Goal: Task Accomplishment & Management: Manage account settings

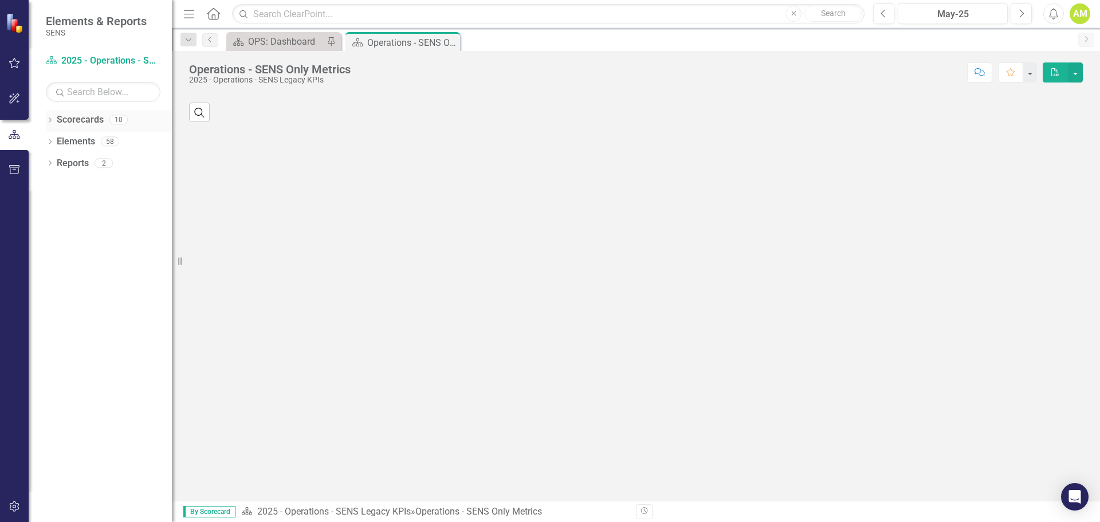
click at [50, 120] on icon "Dropdown" at bounding box center [50, 121] width 8 height 6
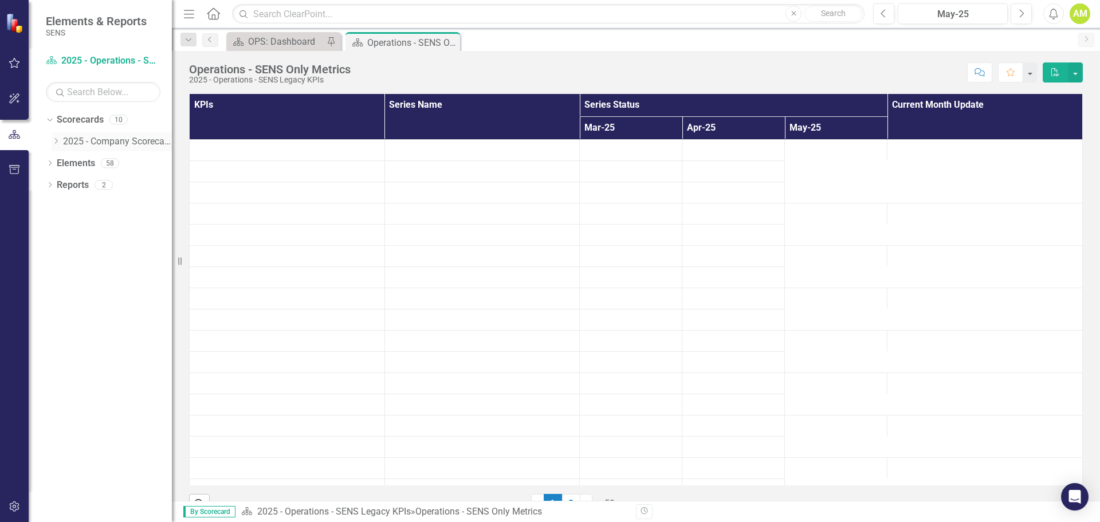
click at [54, 141] on icon "Dropdown" at bounding box center [56, 141] width 9 height 7
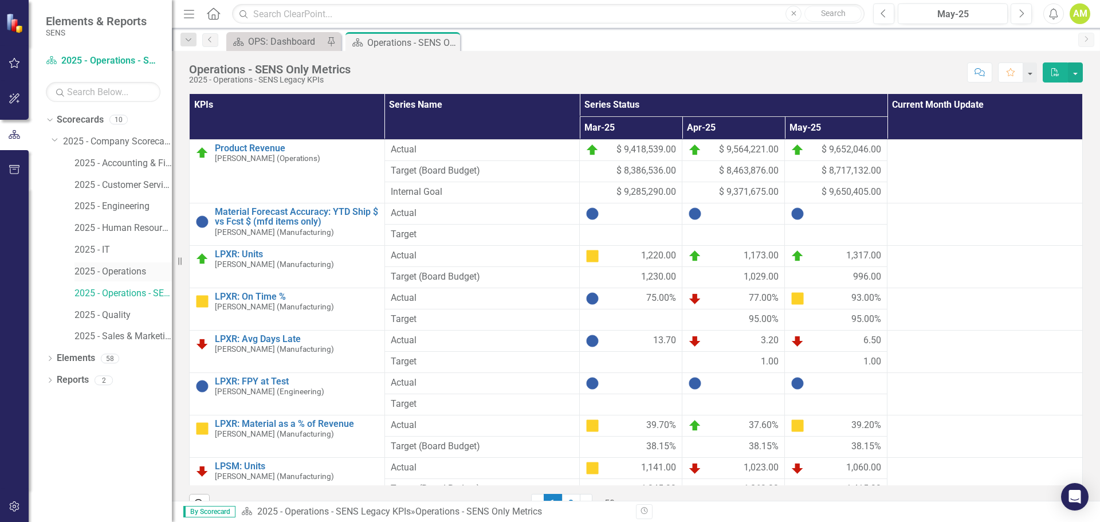
click at [131, 268] on link "2025 - Operations" at bounding box center [123, 271] width 97 height 13
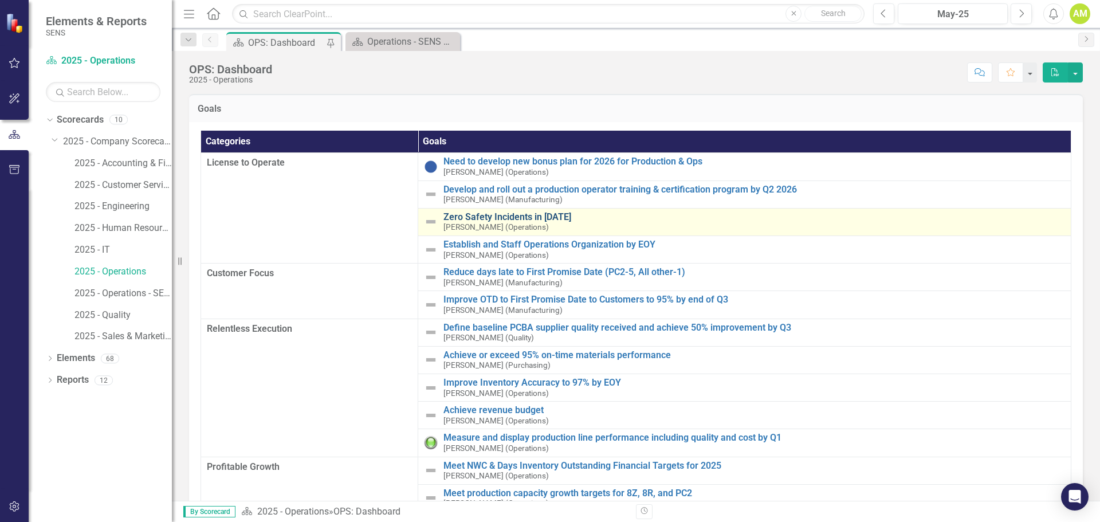
click at [477, 216] on link "Zero Safety Incidents in [DATE]" at bounding box center [755, 217] width 622 height 10
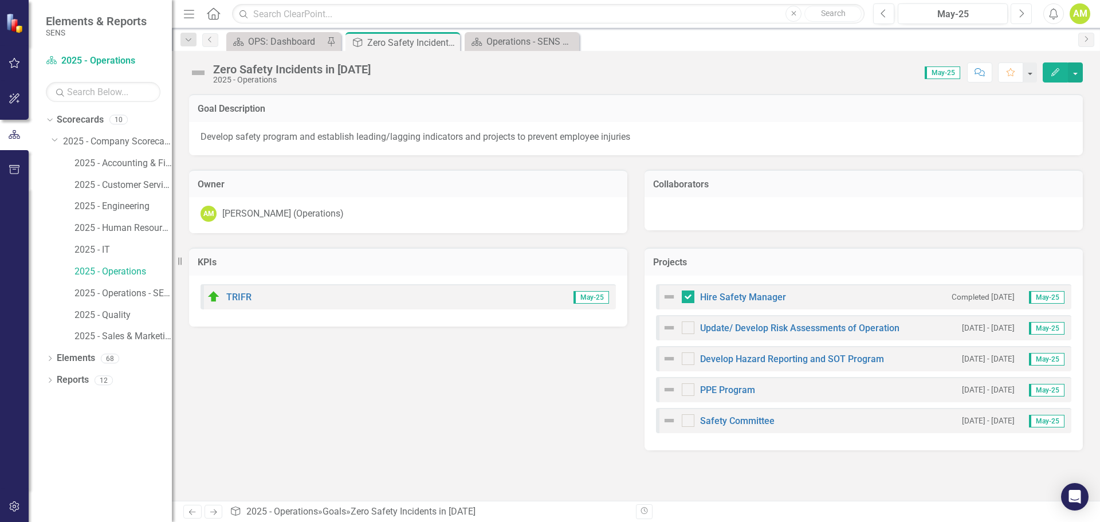
click at [1016, 10] on button "Next" at bounding box center [1021, 13] width 21 height 21
click at [1017, 10] on button "Next" at bounding box center [1021, 13] width 21 height 21
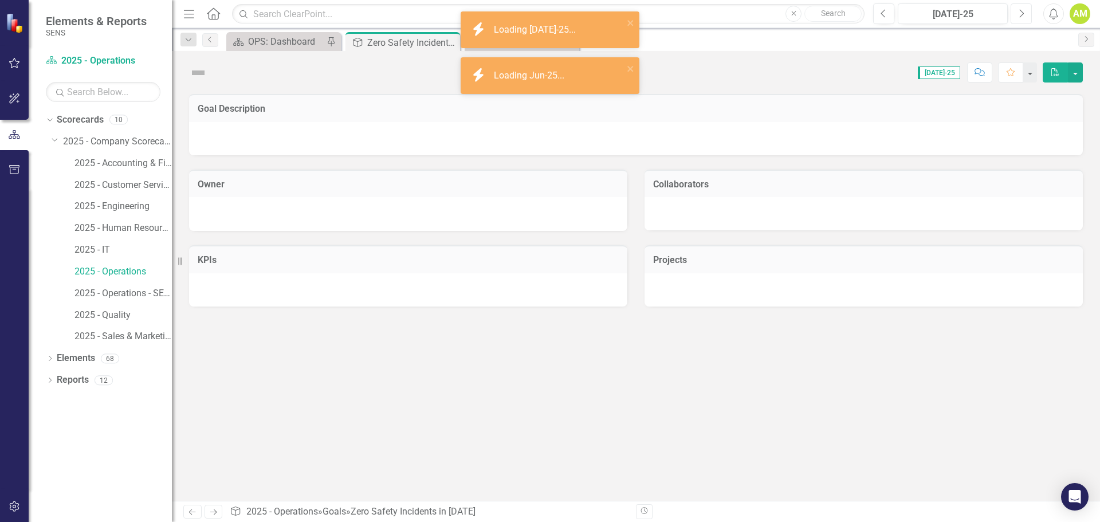
click at [1017, 10] on button "Next" at bounding box center [1021, 13] width 21 height 21
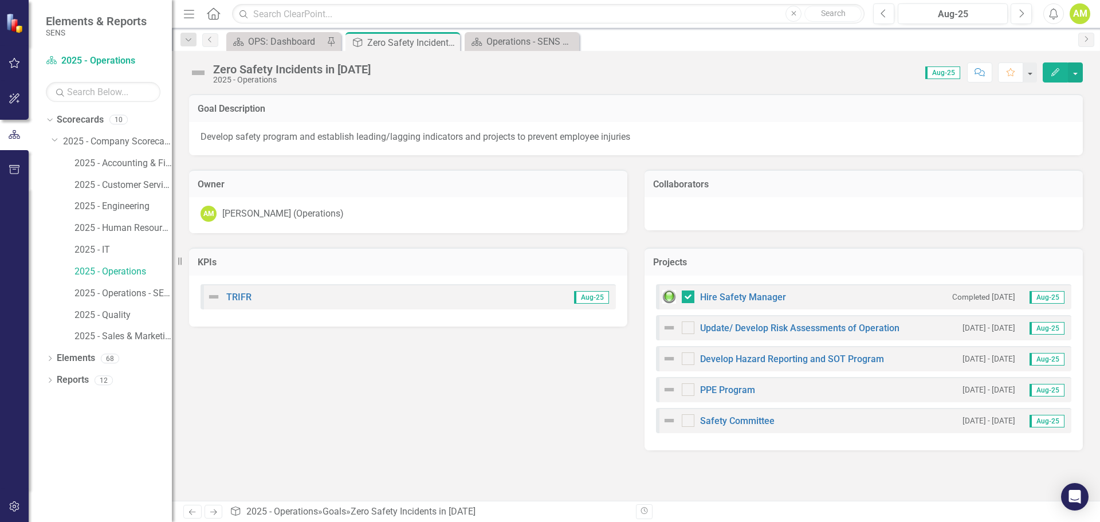
click at [671, 328] on img at bounding box center [669, 328] width 14 height 14
click at [746, 325] on link "Update/ Develop Risk Assessments of Operation" at bounding box center [799, 328] width 199 height 11
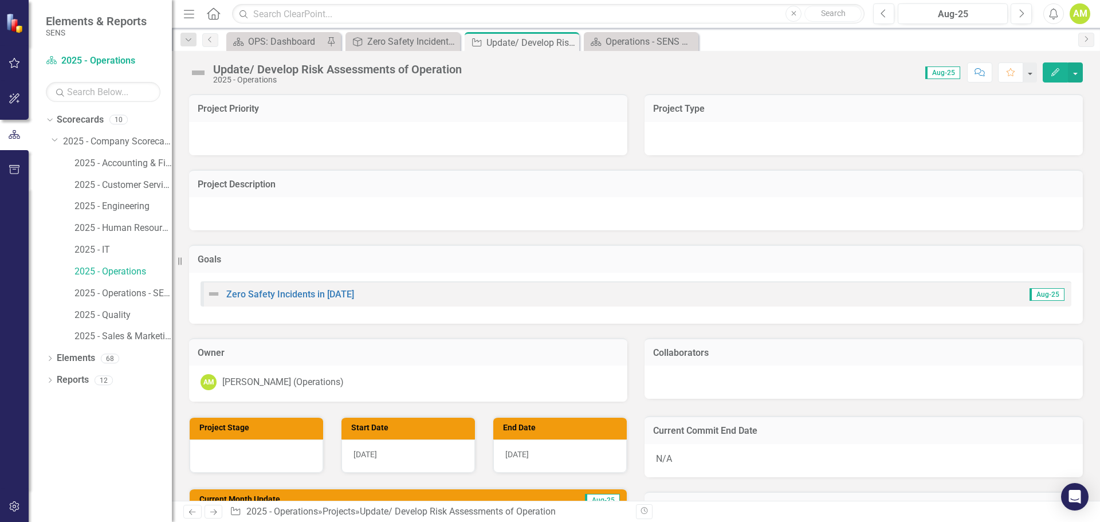
click at [199, 77] on img at bounding box center [198, 73] width 18 height 18
click at [199, 72] on img at bounding box center [198, 73] width 18 height 18
click at [196, 35] on div "Dropdown" at bounding box center [189, 40] width 16 height 14
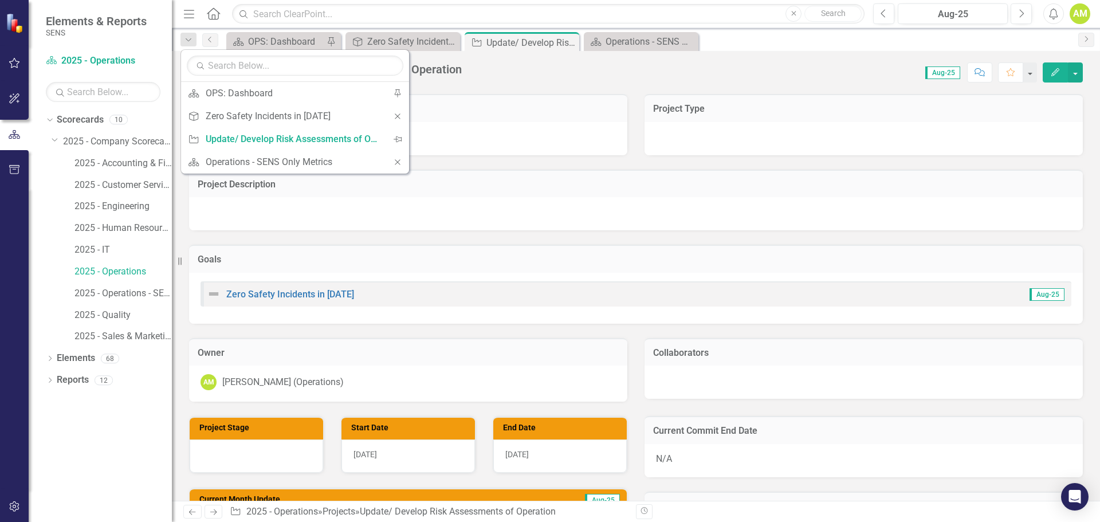
click at [635, 87] on div "Update/ Develop Risk Assessments of Operation 2025 - Operations Score: 0.00 Aug…" at bounding box center [636, 276] width 928 height 450
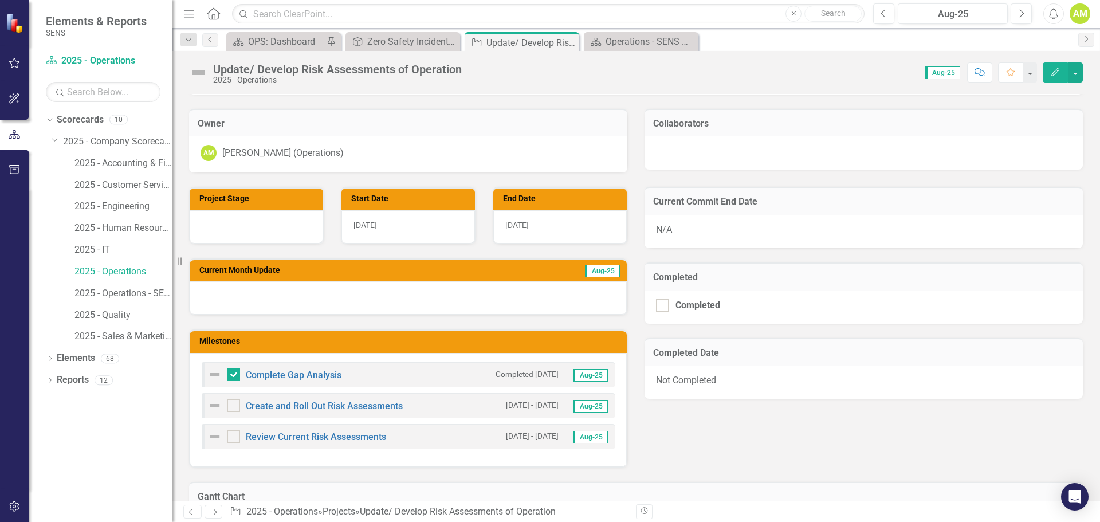
scroll to position [287, 0]
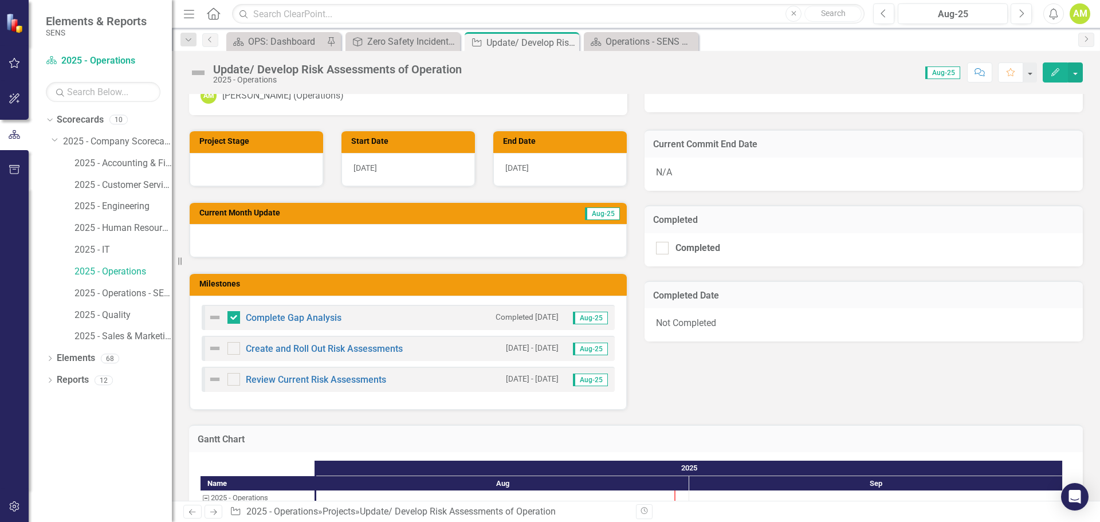
click at [224, 241] on div at bounding box center [408, 240] width 437 height 33
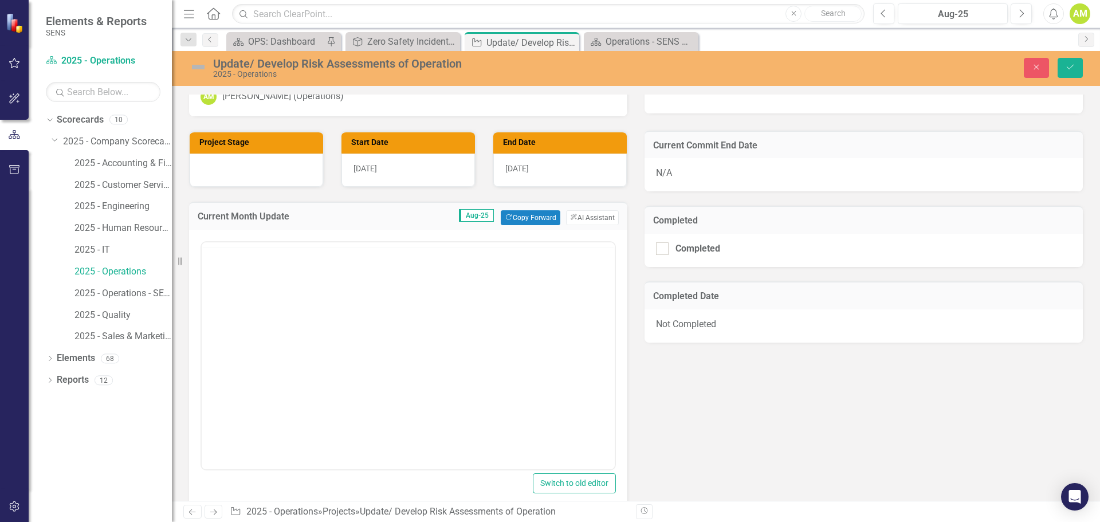
scroll to position [0, 0]
click at [235, 284] on p "Rich Text Area. Press ALT-0 for help." at bounding box center [408, 279] width 407 height 14
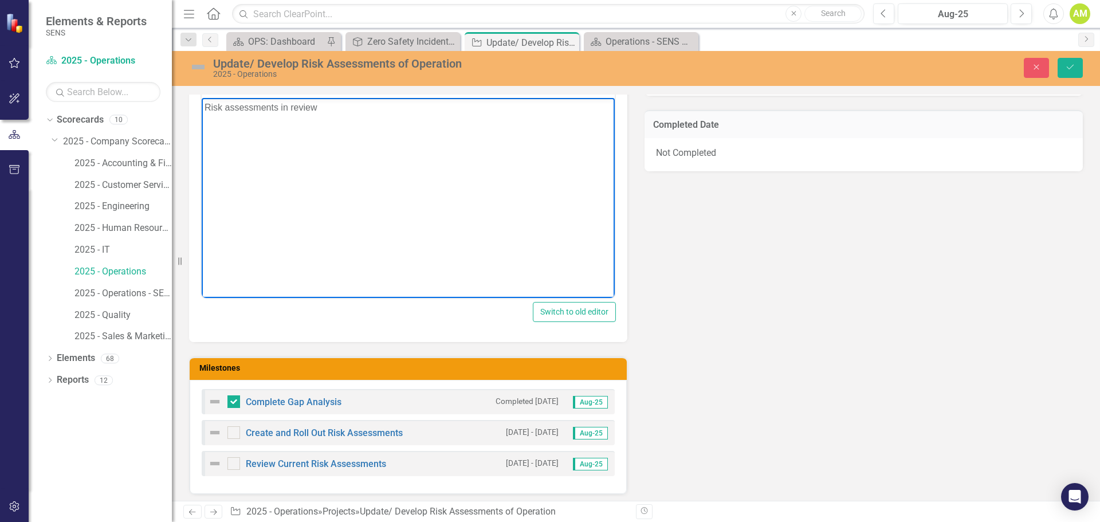
scroll to position [530, 0]
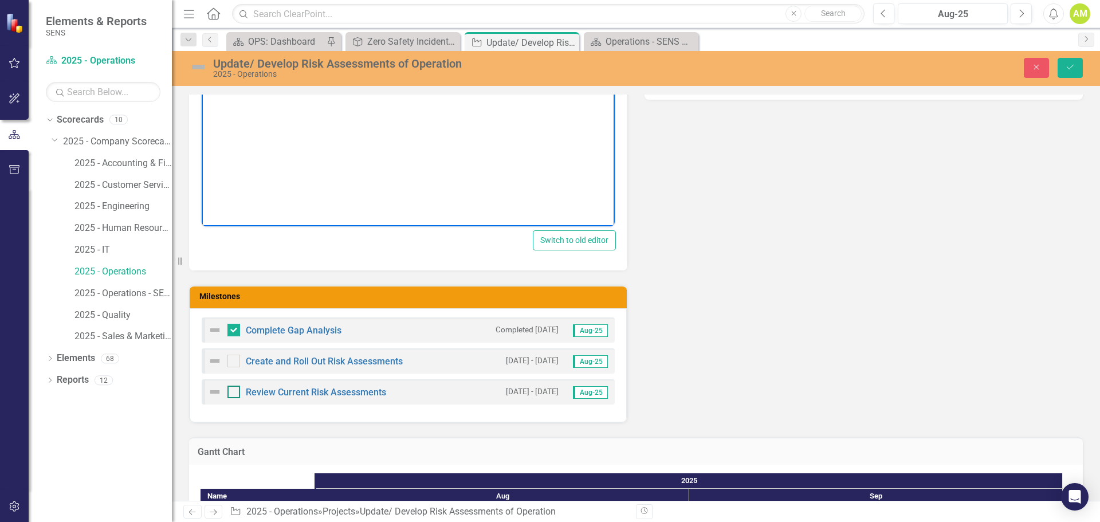
click at [236, 394] on div at bounding box center [234, 392] width 13 height 13
click at [235, 393] on input "checkbox" at bounding box center [231, 389] width 7 height 7
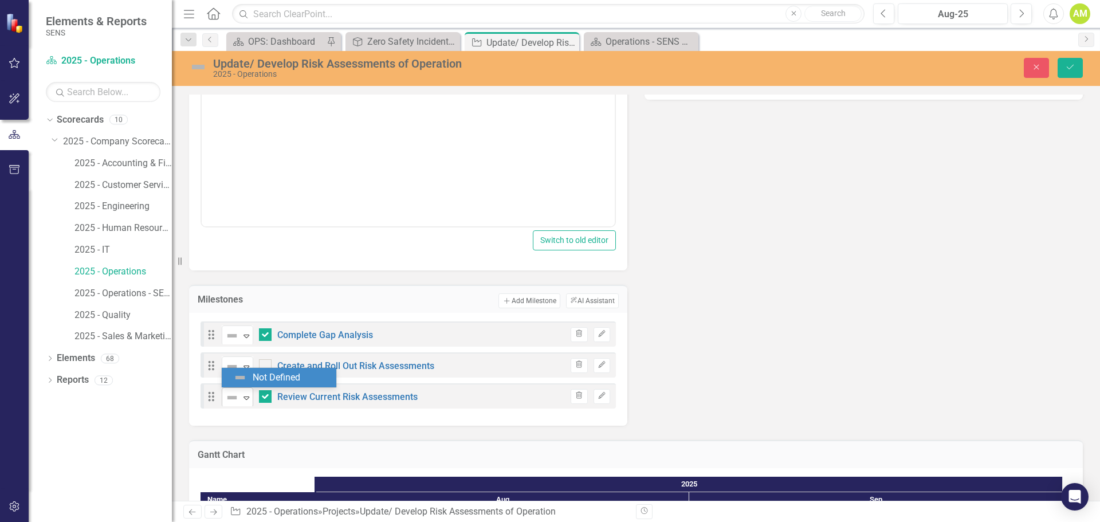
click at [246, 399] on icon at bounding box center [247, 398] width 6 height 3
click at [262, 398] on div at bounding box center [265, 396] width 13 height 13
click at [262, 398] on input "checkbox" at bounding box center [262, 393] width 7 height 7
checkbox input "false"
drag, startPoint x: 214, startPoint y: 398, endPoint x: 218, endPoint y: 366, distance: 32.9
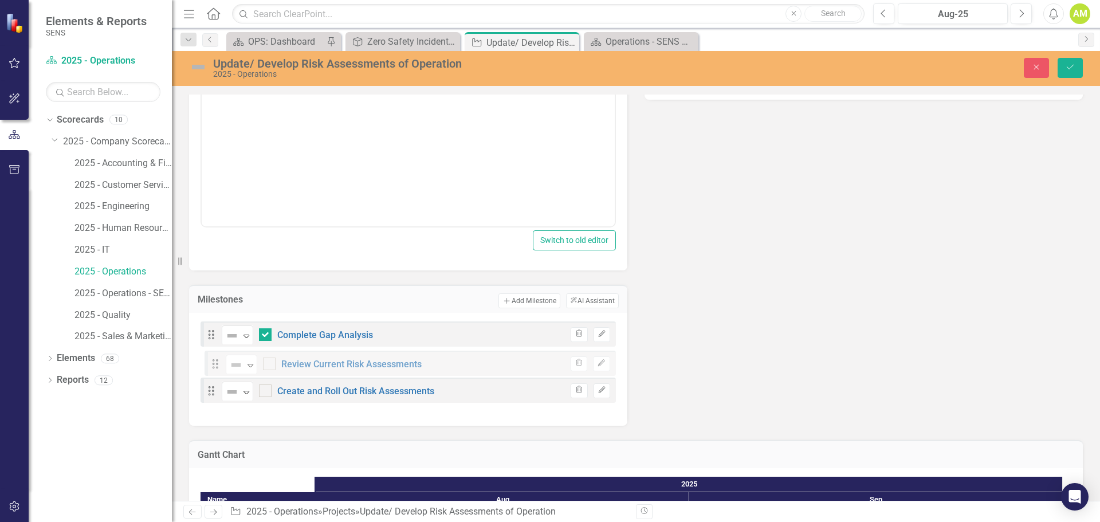
click at [218, 366] on div "Drag Not Defined Expand Complete Gap Analysis Trash Edit Drag Not Defined Expan…" at bounding box center [408, 365] width 415 height 87
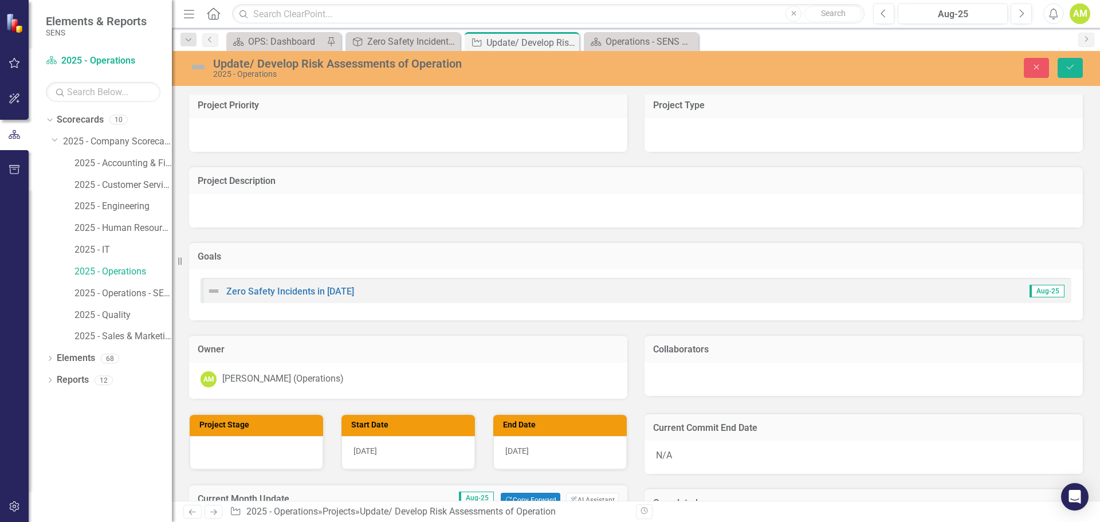
scroll to position [0, 0]
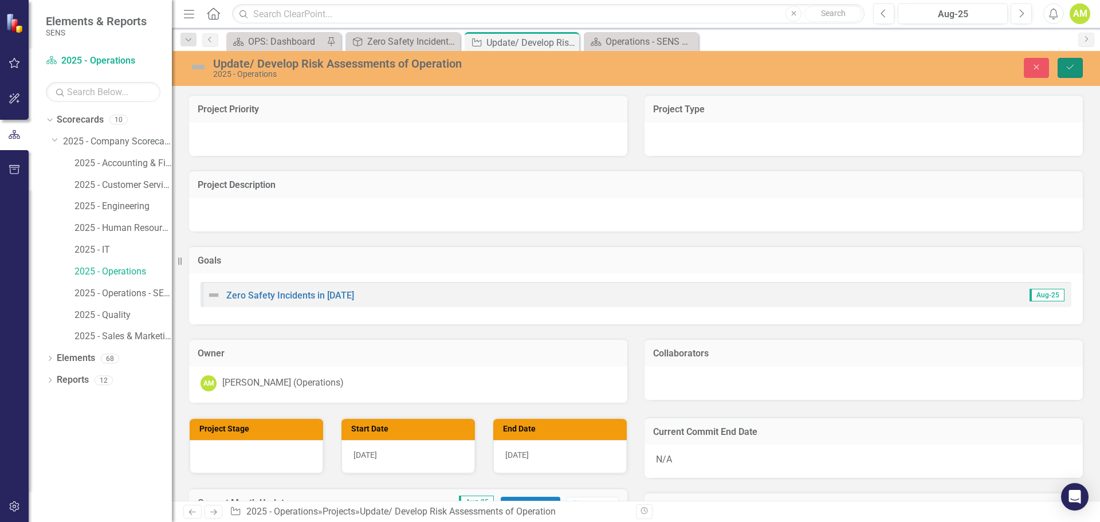
click at [1073, 68] on icon "Save" at bounding box center [1070, 67] width 10 height 8
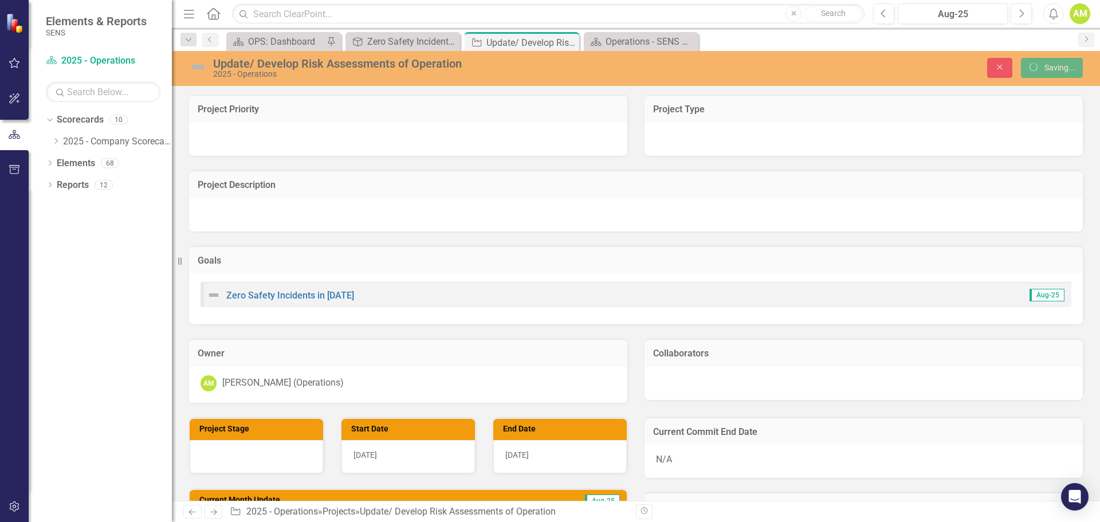
checkbox input "false"
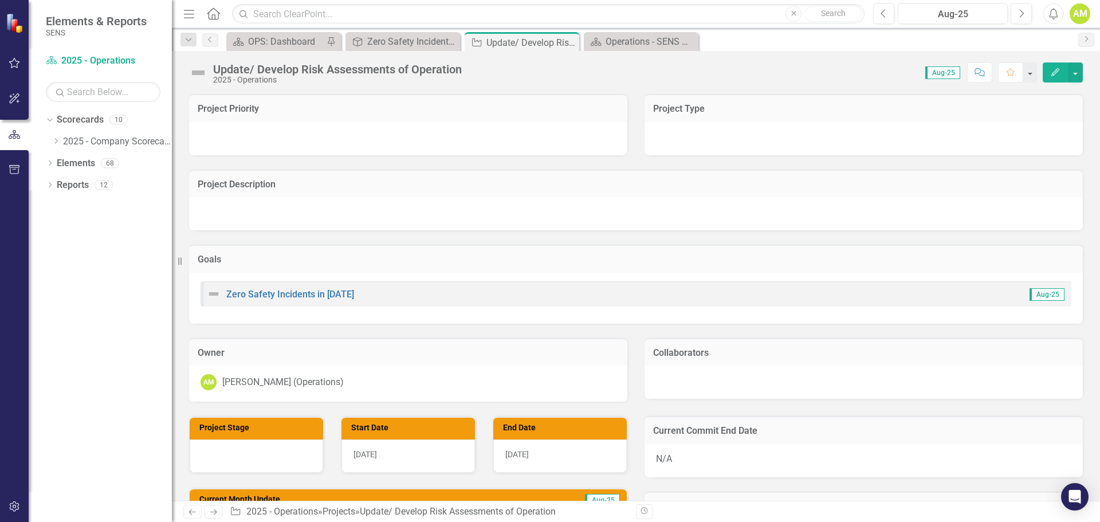
click at [1055, 70] on icon "Edit" at bounding box center [1055, 72] width 10 height 8
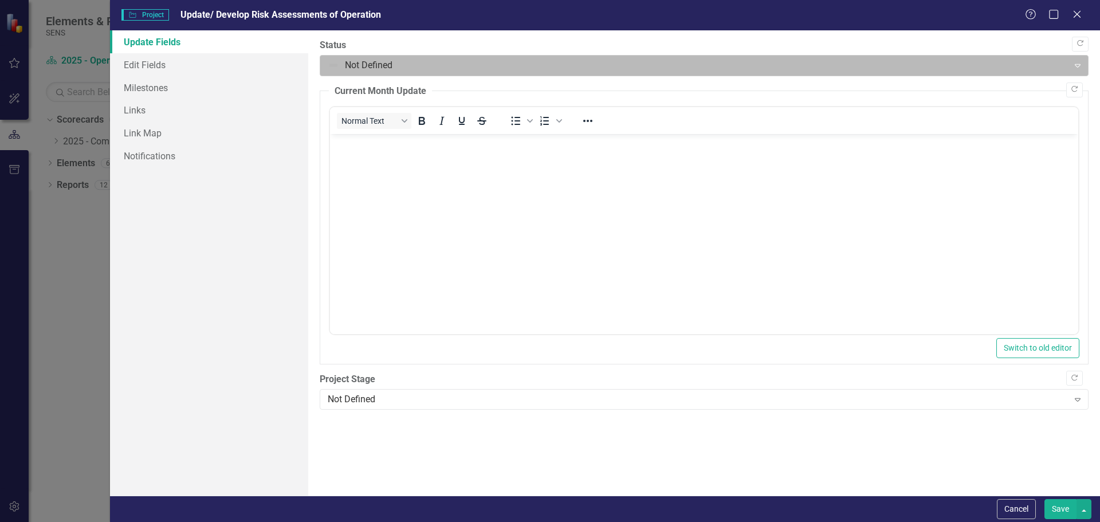
click at [342, 66] on div at bounding box center [695, 65] width 734 height 15
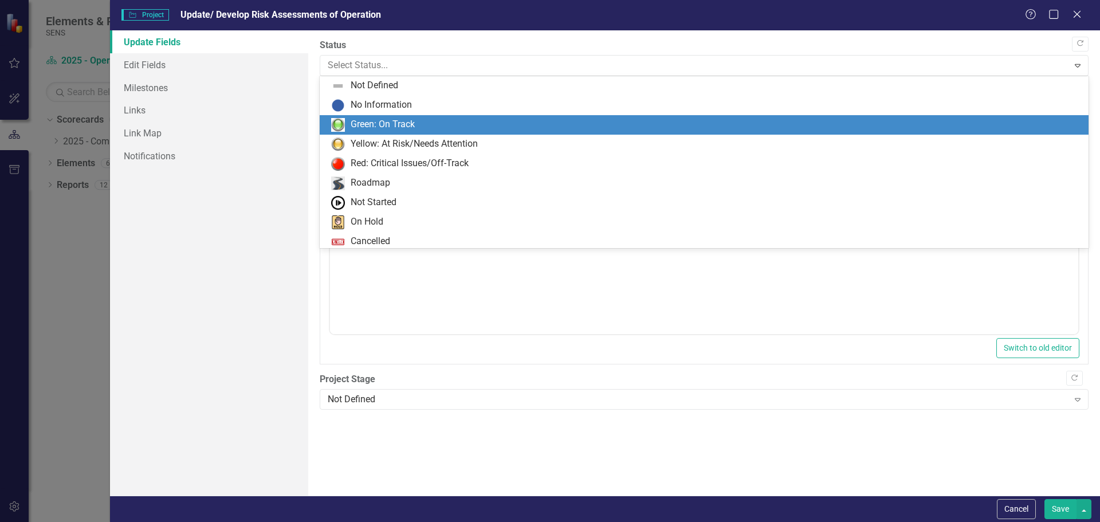
click at [372, 119] on div "Green: On Track" at bounding box center [383, 124] width 64 height 13
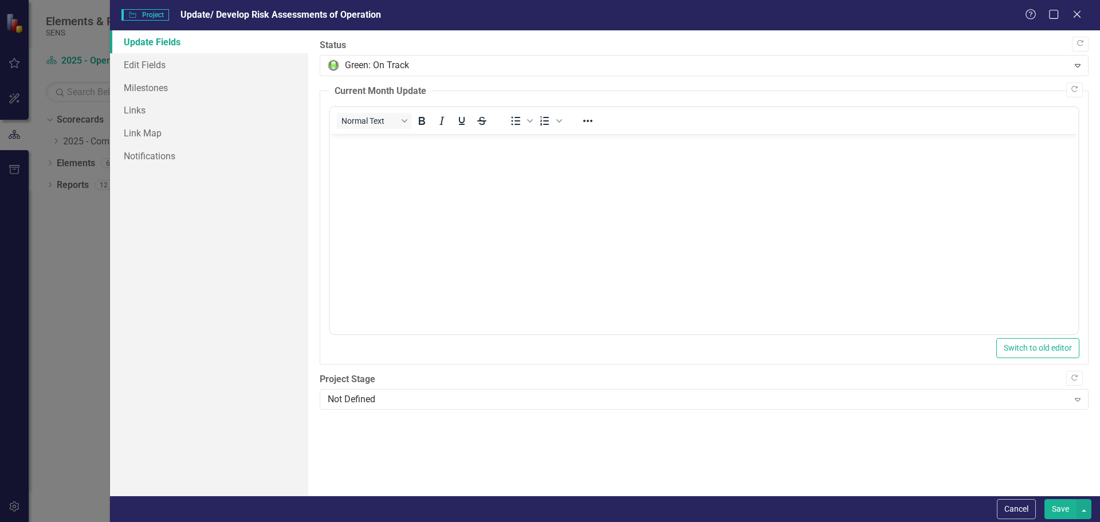
click at [1059, 505] on button "Save" at bounding box center [1061, 509] width 32 height 20
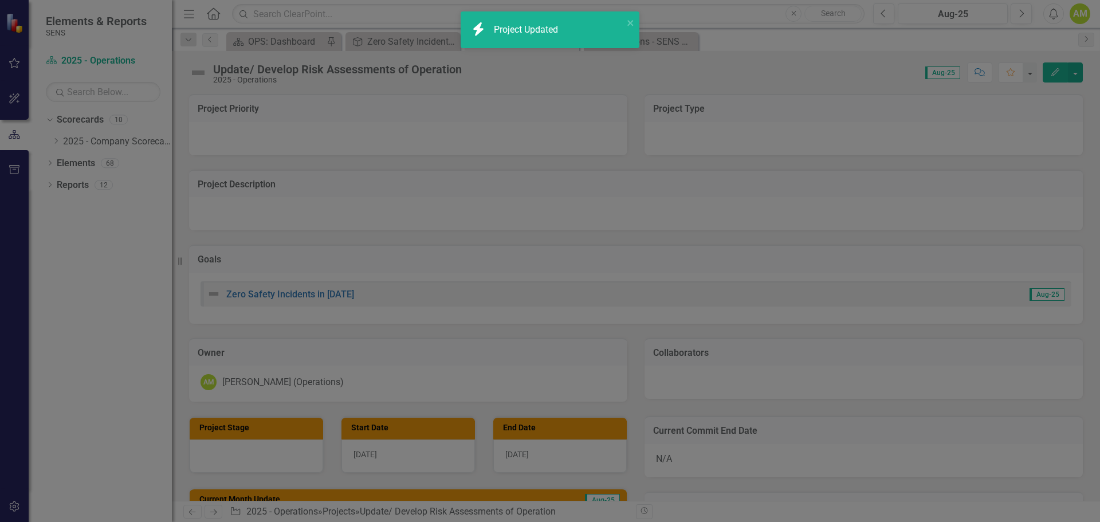
checkbox input "true"
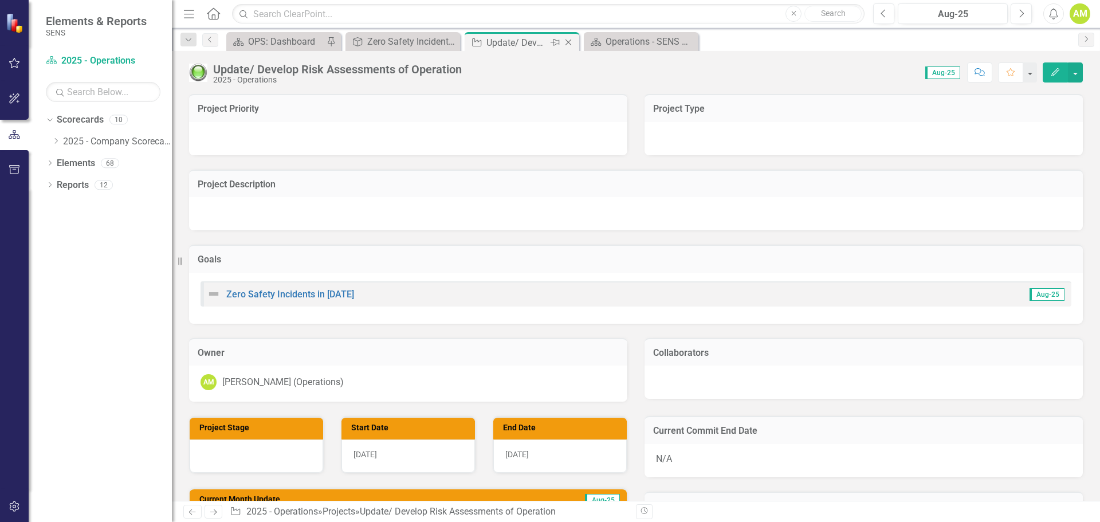
click at [510, 43] on div "Update/ Develop Risk Assessments of Operation" at bounding box center [517, 43] width 61 height 14
click at [566, 40] on icon "Close" at bounding box center [568, 42] width 11 height 9
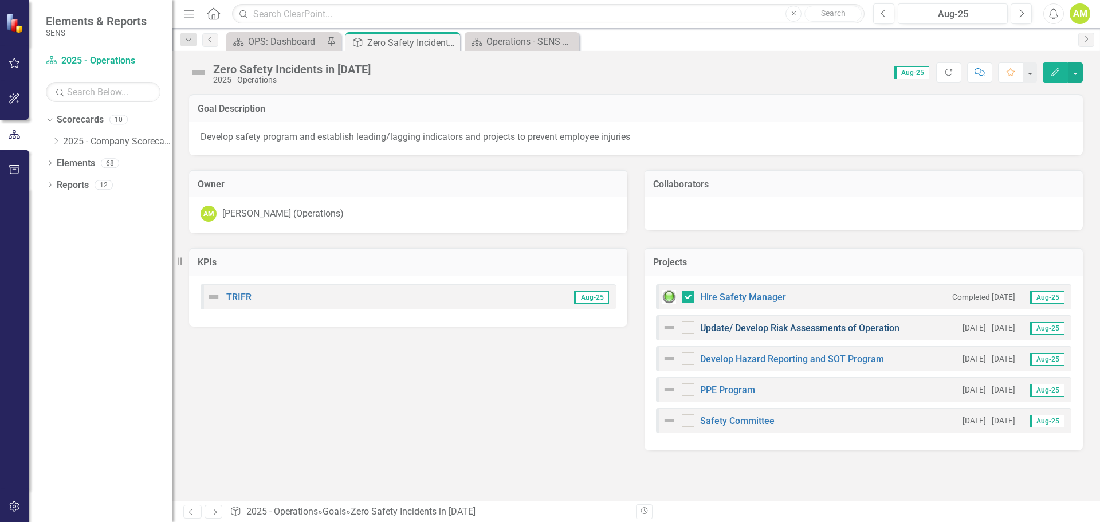
click at [767, 328] on link "Update/ Develop Risk Assessments of Operation" at bounding box center [799, 328] width 199 height 11
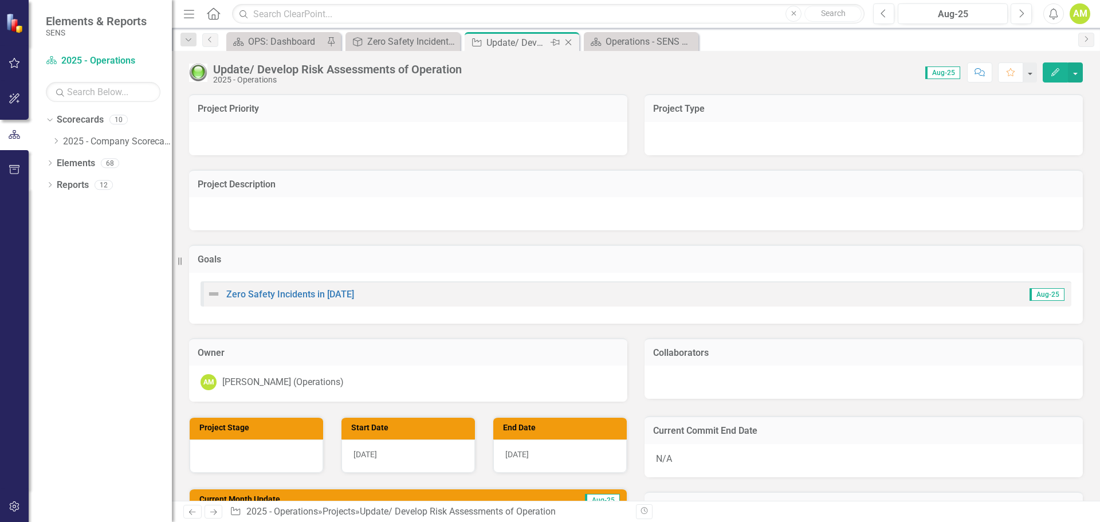
click at [570, 36] on div "Close" at bounding box center [569, 43] width 14 height 14
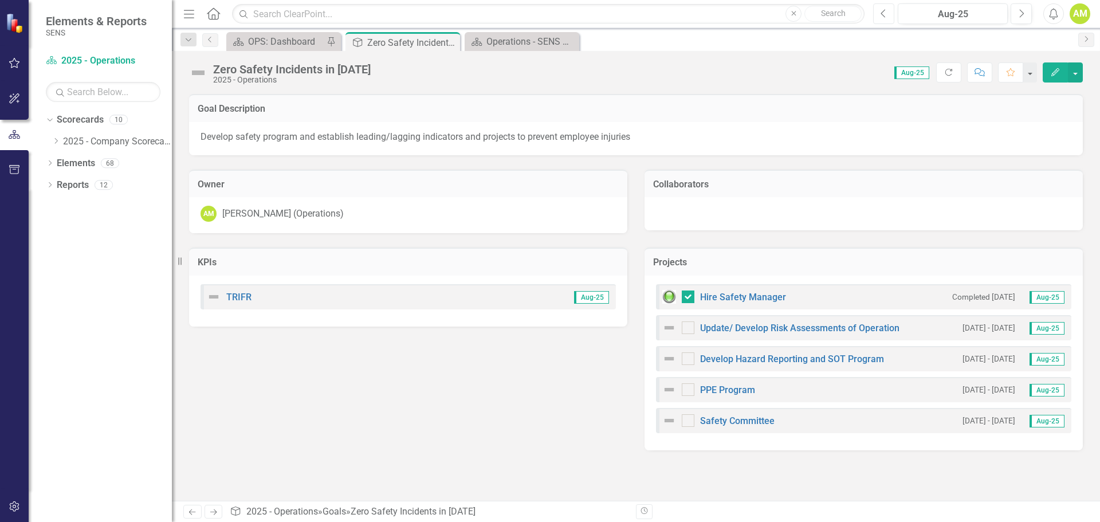
click at [884, 14] on icon "Previous" at bounding box center [884, 14] width 6 height 10
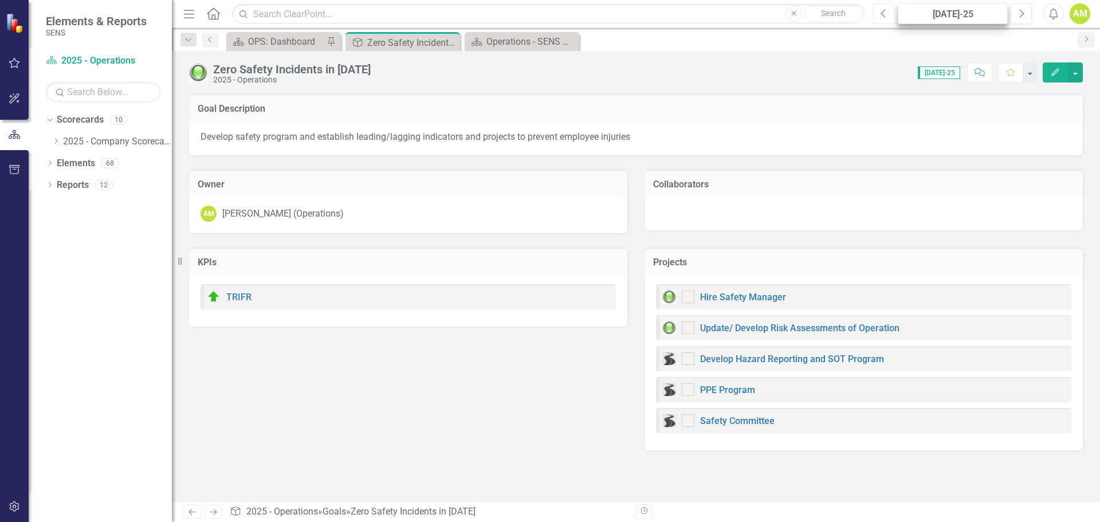
checkbox input "true"
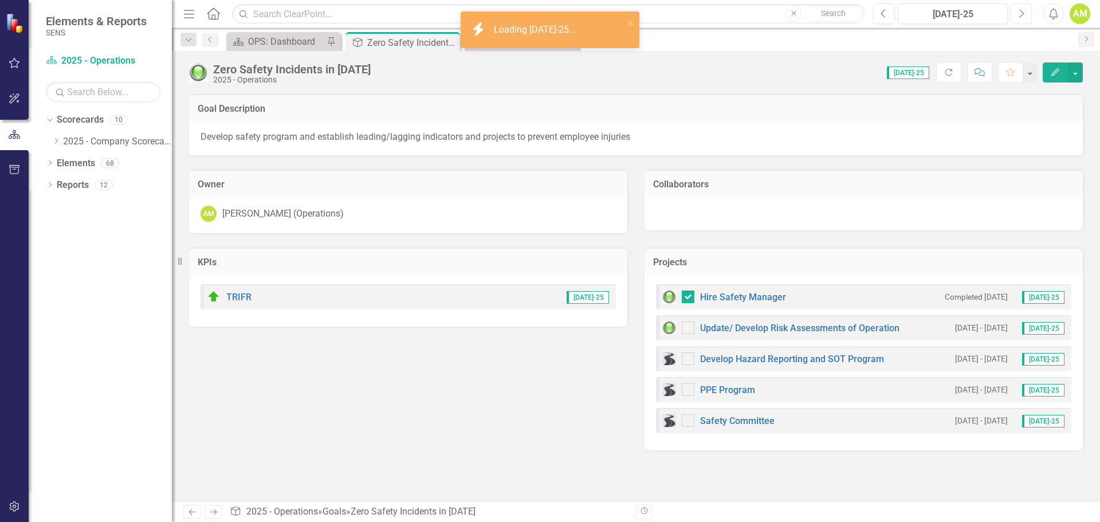
click at [1020, 13] on icon "Next" at bounding box center [1021, 14] width 6 height 10
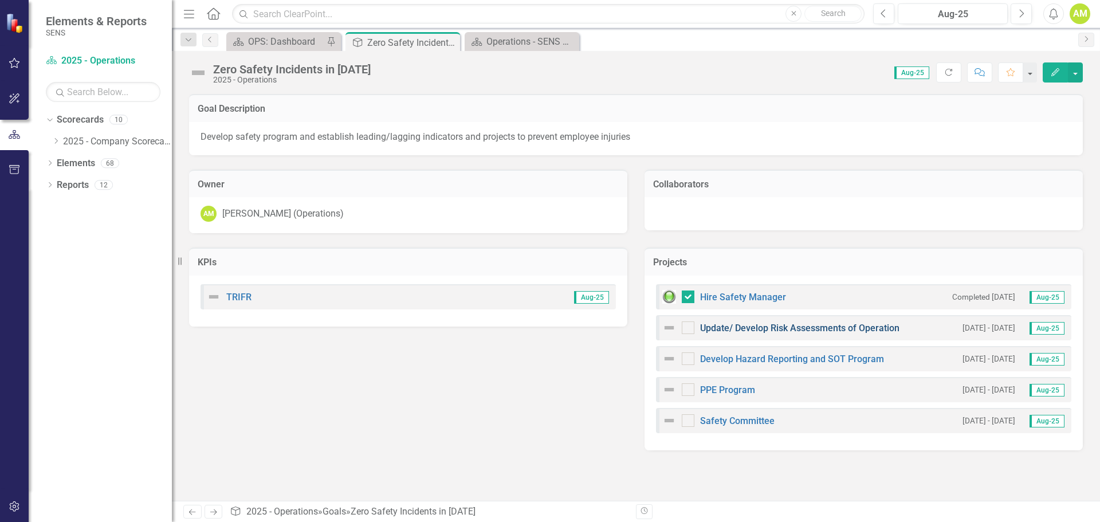
click at [851, 331] on link "Update/ Develop Risk Assessments of Operation" at bounding box center [799, 328] width 199 height 11
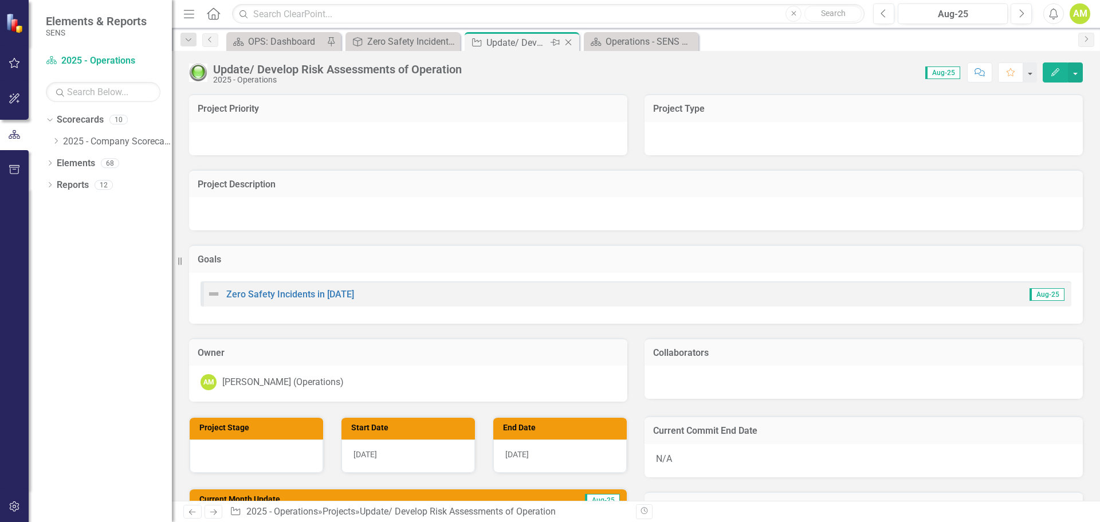
click at [570, 40] on icon "Close" at bounding box center [568, 42] width 11 height 9
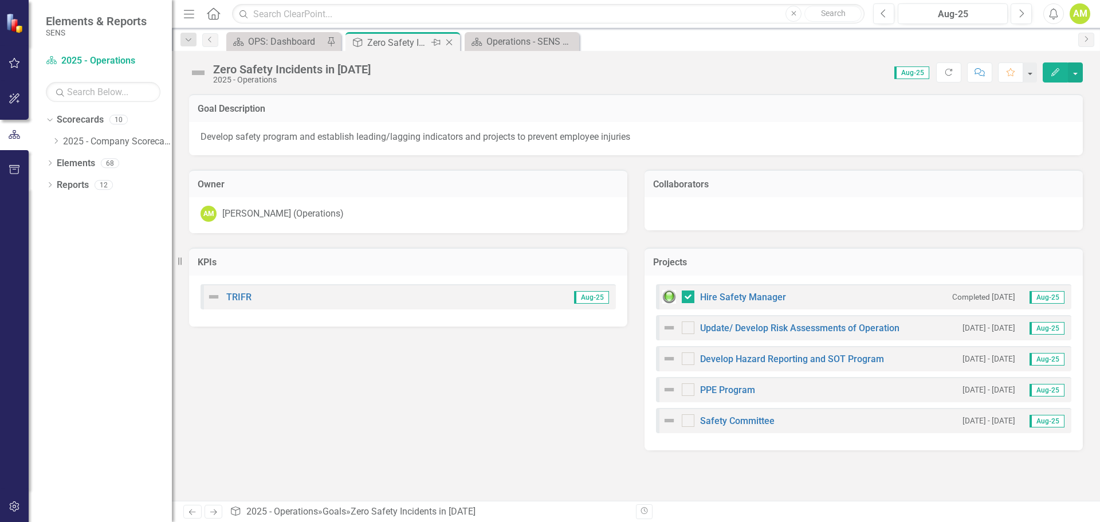
click at [391, 41] on div "Zero Safety Incidents in [DATE]" at bounding box center [397, 43] width 61 height 14
click at [665, 420] on img at bounding box center [669, 421] width 14 height 14
click at [1049, 72] on button "Edit" at bounding box center [1055, 72] width 25 height 20
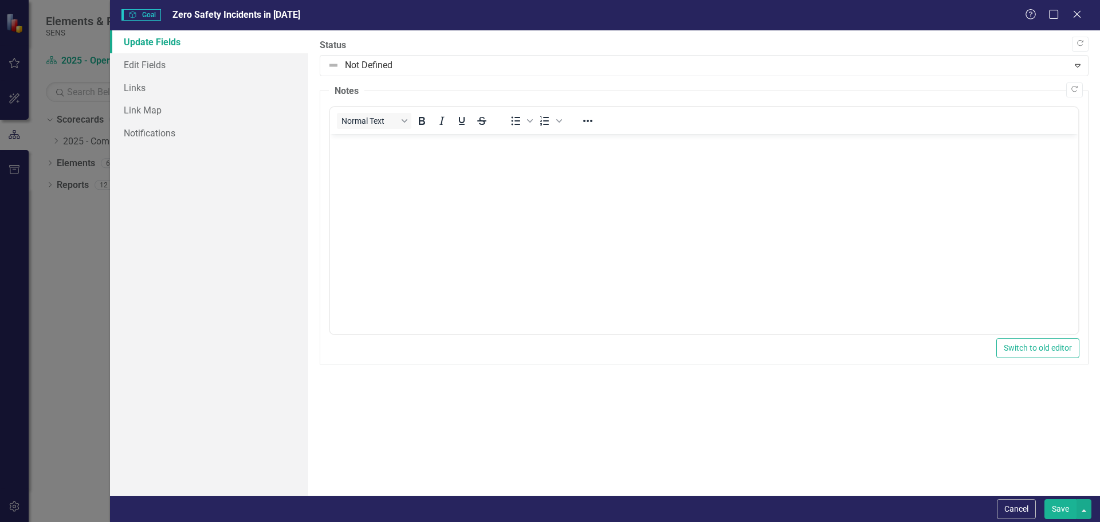
click at [1085, 18] on div "Help Maximize Close" at bounding box center [1057, 15] width 64 height 13
click at [1081, 17] on icon at bounding box center [1077, 14] width 9 height 9
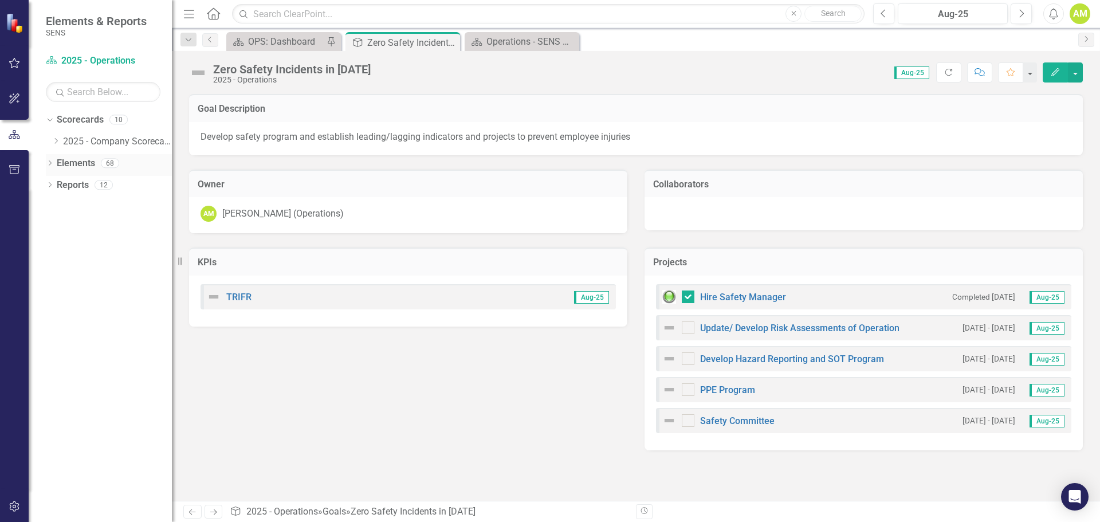
click at [49, 164] on icon "Dropdown" at bounding box center [50, 164] width 8 height 6
click at [88, 230] on link "Project Projects" at bounding box center [86, 228] width 49 height 13
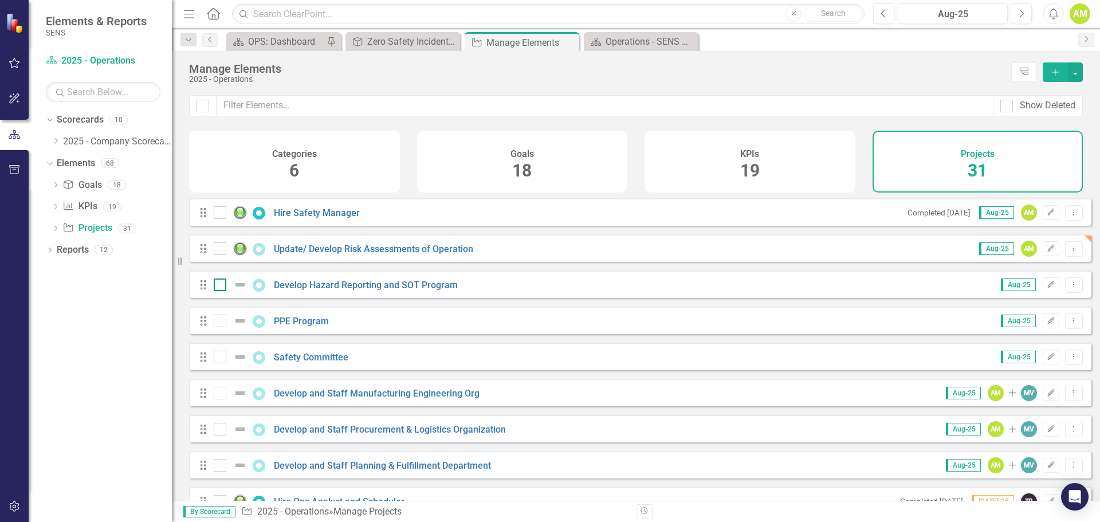
click at [244, 292] on img at bounding box center [240, 285] width 14 height 14
click at [221, 286] on input "checkbox" at bounding box center [217, 282] width 7 height 7
click at [218, 286] on input "checkbox" at bounding box center [217, 282] width 7 height 7
checkbox input "false"
click at [1047, 288] on icon "Edit" at bounding box center [1051, 284] width 9 height 7
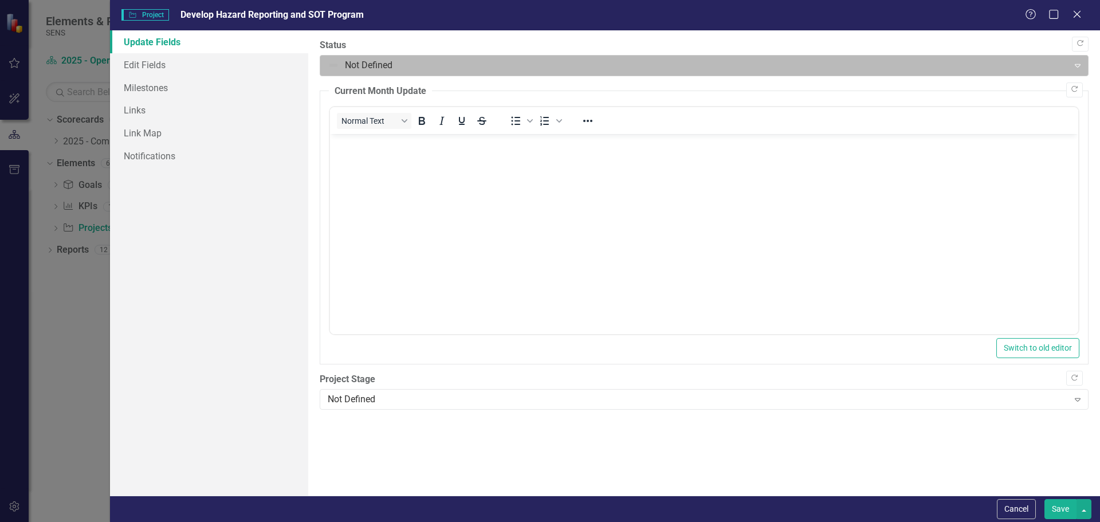
click at [367, 66] on div at bounding box center [695, 65] width 734 height 15
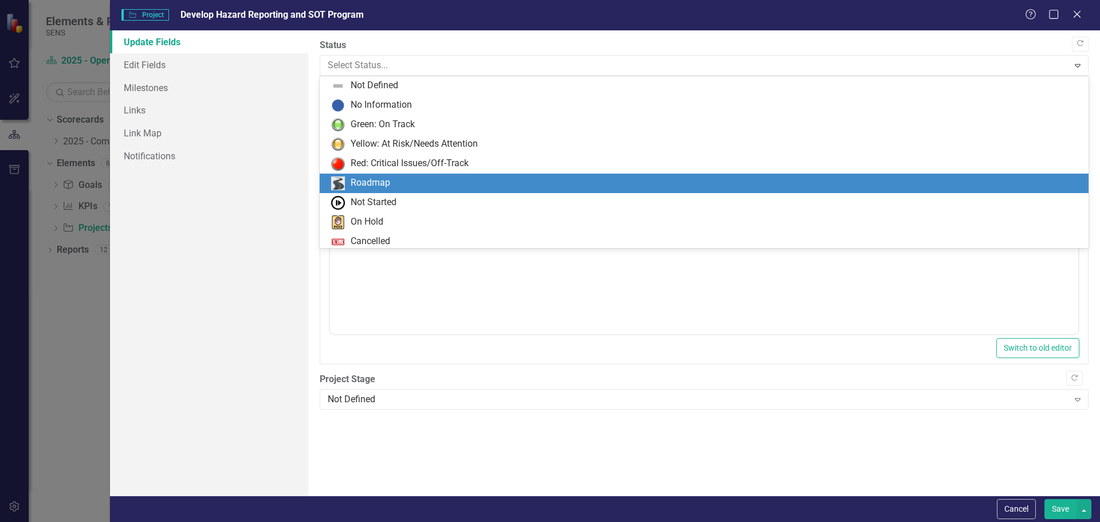
click at [374, 181] on div "Roadmap" at bounding box center [371, 183] width 40 height 13
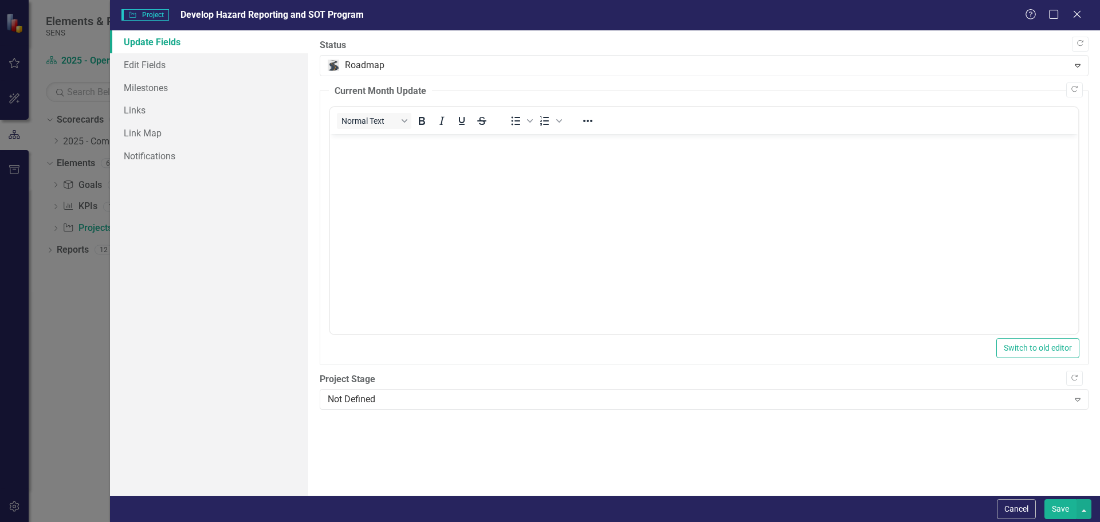
click at [1060, 516] on button "Save" at bounding box center [1061, 509] width 32 height 20
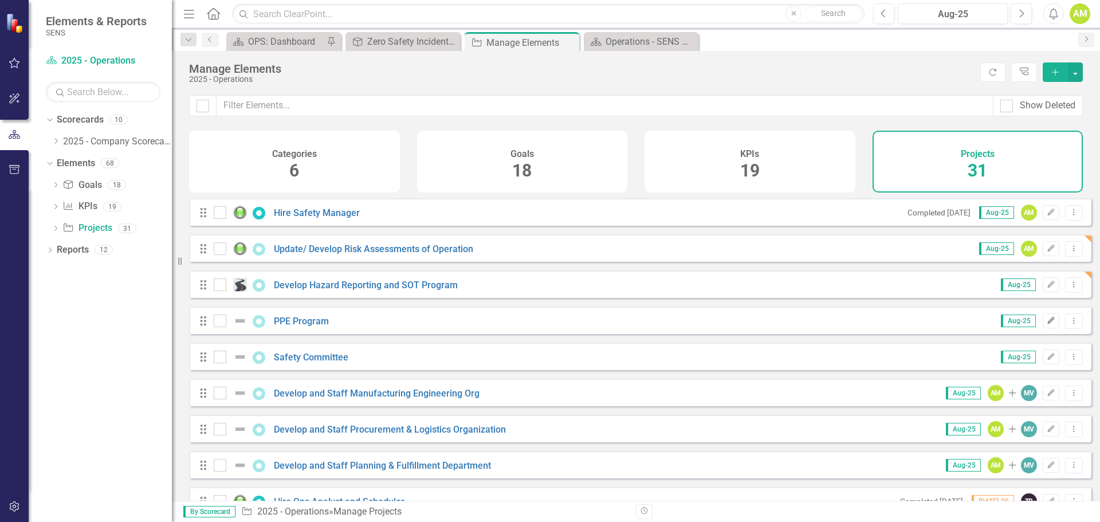
click at [1047, 324] on icon "Edit" at bounding box center [1051, 320] width 9 height 7
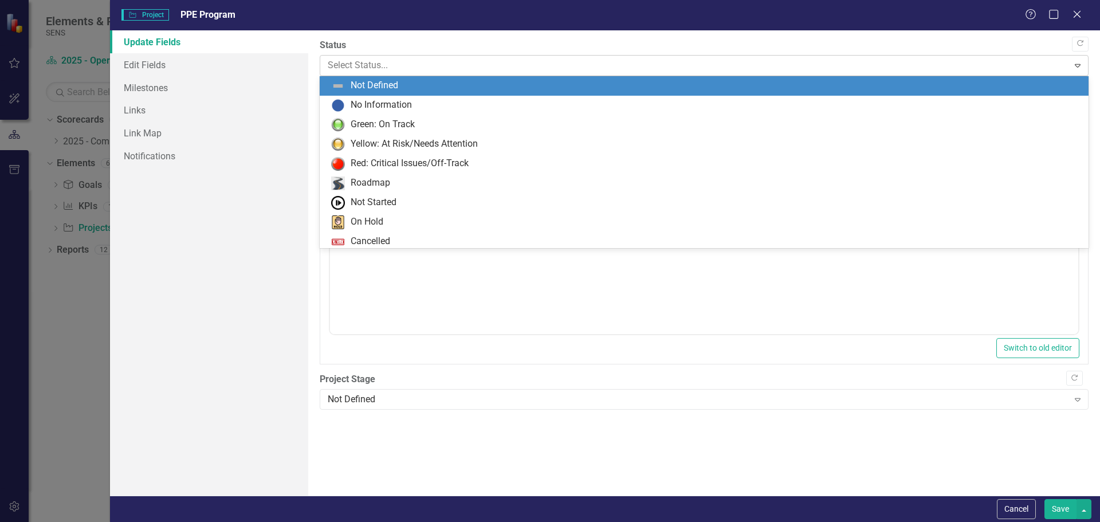
click at [417, 66] on div at bounding box center [695, 65] width 734 height 15
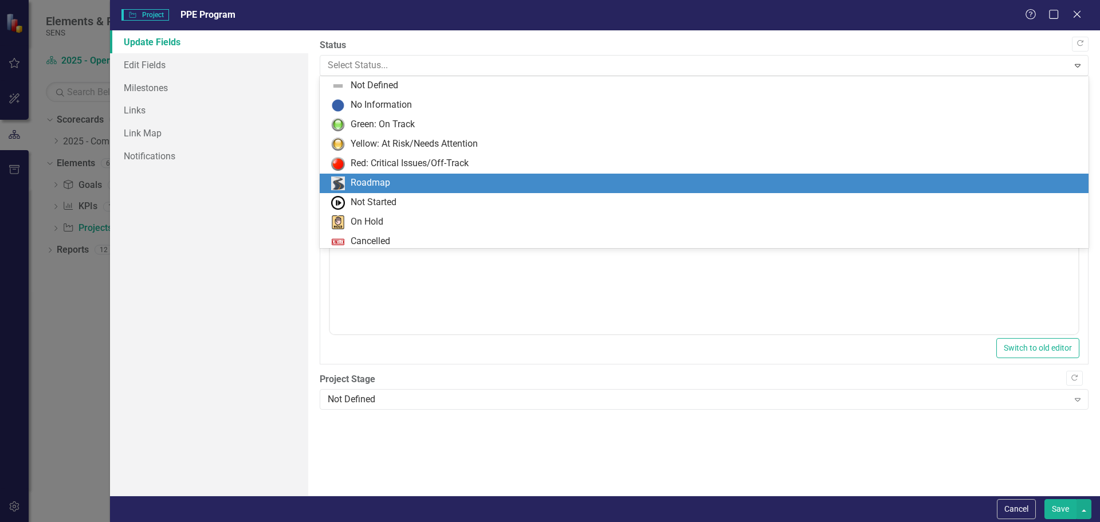
click at [370, 182] on div "Roadmap" at bounding box center [371, 183] width 40 height 13
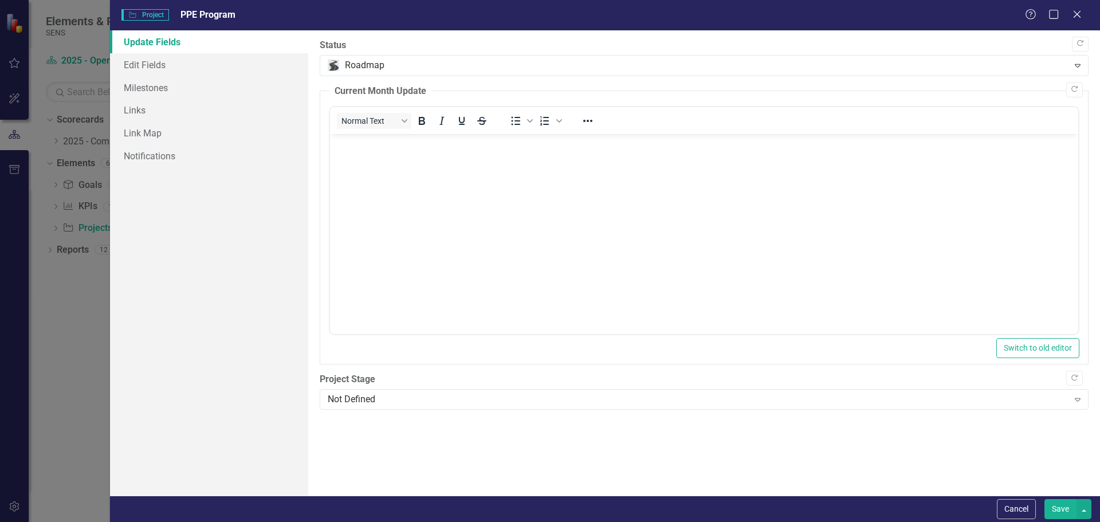
click at [1066, 509] on button "Save" at bounding box center [1061, 509] width 32 height 20
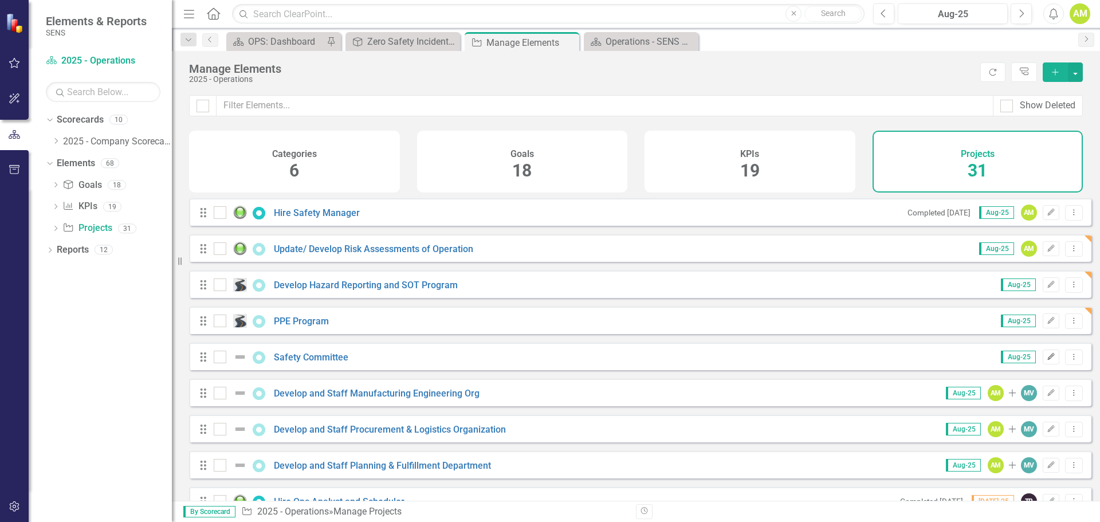
click at [1047, 360] on icon "Edit" at bounding box center [1051, 357] width 9 height 7
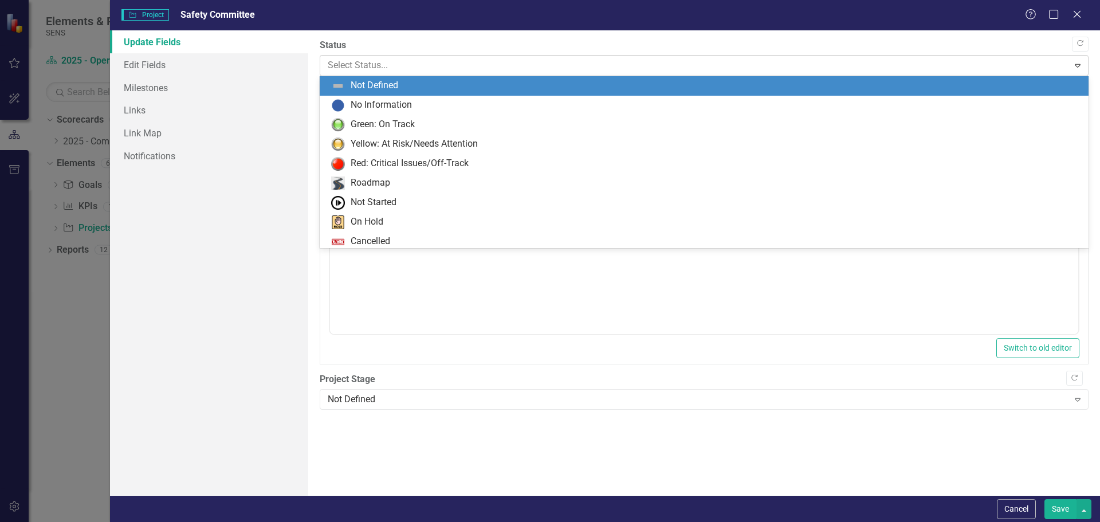
click at [411, 61] on div at bounding box center [695, 65] width 734 height 15
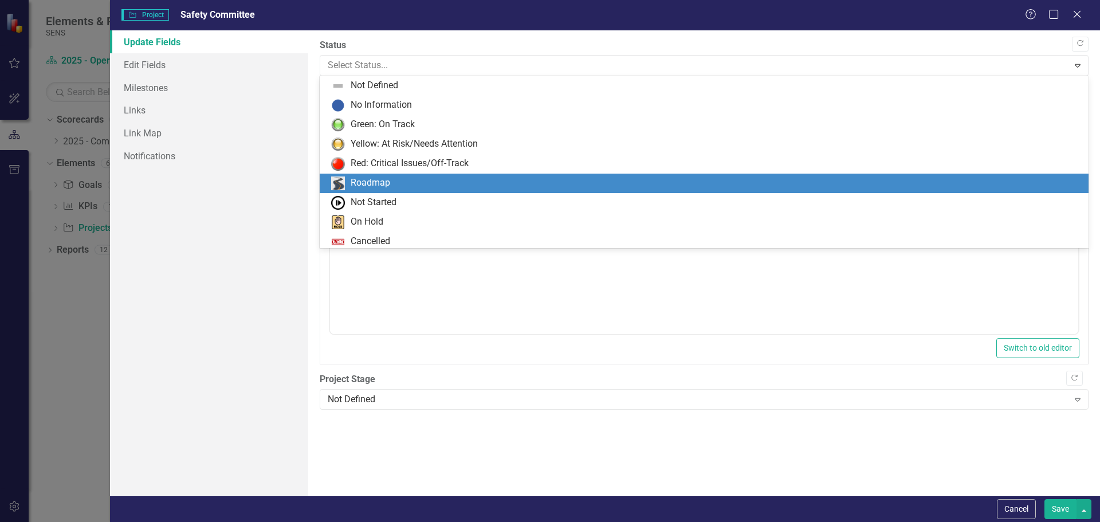
drag, startPoint x: 372, startPoint y: 186, endPoint x: 371, endPoint y: 170, distance: 16.1
click at [372, 186] on div "Roadmap" at bounding box center [371, 183] width 40 height 13
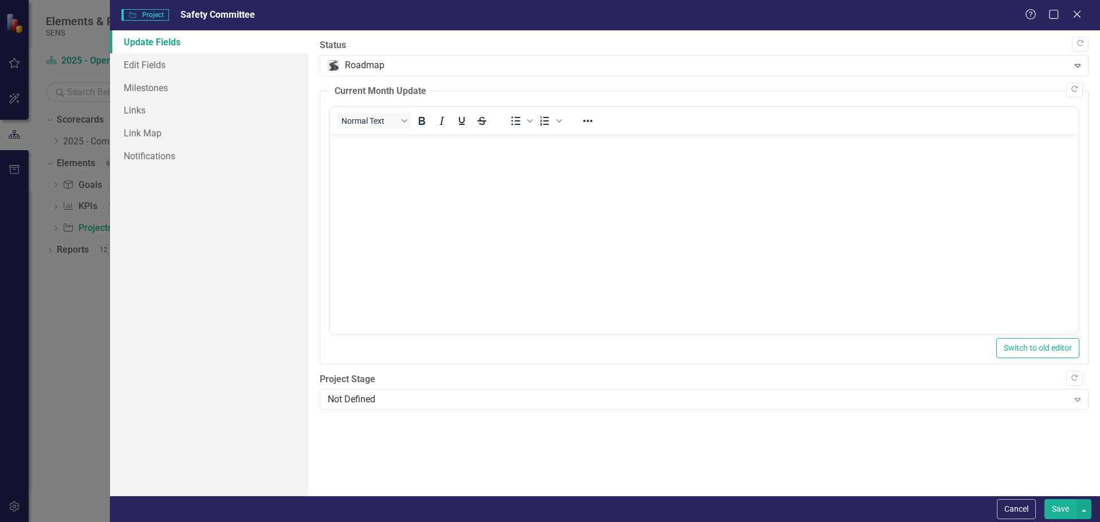
click at [1061, 511] on button "Save" at bounding box center [1061, 509] width 32 height 20
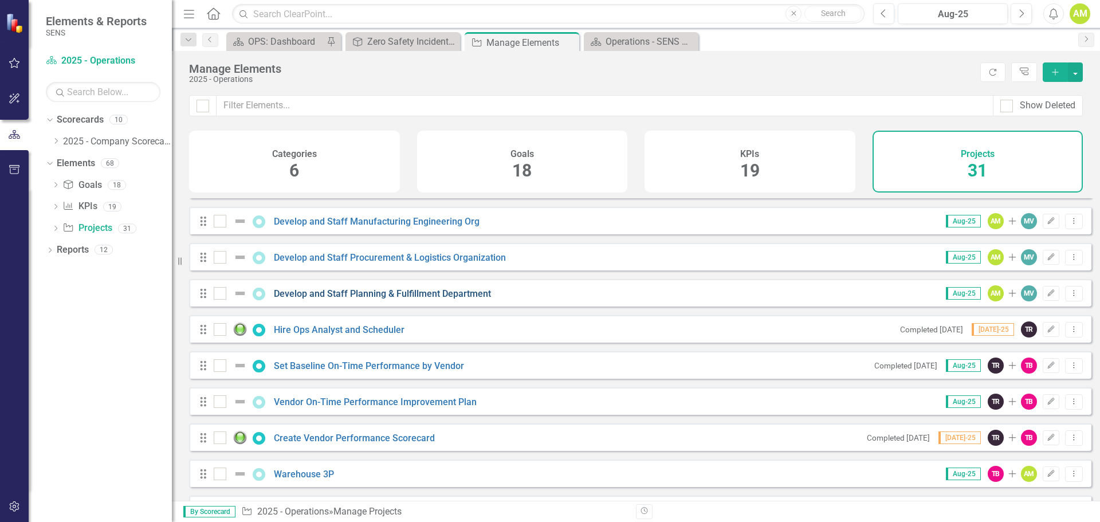
scroll to position [115, 0]
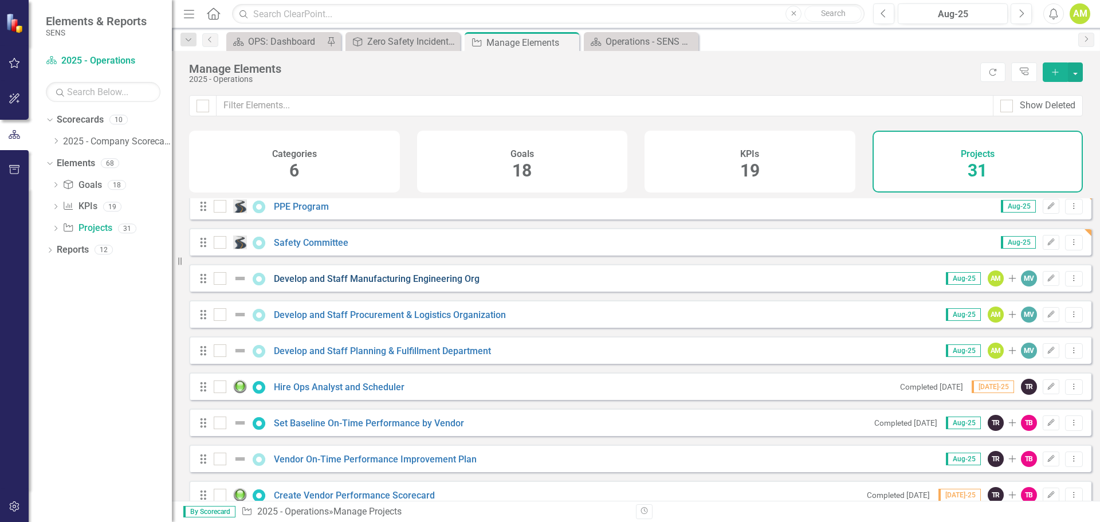
click at [319, 284] on link "Develop and Staff Manufacturing Engineering Org" at bounding box center [377, 278] width 206 height 11
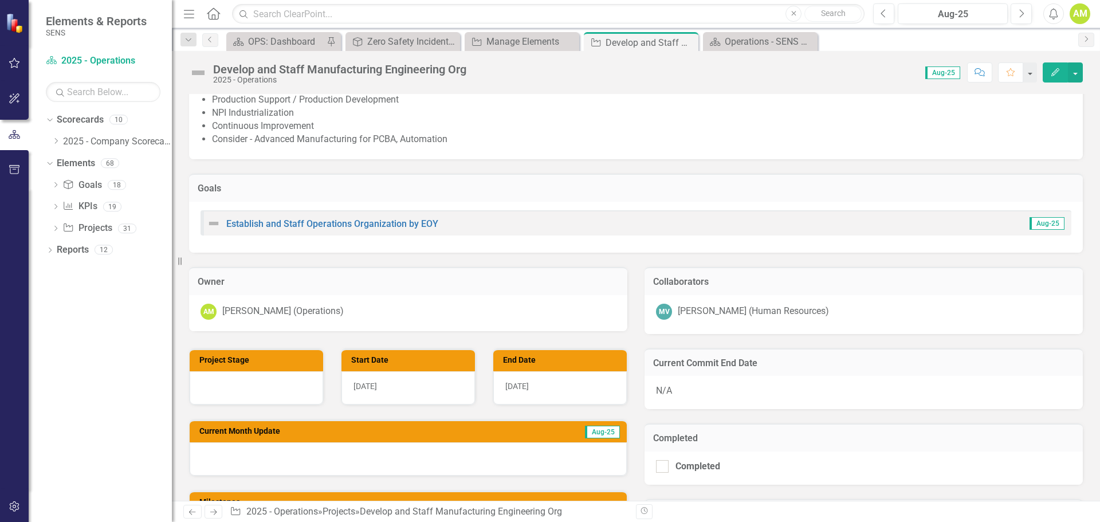
scroll to position [172, 0]
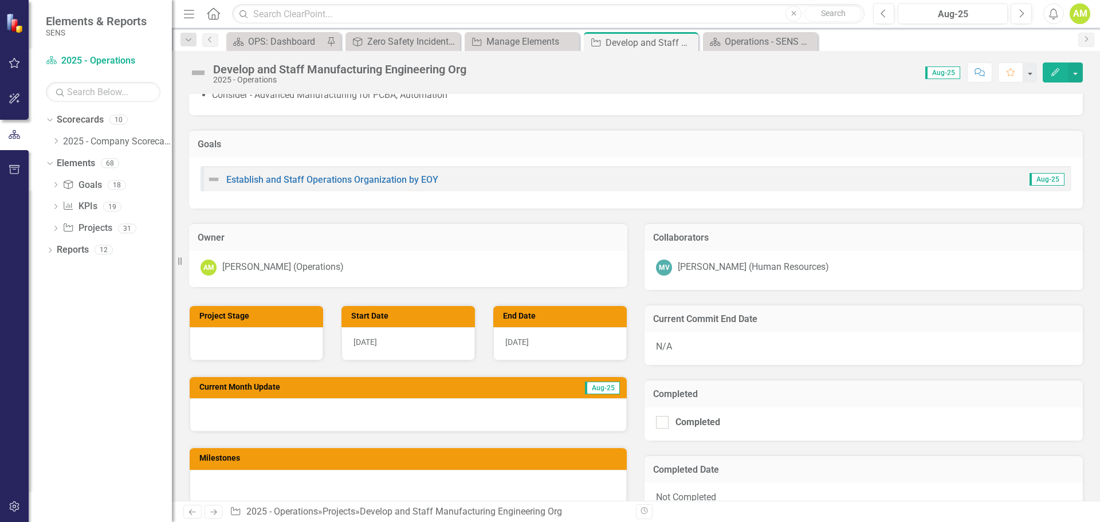
click at [291, 406] on div at bounding box center [408, 414] width 437 height 33
click at [265, 418] on div at bounding box center [408, 414] width 437 height 33
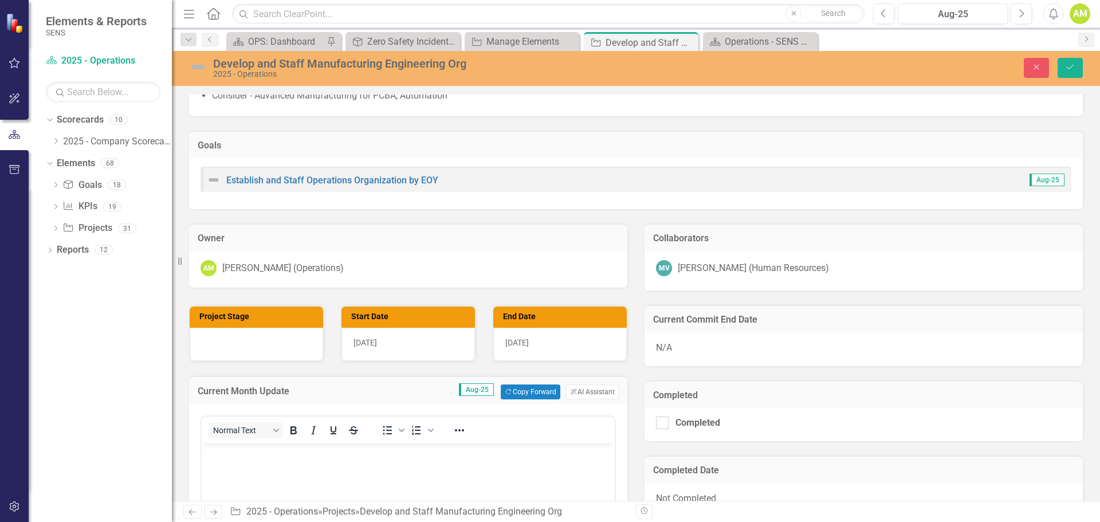
scroll to position [229, 0]
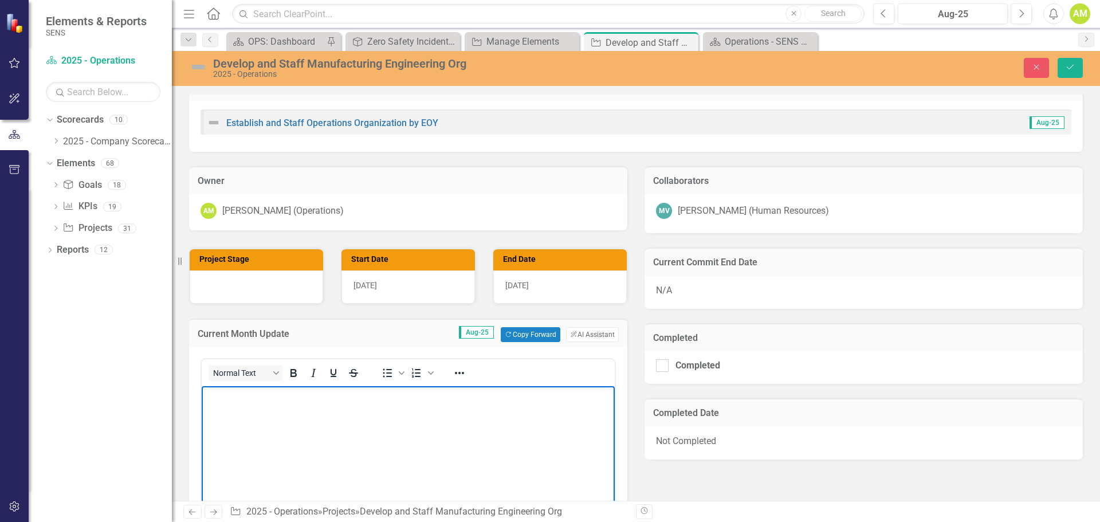
click at [244, 410] on body "Rich Text Area. Press ALT-0 for help." at bounding box center [408, 472] width 413 height 172
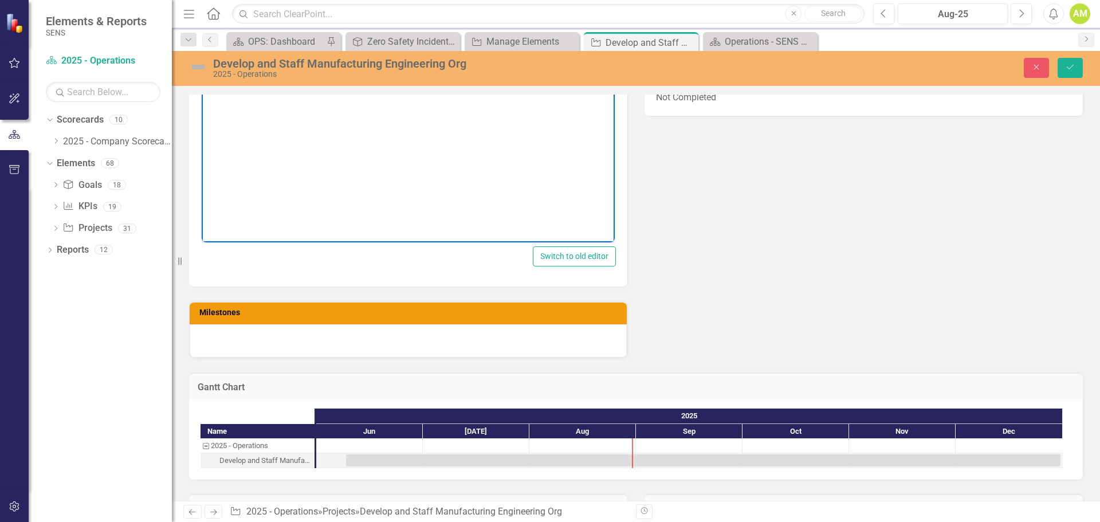
scroll to position [745, 0]
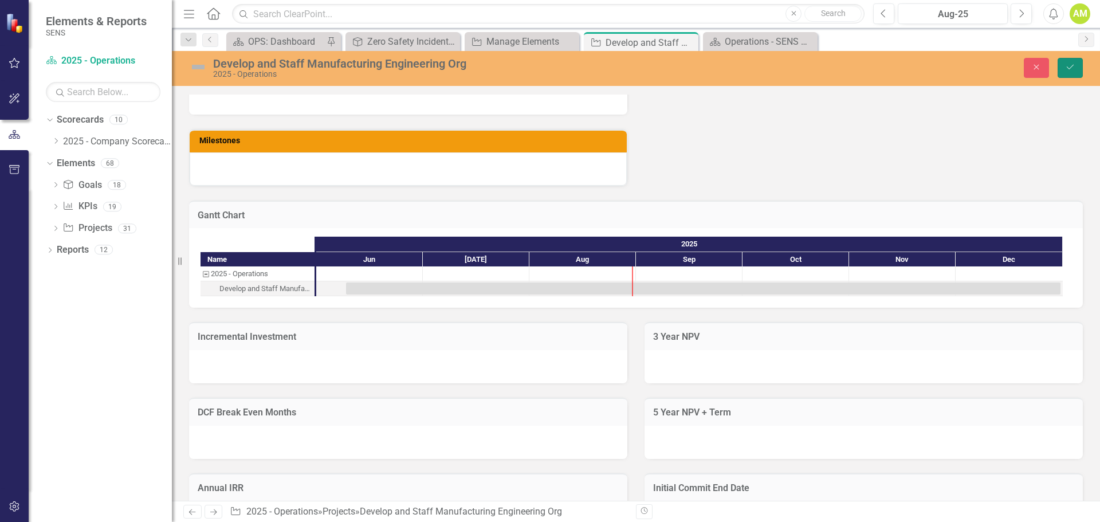
click at [1069, 68] on icon "Save" at bounding box center [1070, 67] width 10 height 8
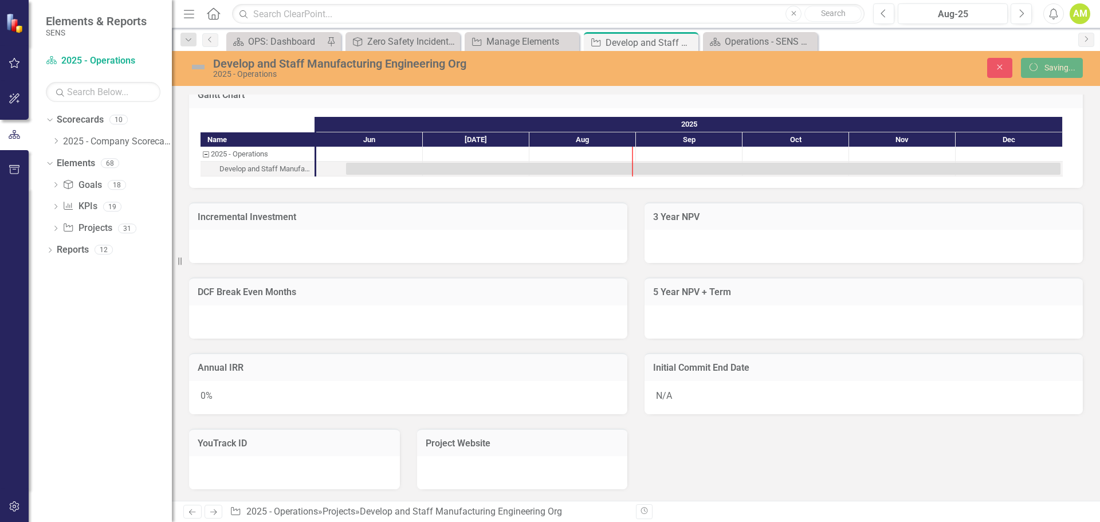
scroll to position [626, 0]
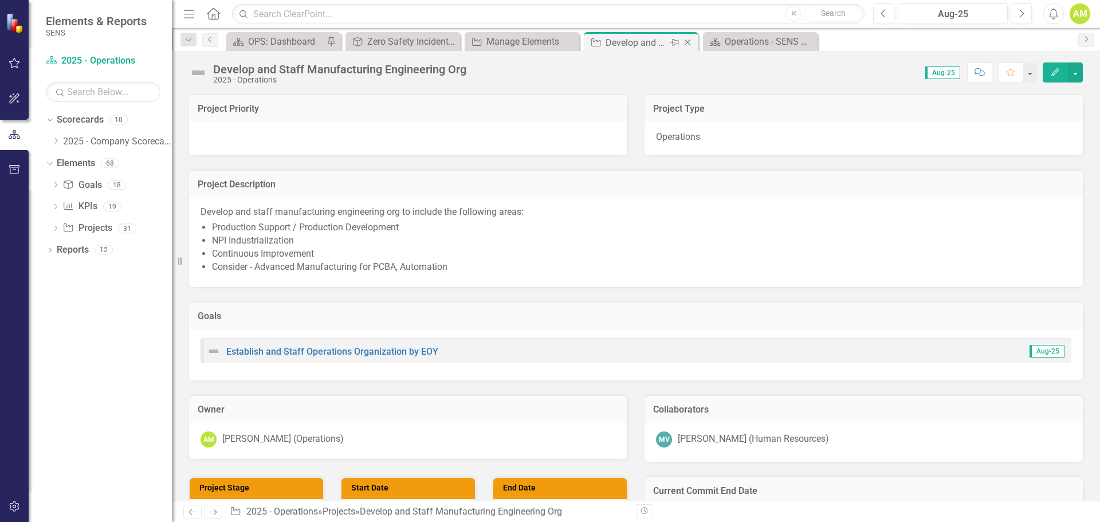
click at [690, 39] on icon "Close" at bounding box center [687, 42] width 11 height 9
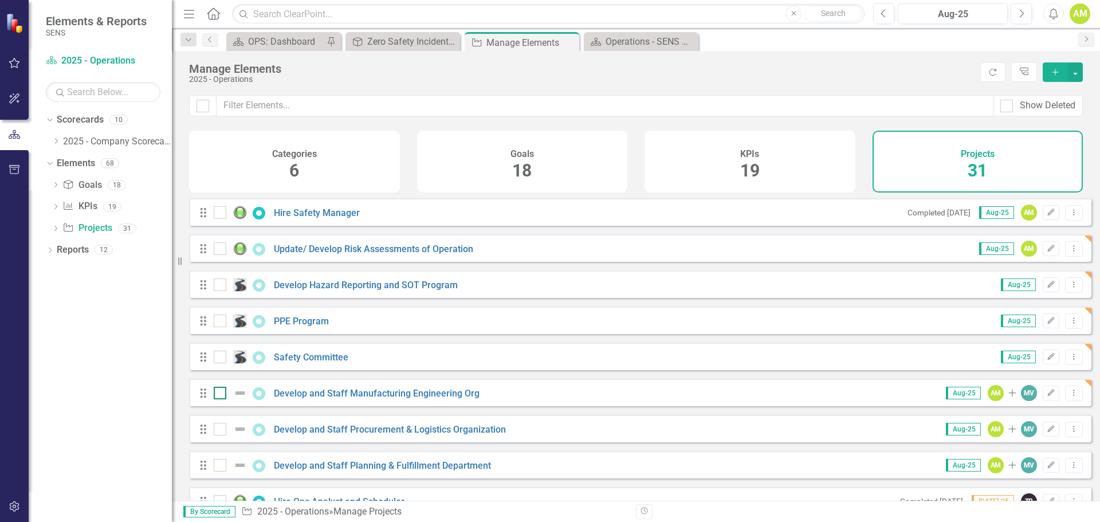
click at [234, 400] on img at bounding box center [240, 393] width 14 height 14
click at [221, 394] on input "checkbox" at bounding box center [217, 390] width 7 height 7
click at [222, 399] on div at bounding box center [220, 393] width 13 height 13
click at [221, 394] on input "checkbox" at bounding box center [217, 390] width 7 height 7
checkbox input "false"
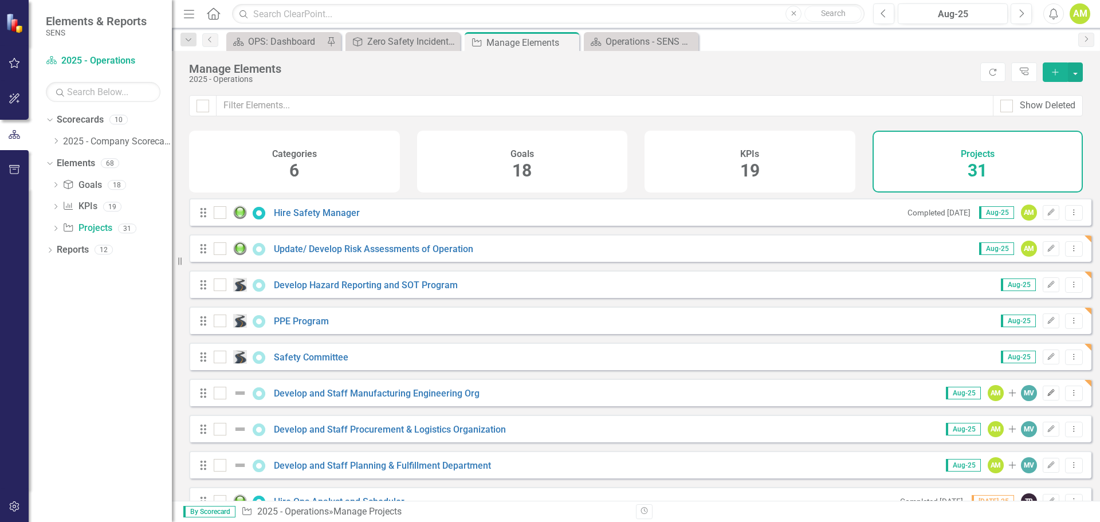
click at [1047, 397] on icon "Edit" at bounding box center [1051, 393] width 9 height 7
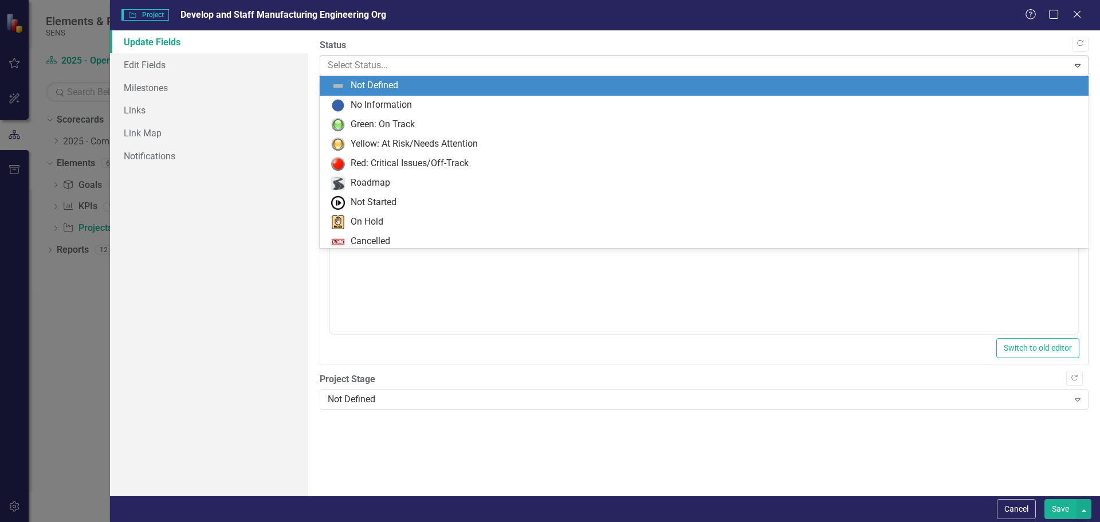
click at [352, 66] on div at bounding box center [695, 65] width 734 height 15
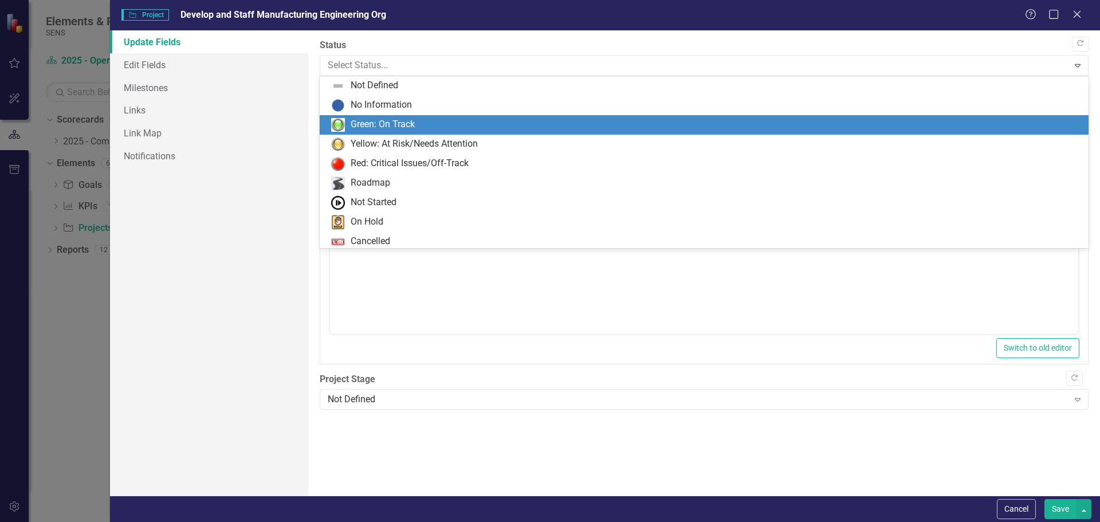
click at [373, 121] on div "Green: On Track" at bounding box center [383, 124] width 64 height 13
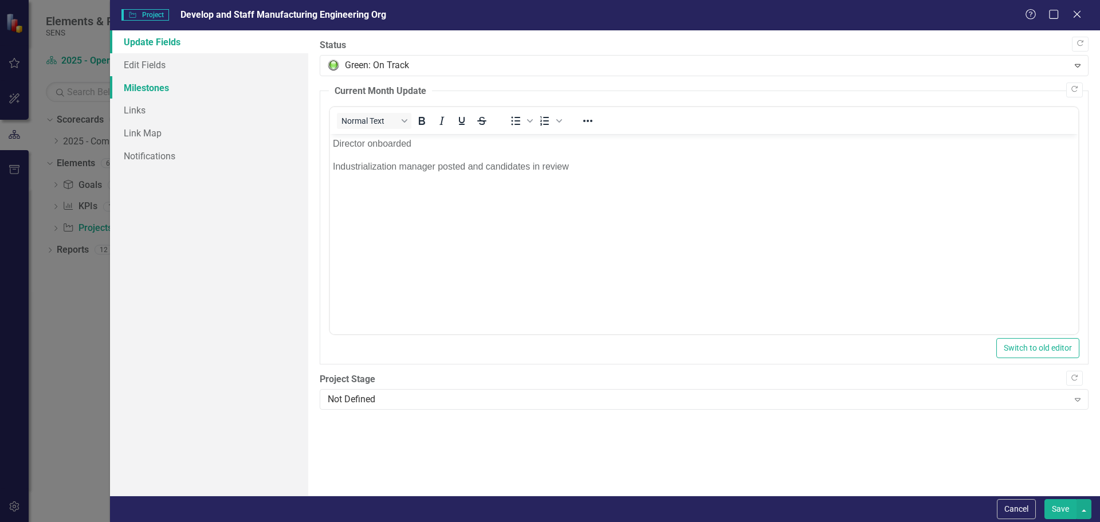
click at [153, 95] on link "Milestones" at bounding box center [209, 87] width 198 height 23
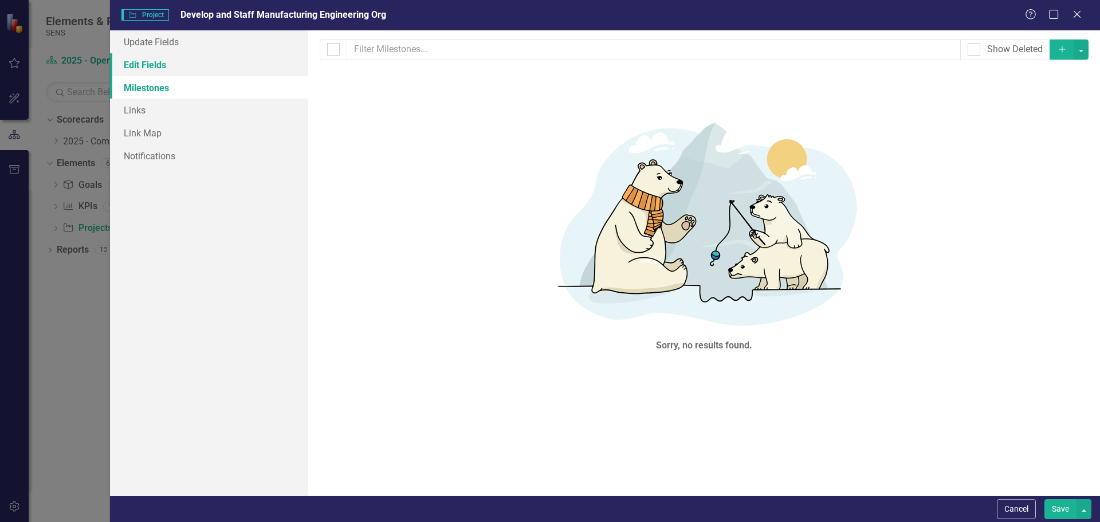
click at [146, 68] on link "Edit Fields" at bounding box center [209, 64] width 198 height 23
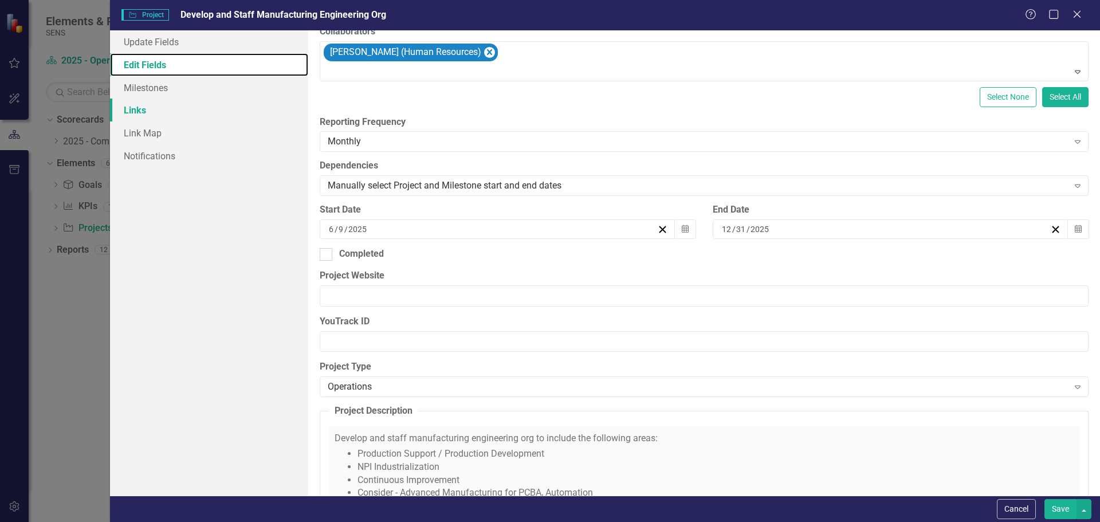
scroll to position [172, 0]
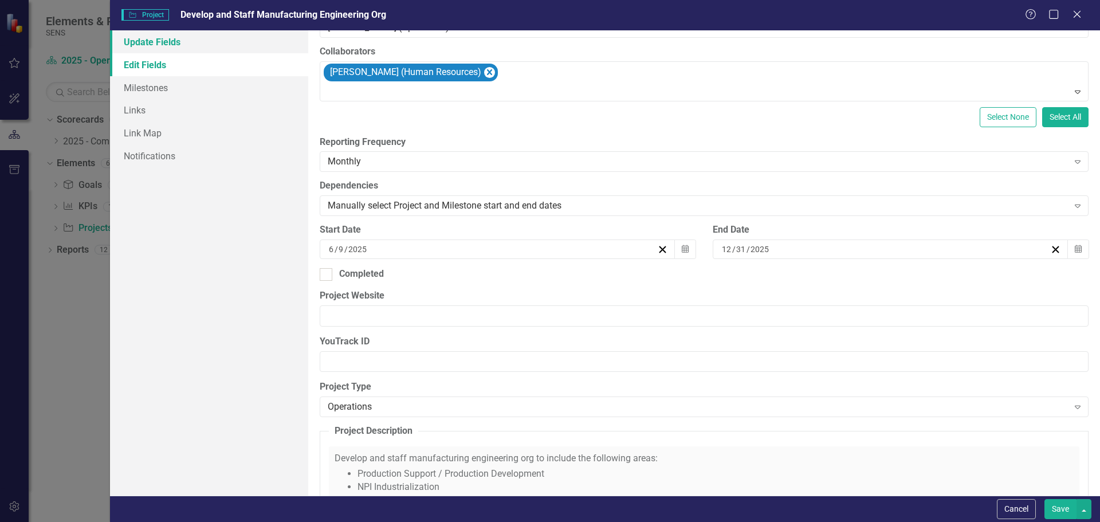
click at [144, 41] on link "Update Fields" at bounding box center [209, 41] width 198 height 23
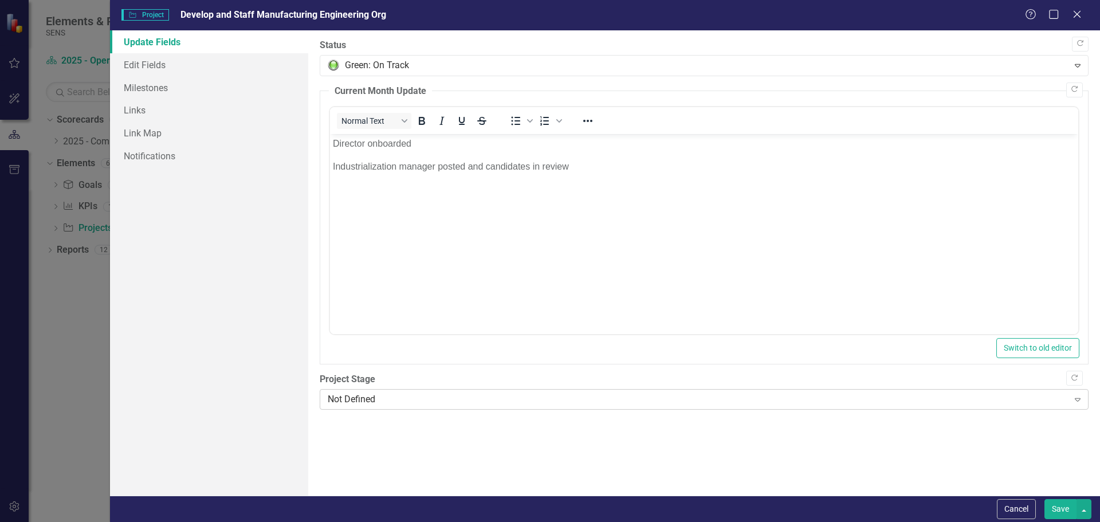
click at [1082, 401] on icon "Expand" at bounding box center [1077, 399] width 11 height 9
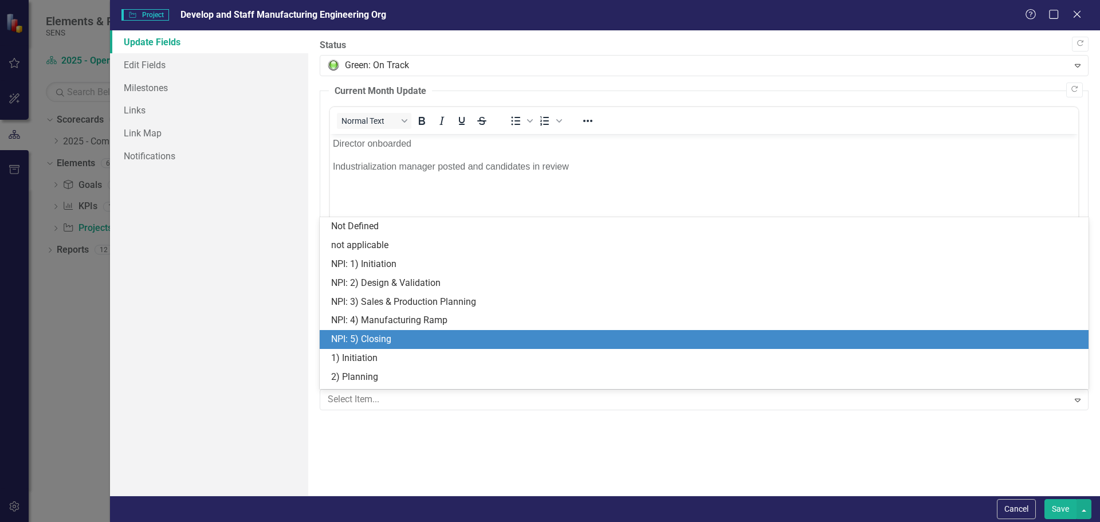
scroll to position [54, 0]
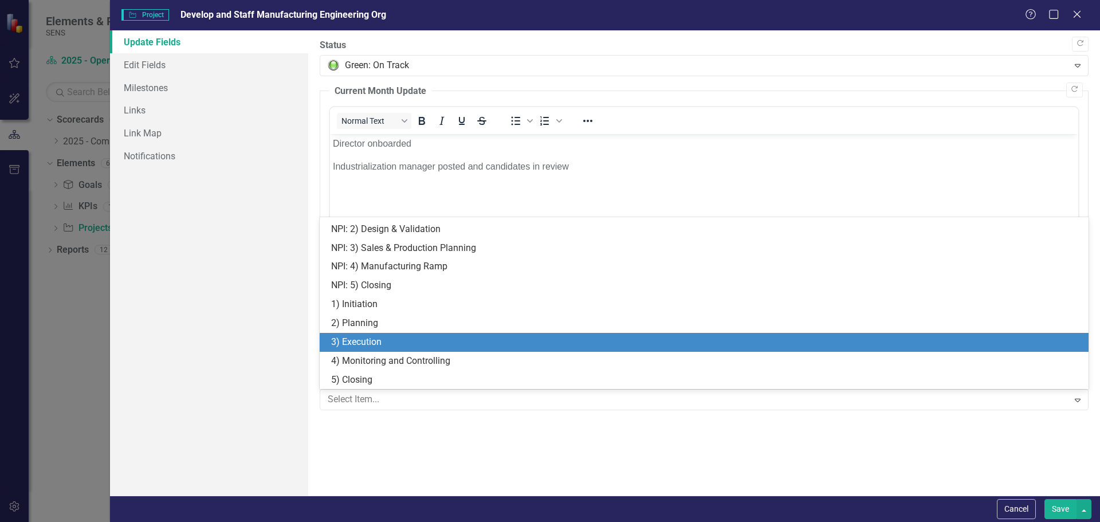
click at [370, 339] on div "3) Execution" at bounding box center [706, 342] width 751 height 13
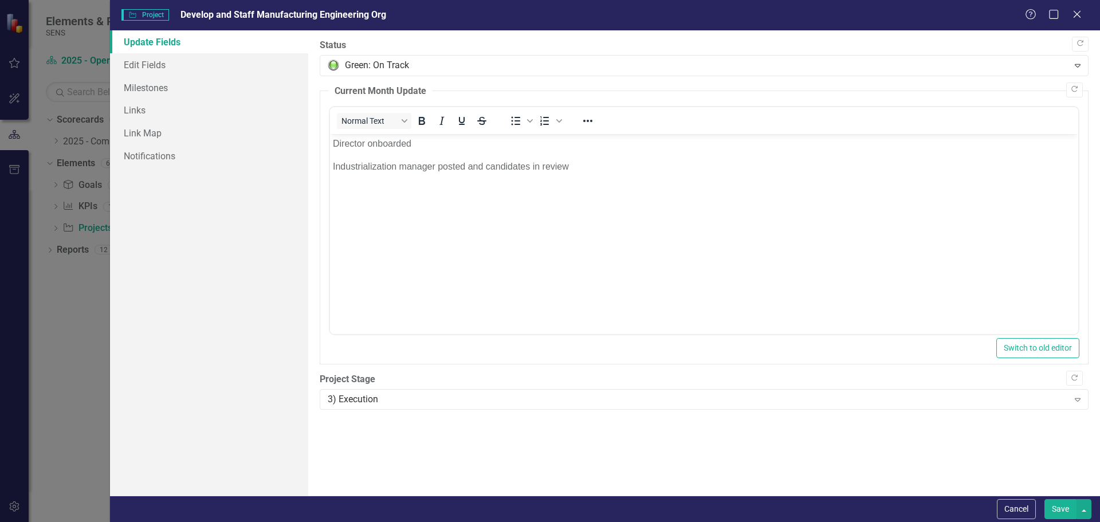
click at [1066, 505] on button "Save" at bounding box center [1061, 509] width 32 height 20
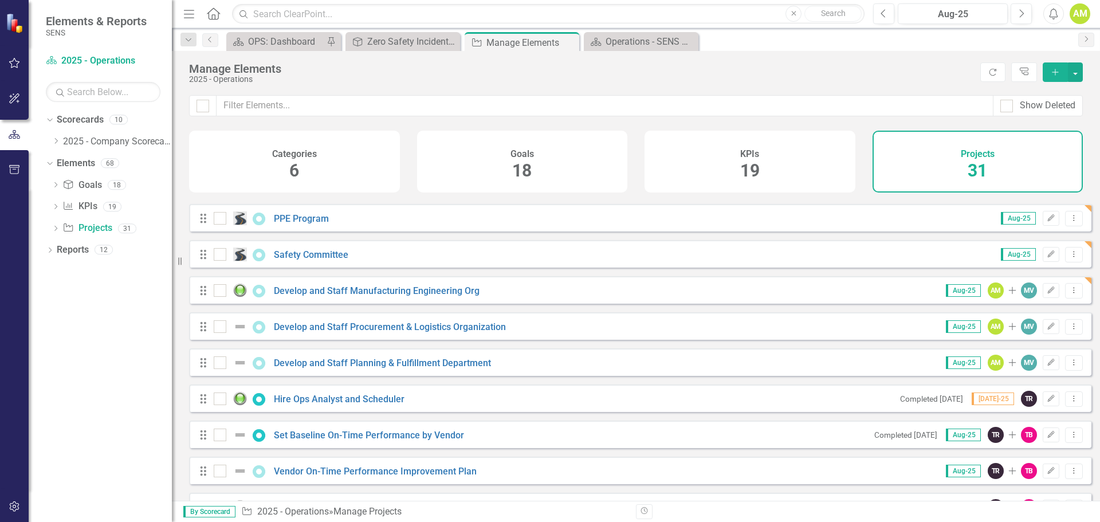
scroll to position [115, 0]
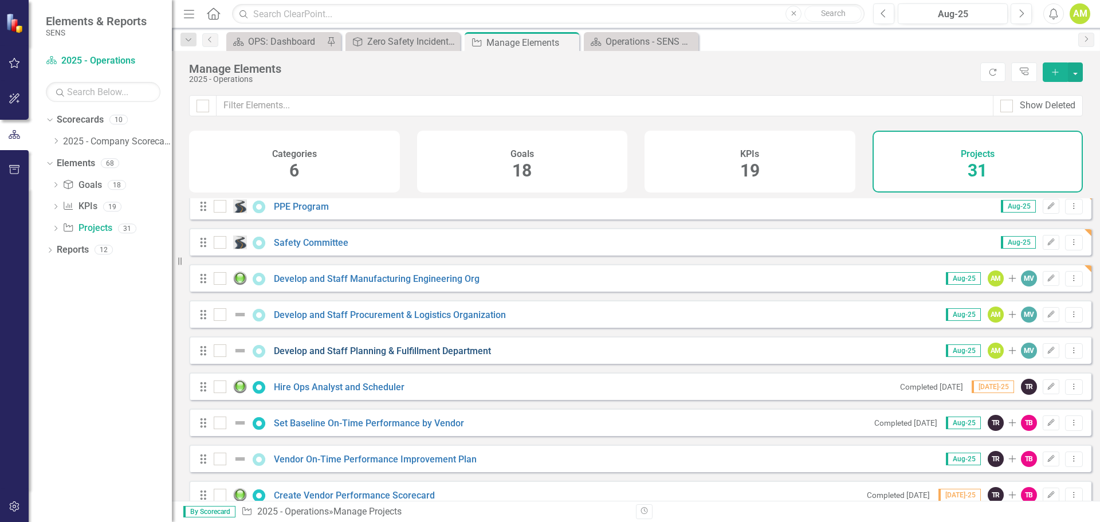
click at [370, 356] on link "Develop and Staff Planning & Fulfillment Department" at bounding box center [382, 351] width 217 height 11
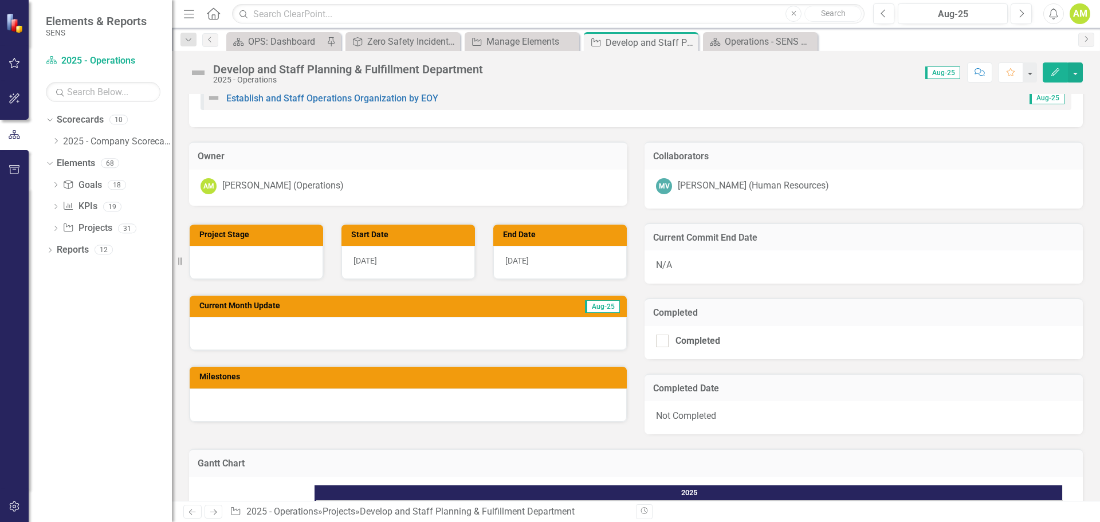
scroll to position [287, 0]
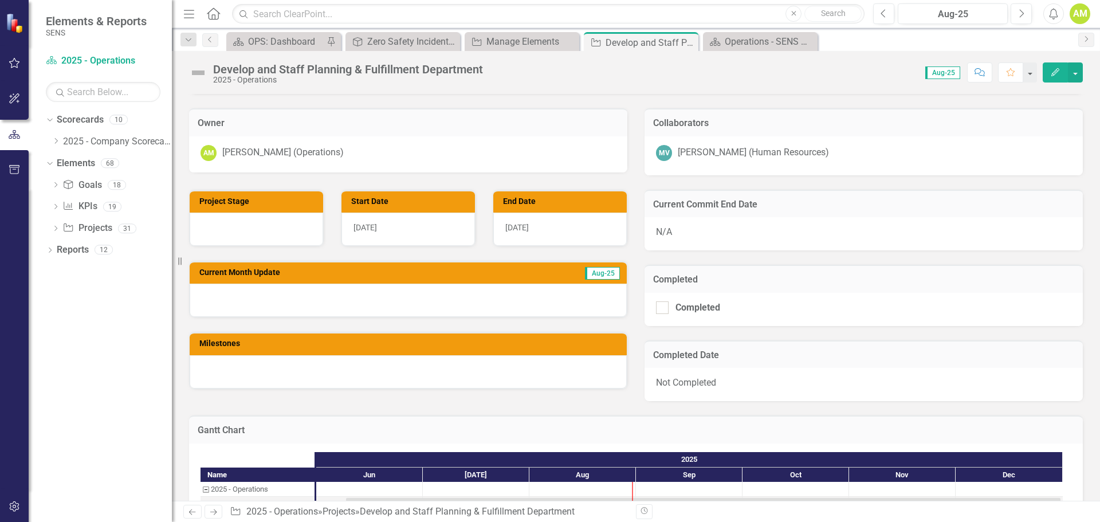
click at [226, 286] on div at bounding box center [408, 300] width 437 height 33
click at [285, 305] on div at bounding box center [408, 300] width 437 height 33
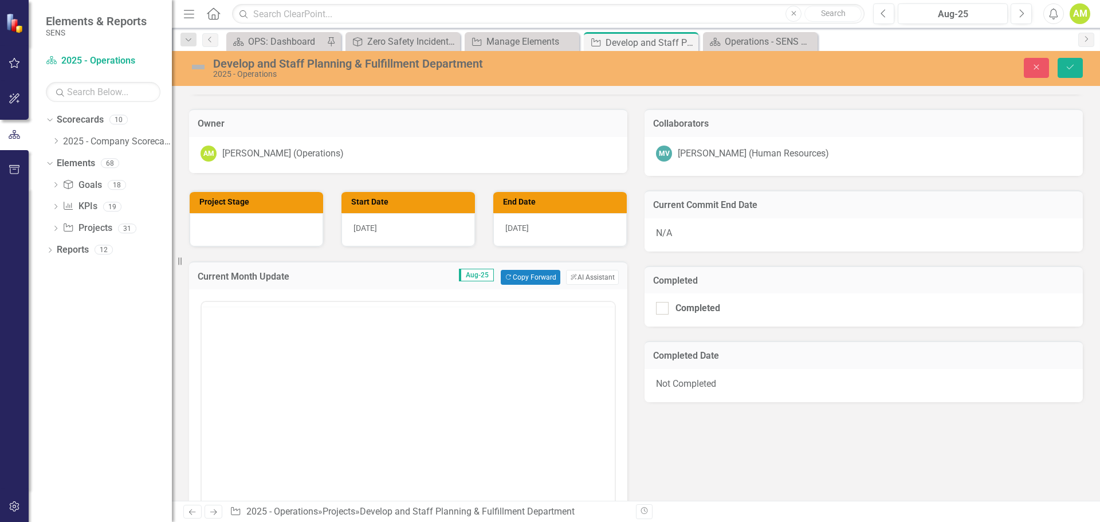
scroll to position [0, 0]
click at [264, 347] on body "Rich Text Area. Press ALT-0 for help." at bounding box center [408, 415] width 413 height 172
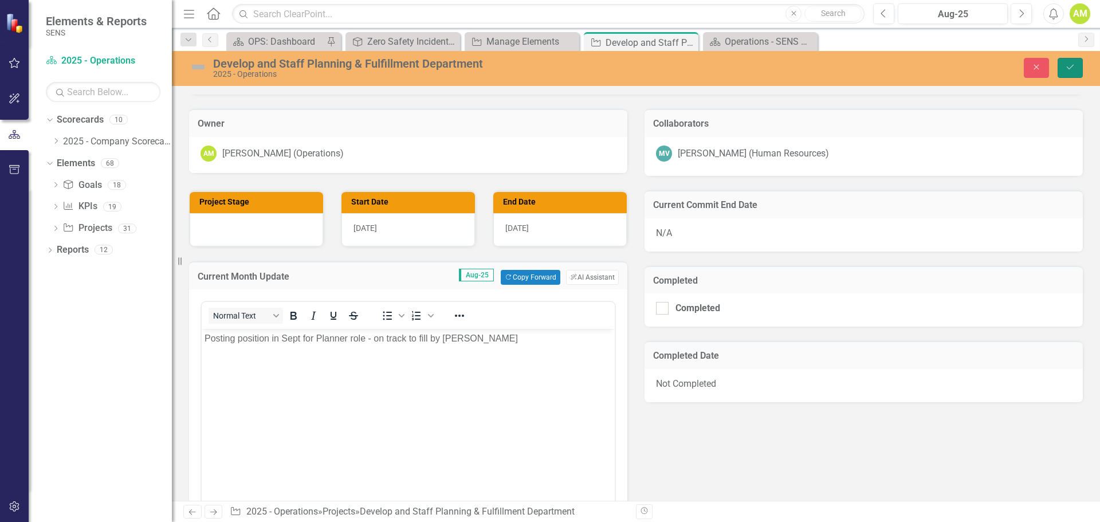
click at [1068, 68] on icon "Save" at bounding box center [1070, 67] width 10 height 8
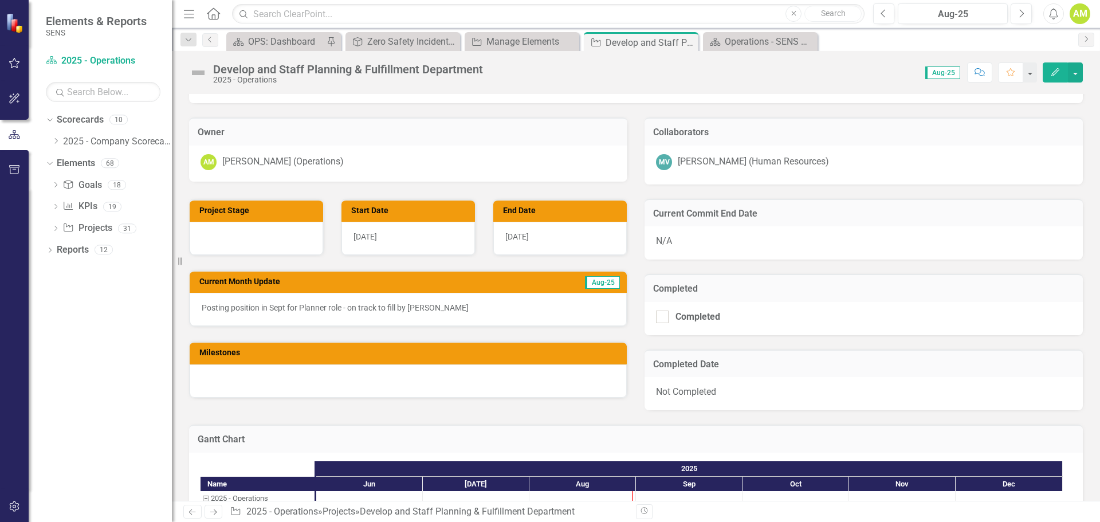
scroll to position [115, 0]
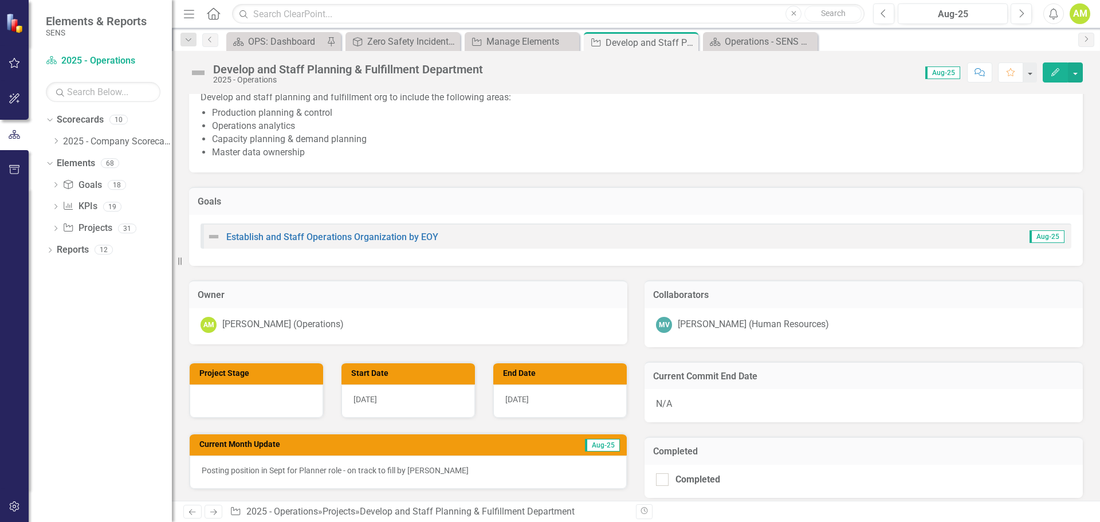
click at [194, 69] on img at bounding box center [198, 73] width 18 height 18
click at [198, 73] on img at bounding box center [198, 73] width 18 height 18
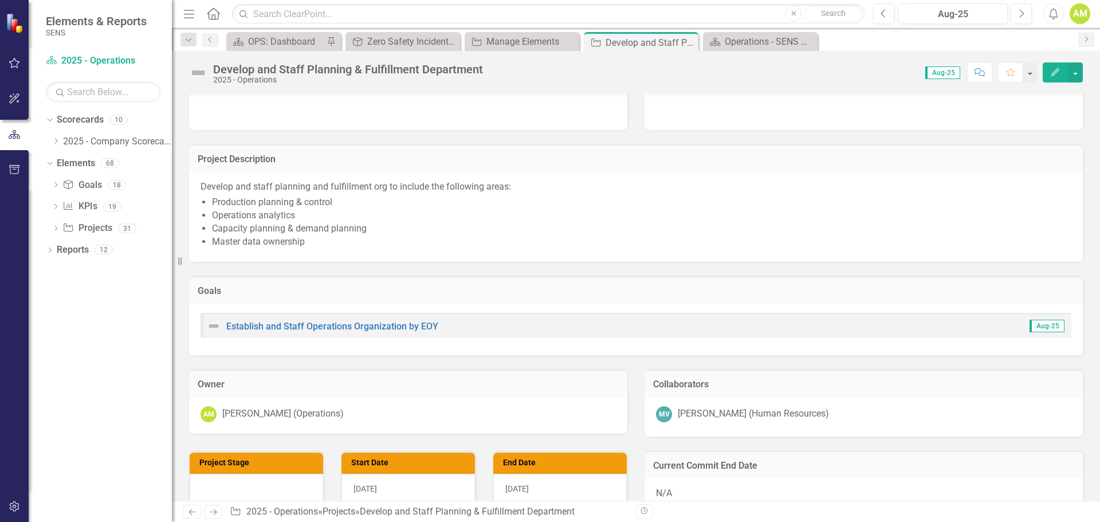
scroll to position [0, 0]
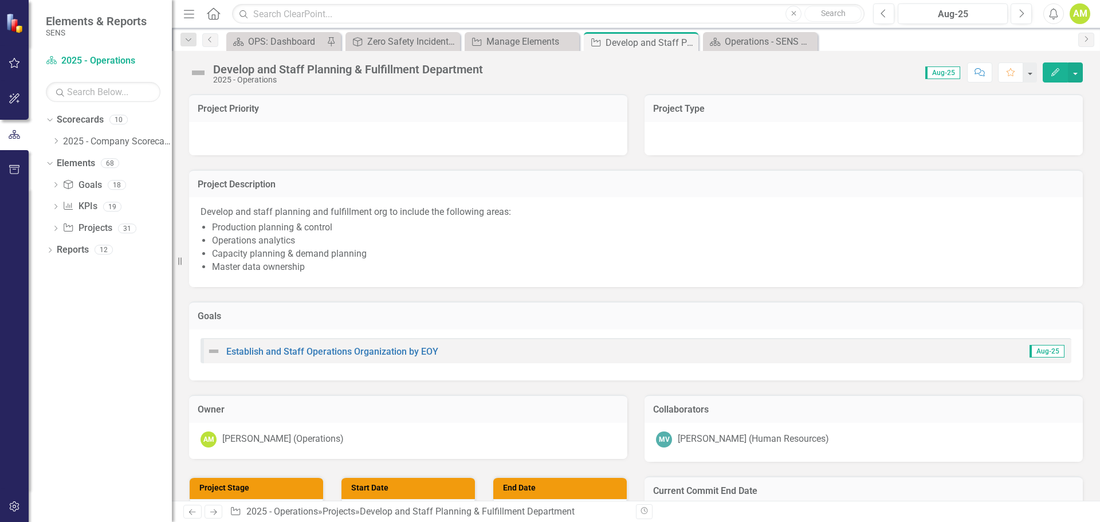
click at [207, 72] on div "Develop and Staff Planning & Fulfillment Department 2025 - Operations" at bounding box center [339, 73] width 300 height 22
drag, startPoint x: 207, startPoint y: 72, endPoint x: 201, endPoint y: 73, distance: 7.1
click at [201, 73] on div "Develop and Staff Planning & Fulfillment Department 2025 - Operations" at bounding box center [339, 73] width 300 height 22
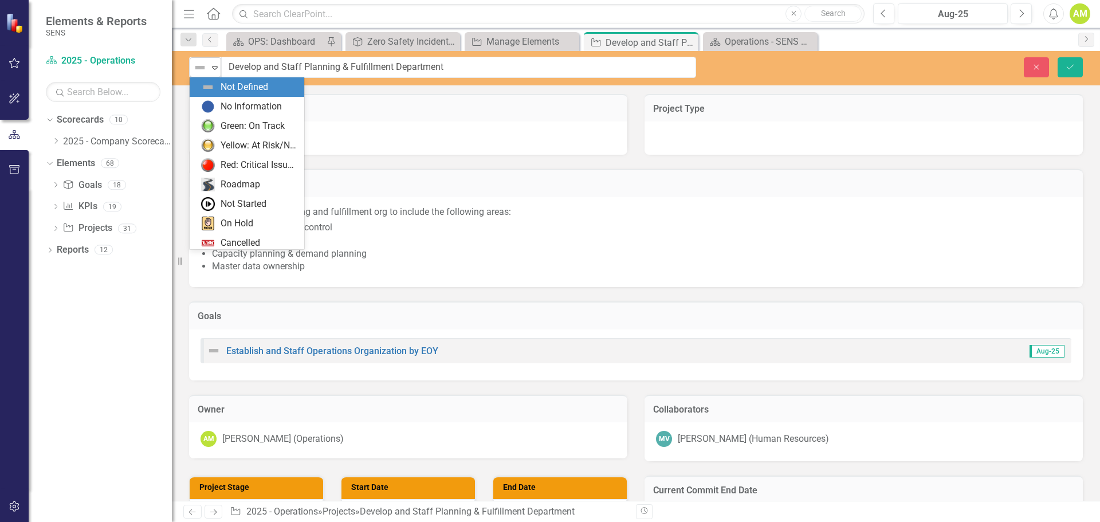
click at [217, 68] on icon "Expand" at bounding box center [214, 67] width 11 height 9
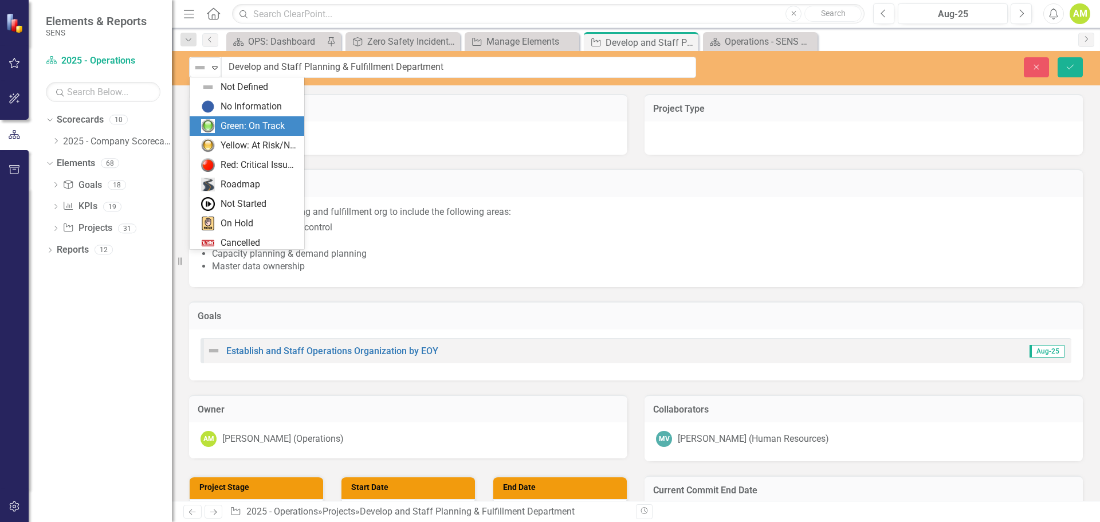
click at [245, 127] on div "Green: On Track" at bounding box center [253, 126] width 64 height 13
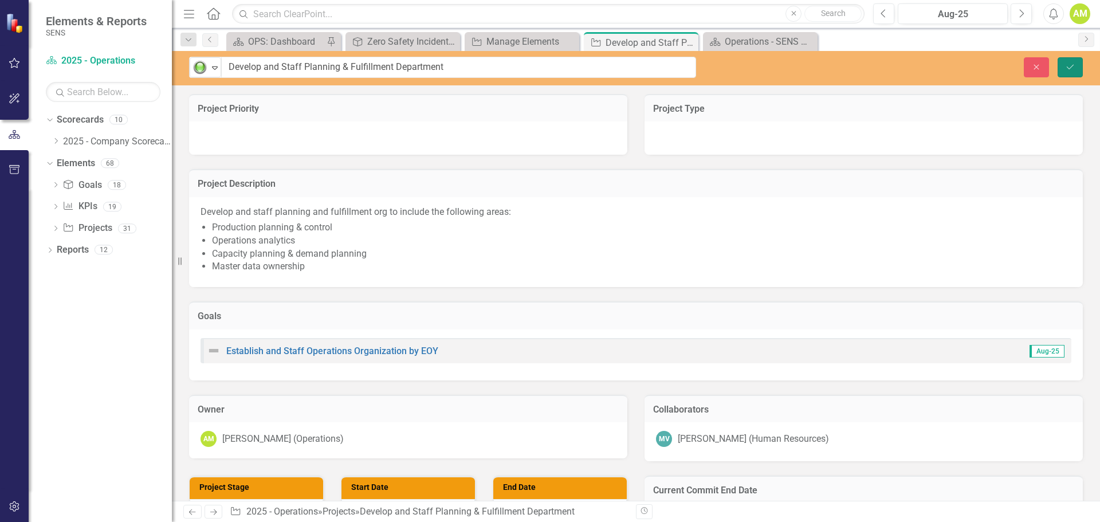
click at [1076, 67] on button "Save" at bounding box center [1070, 67] width 25 height 20
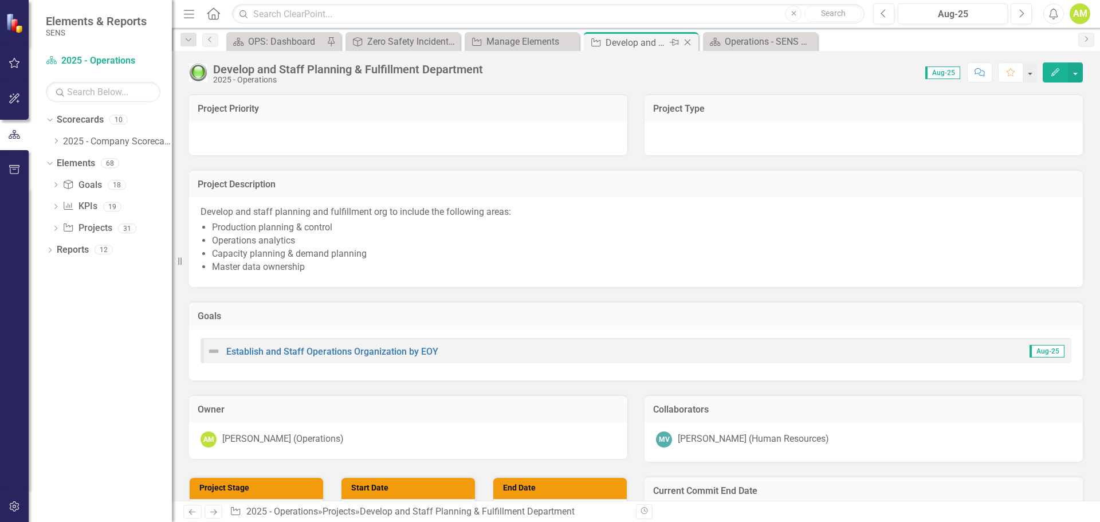
click at [690, 40] on icon at bounding box center [688, 43] width 6 height 6
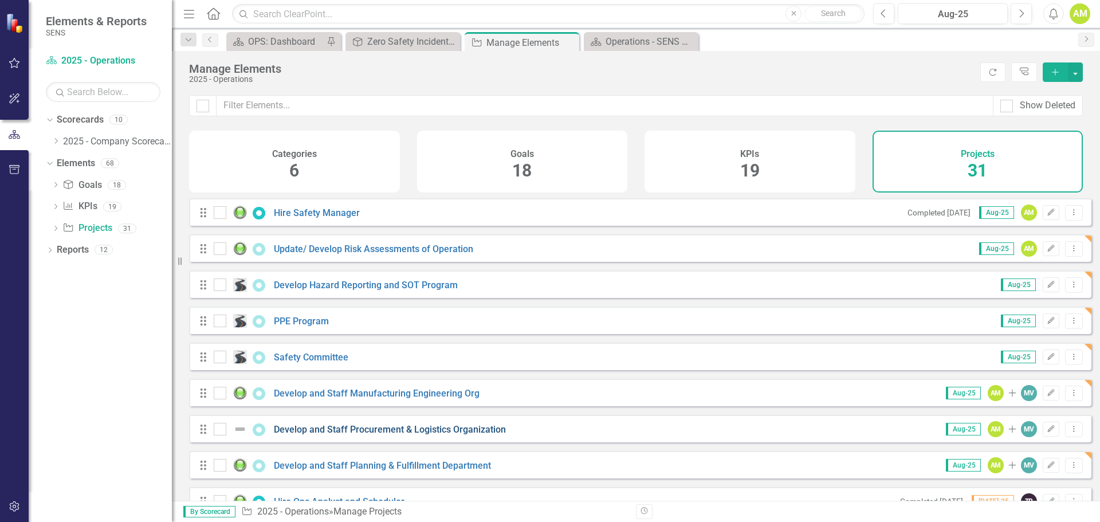
click at [438, 435] on link "Develop and Staff Procurement & Logistics Organization" at bounding box center [390, 429] width 232 height 11
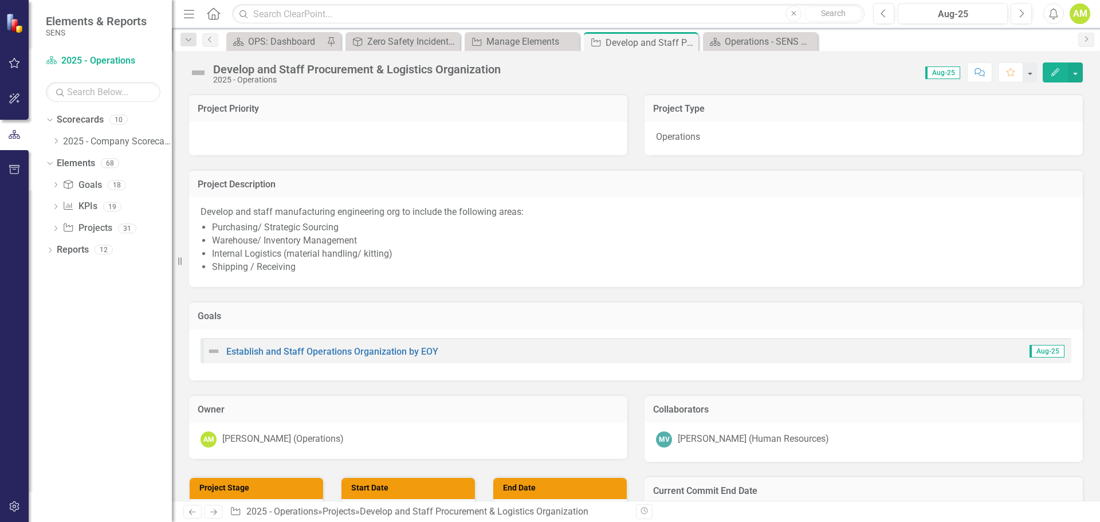
click at [201, 69] on img at bounding box center [198, 73] width 18 height 18
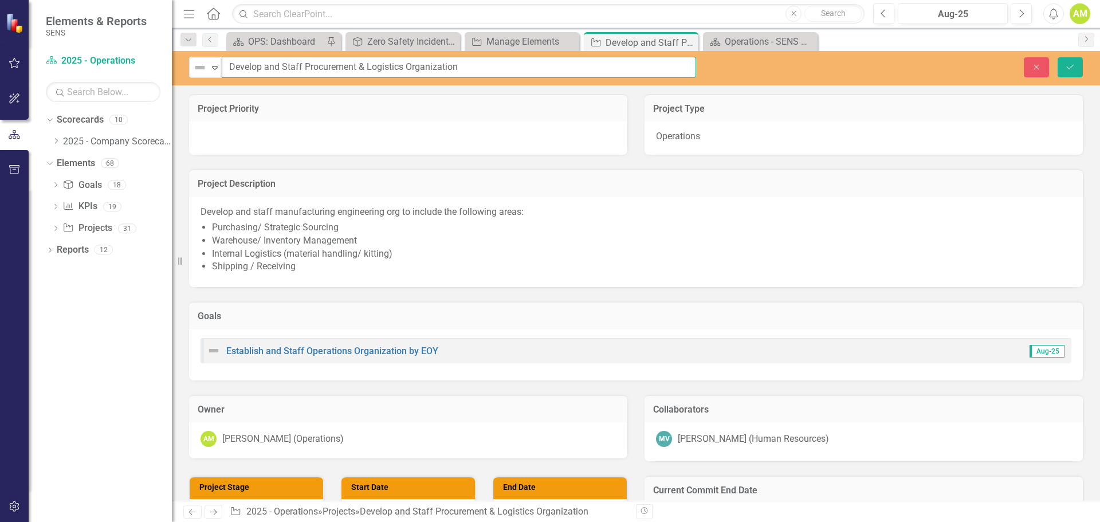
click at [221, 66] on div "Not Defined Expand Develop and Staff Procurement & Logistics Organization" at bounding box center [442, 67] width 507 height 21
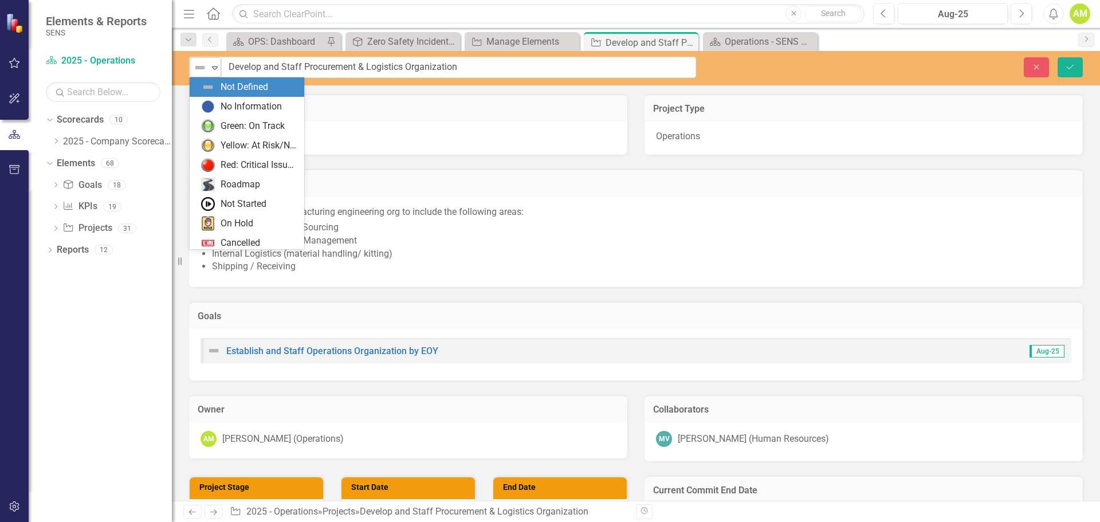
click at [216, 69] on icon "Expand" at bounding box center [214, 67] width 11 height 9
click at [233, 147] on div "Yellow: At Risk/Needs Attention" at bounding box center [259, 145] width 77 height 13
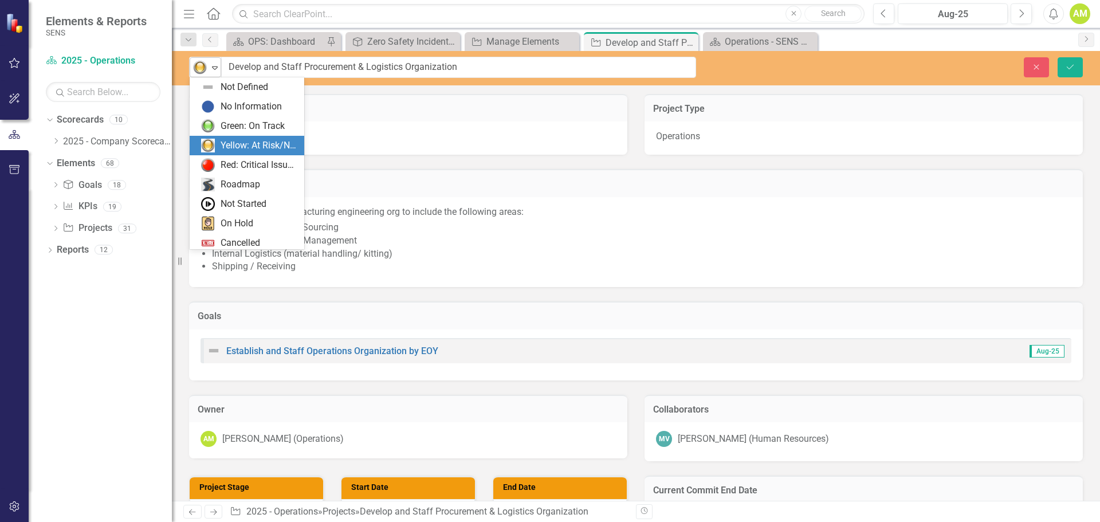
click at [205, 68] on img at bounding box center [200, 68] width 14 height 14
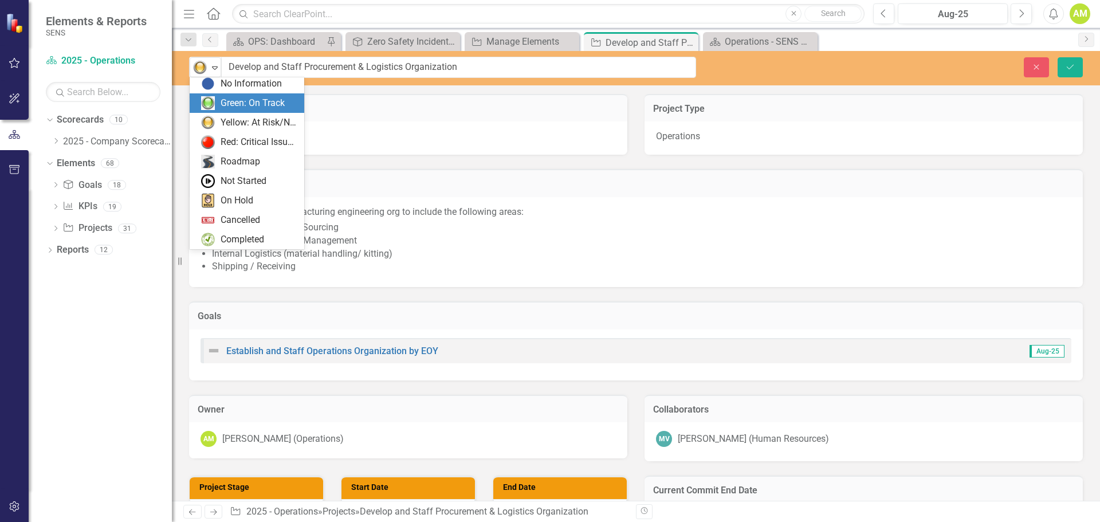
click at [224, 97] on div "Green: On Track" at bounding box center [253, 103] width 64 height 13
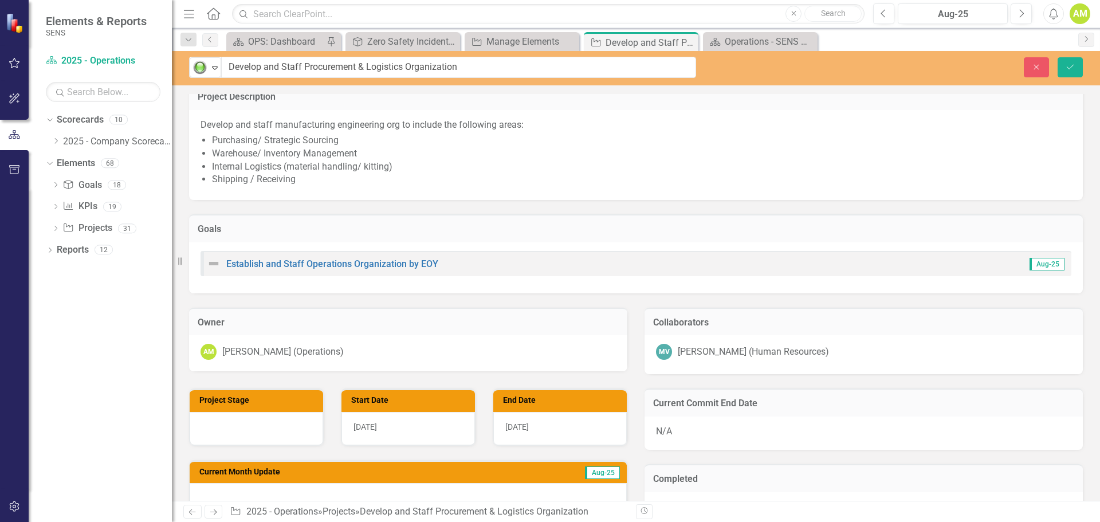
scroll to position [229, 0]
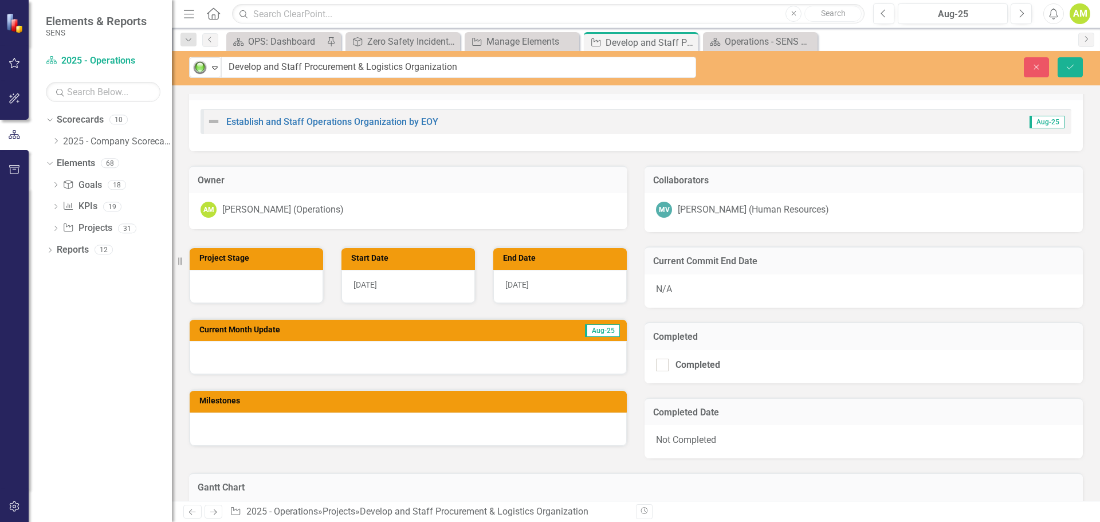
click at [337, 362] on div at bounding box center [408, 357] width 437 height 33
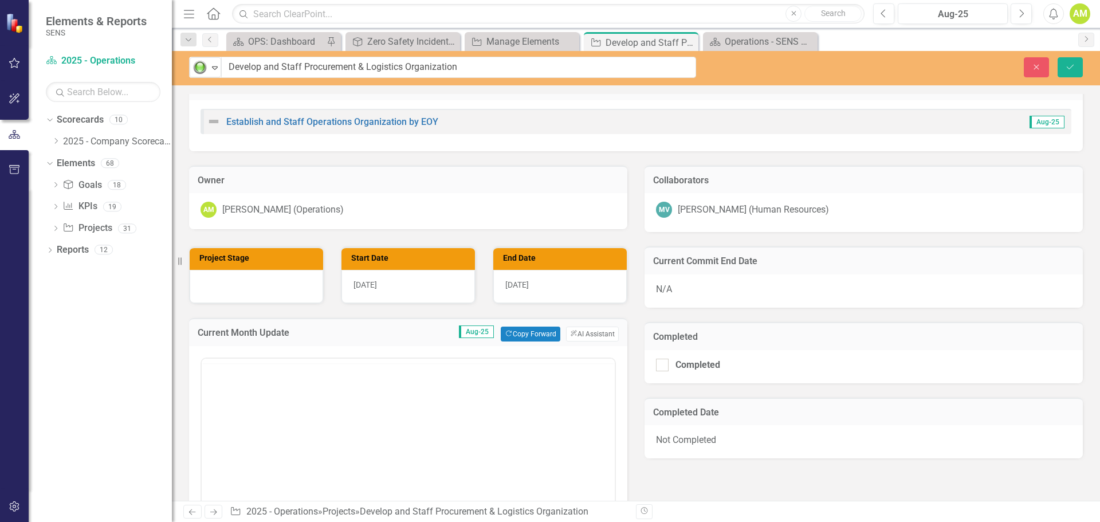
scroll to position [0, 0]
click at [231, 414] on body "Rich Text Area. Press ALT-0 for help." at bounding box center [408, 471] width 413 height 172
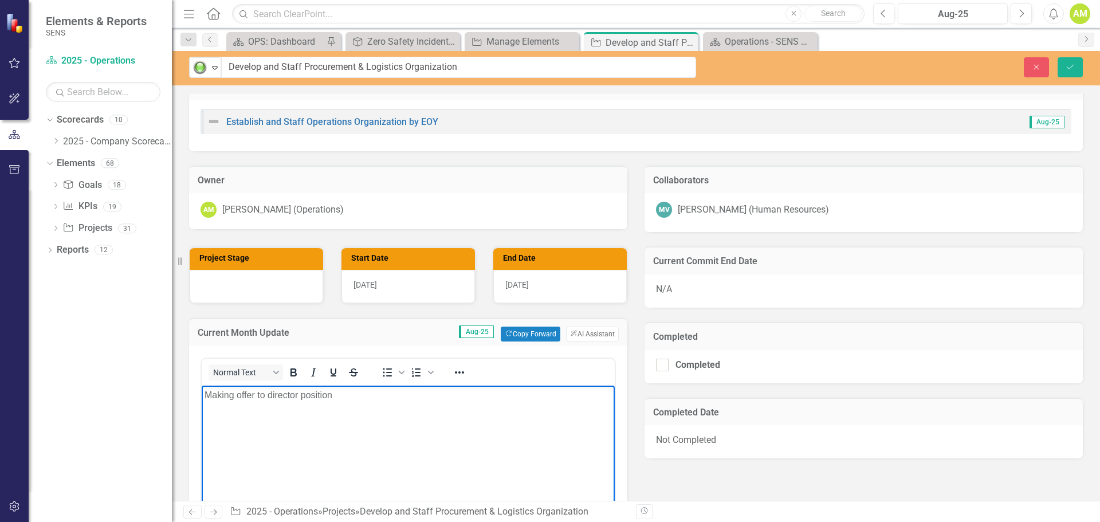
scroll to position [344, 0]
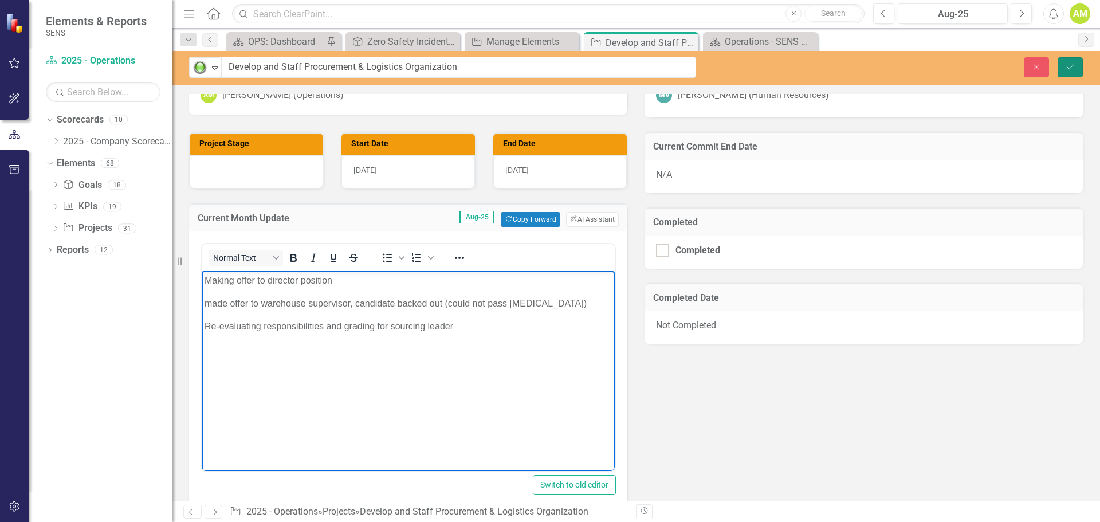
click at [1069, 67] on icon "Save" at bounding box center [1070, 67] width 10 height 8
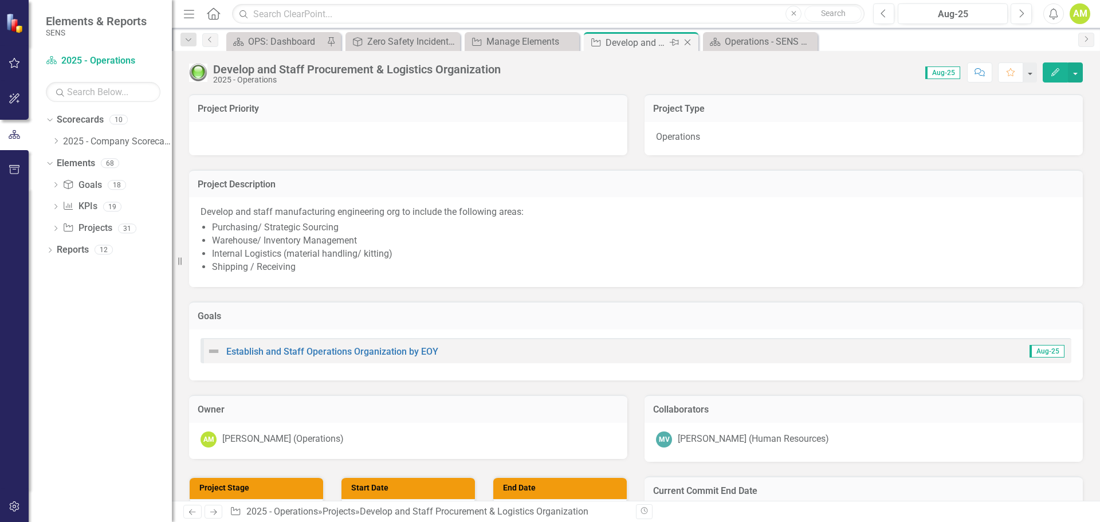
click at [691, 41] on icon "Close" at bounding box center [687, 42] width 11 height 9
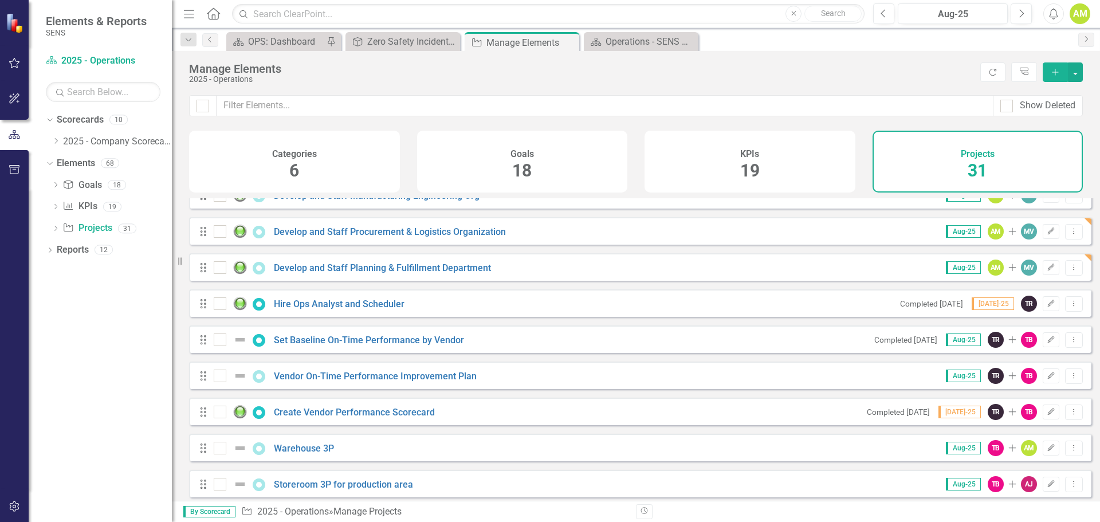
scroll to position [229, 0]
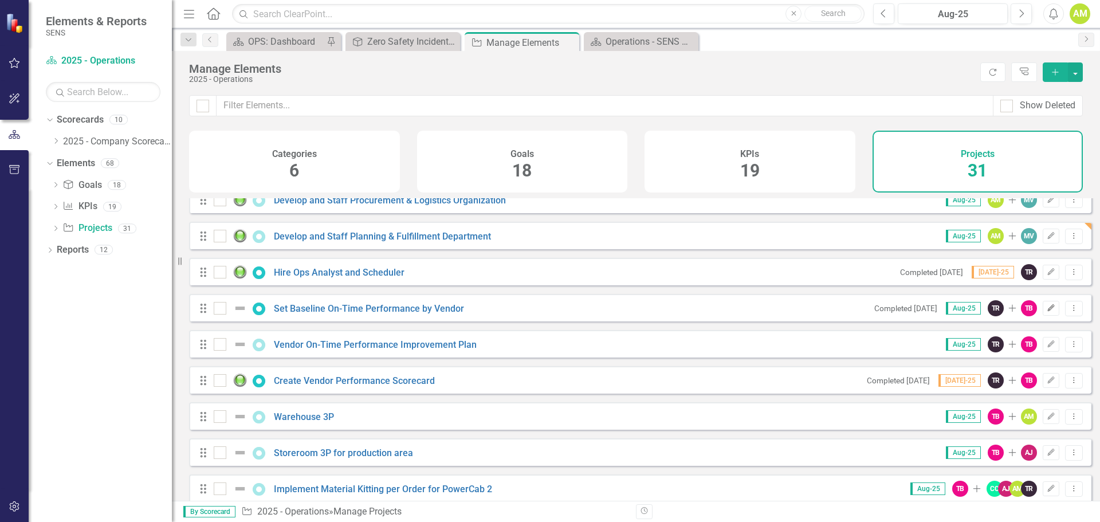
click at [1043, 316] on button "Edit" at bounding box center [1051, 308] width 17 height 15
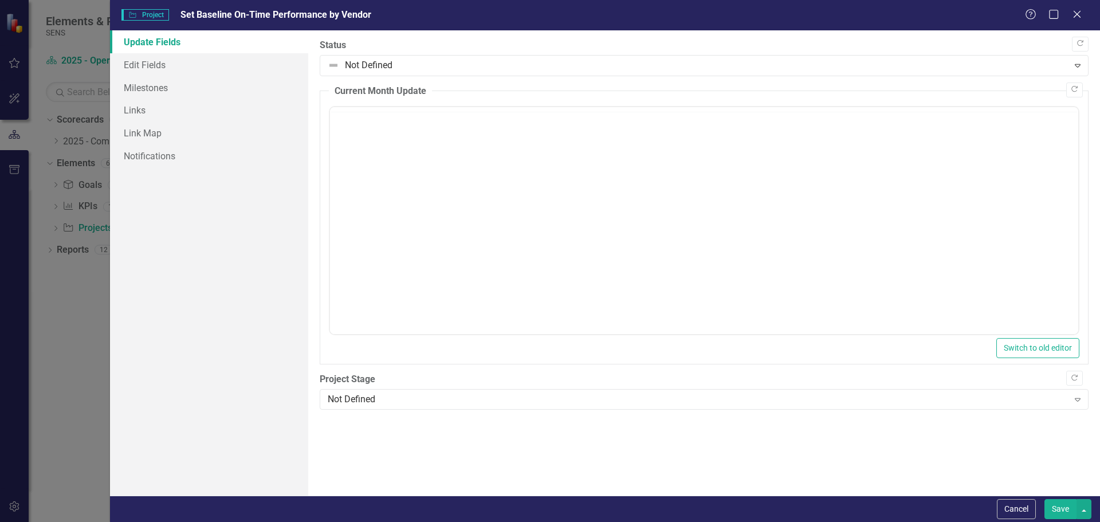
scroll to position [0, 0]
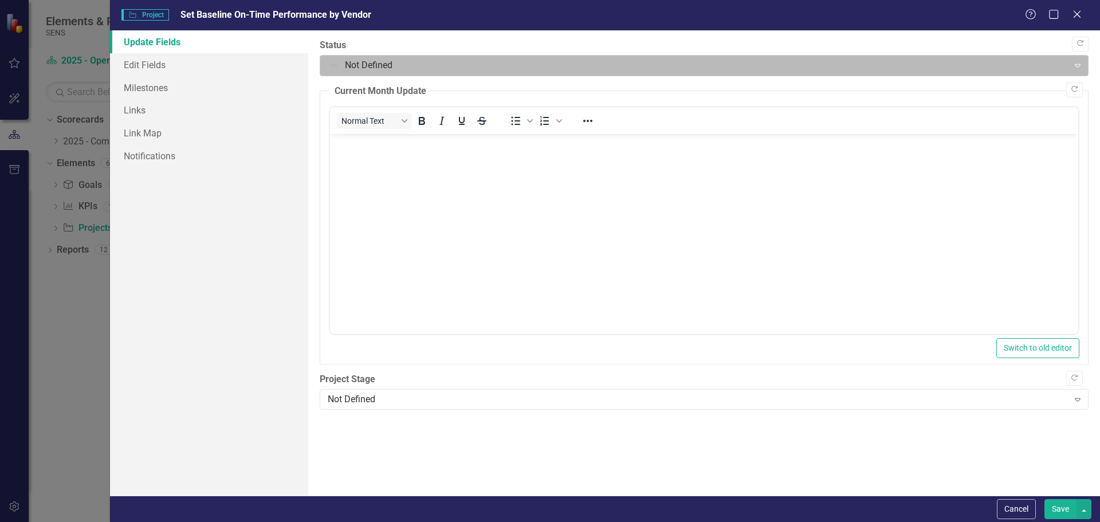
click at [339, 66] on div at bounding box center [695, 65] width 734 height 15
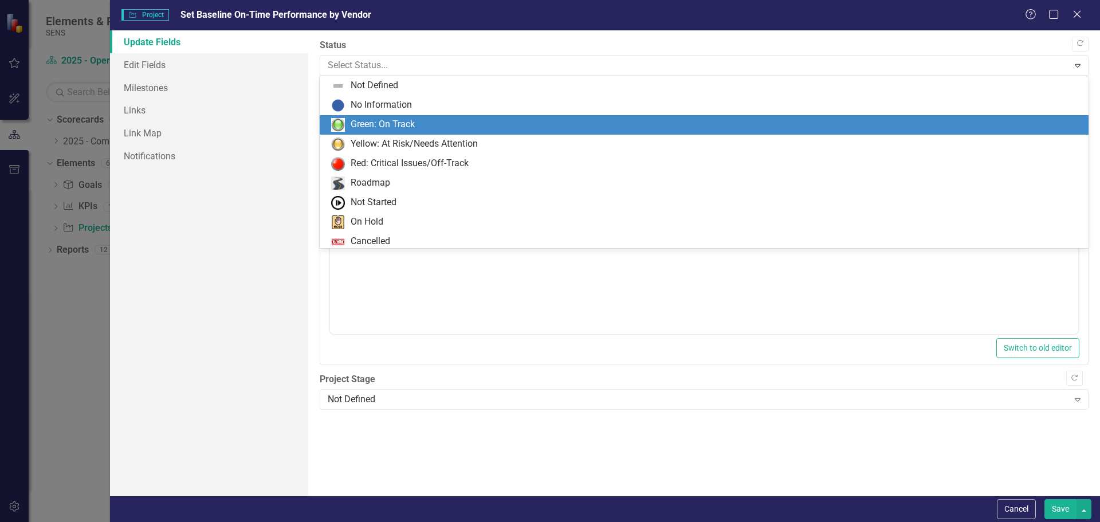
click at [367, 123] on div "Green: On Track" at bounding box center [383, 124] width 64 height 13
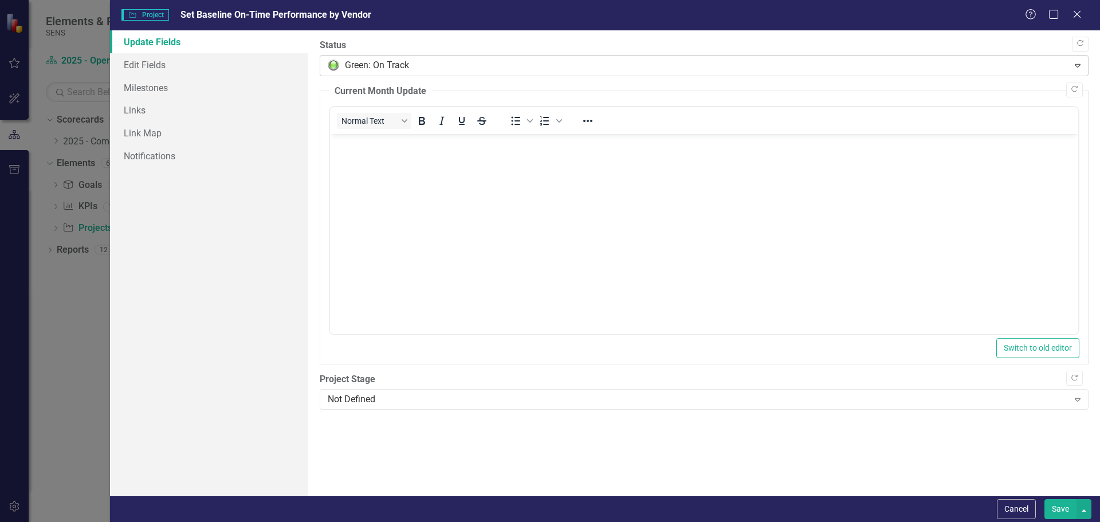
click at [369, 69] on div at bounding box center [695, 65] width 734 height 15
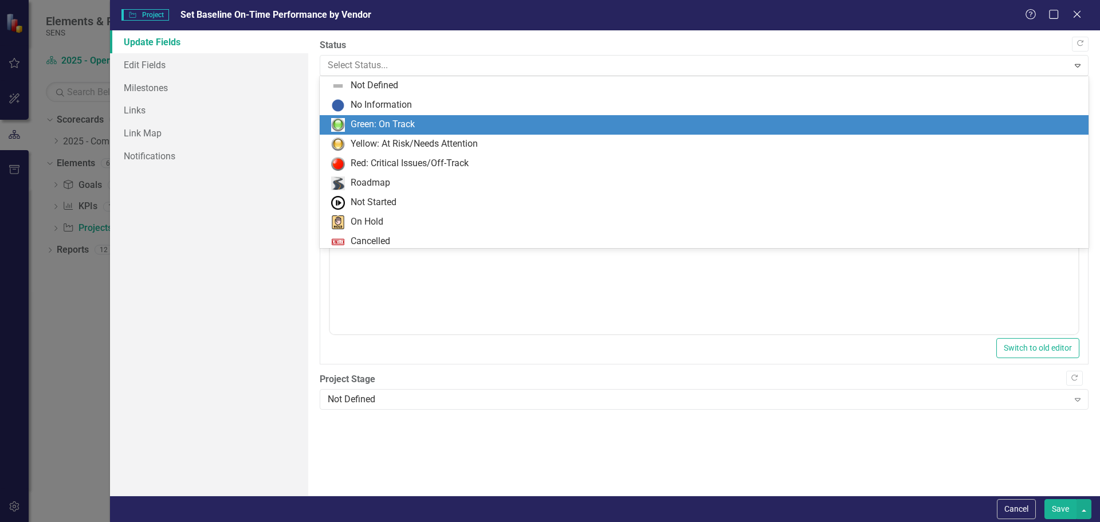
scroll to position [23, 0]
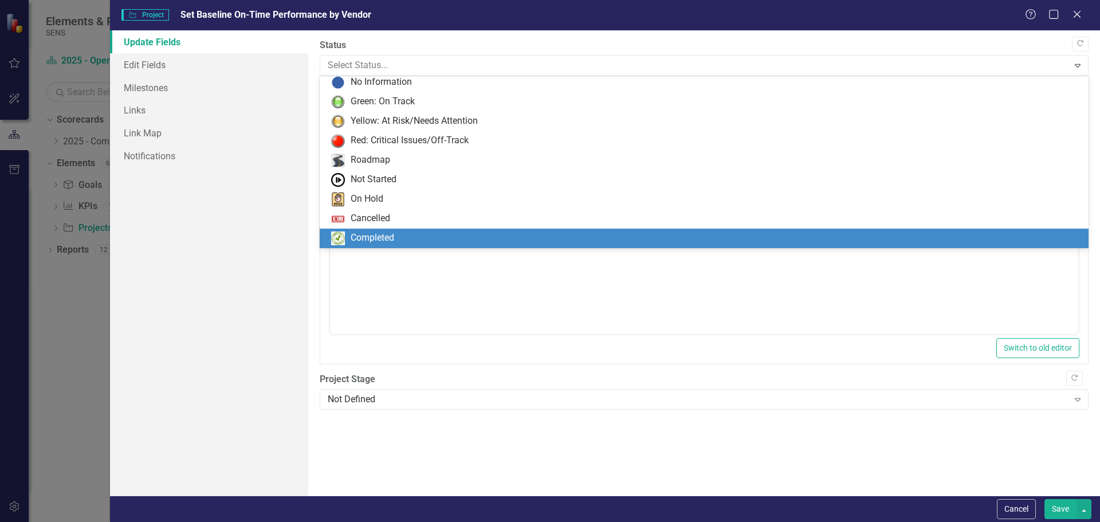
click at [371, 240] on div "Completed" at bounding box center [373, 238] width 44 height 13
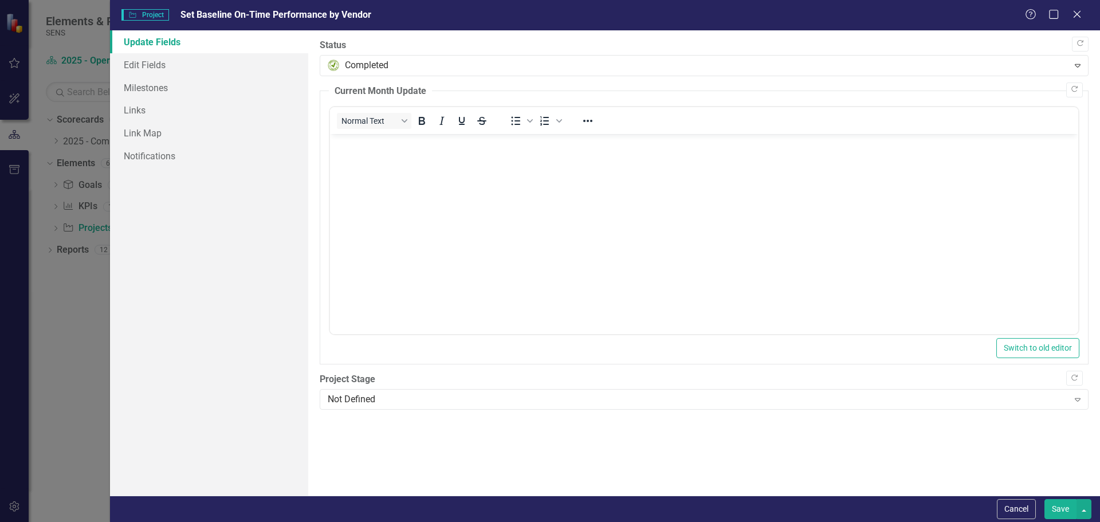
click at [1068, 508] on button "Save" at bounding box center [1061, 509] width 32 height 20
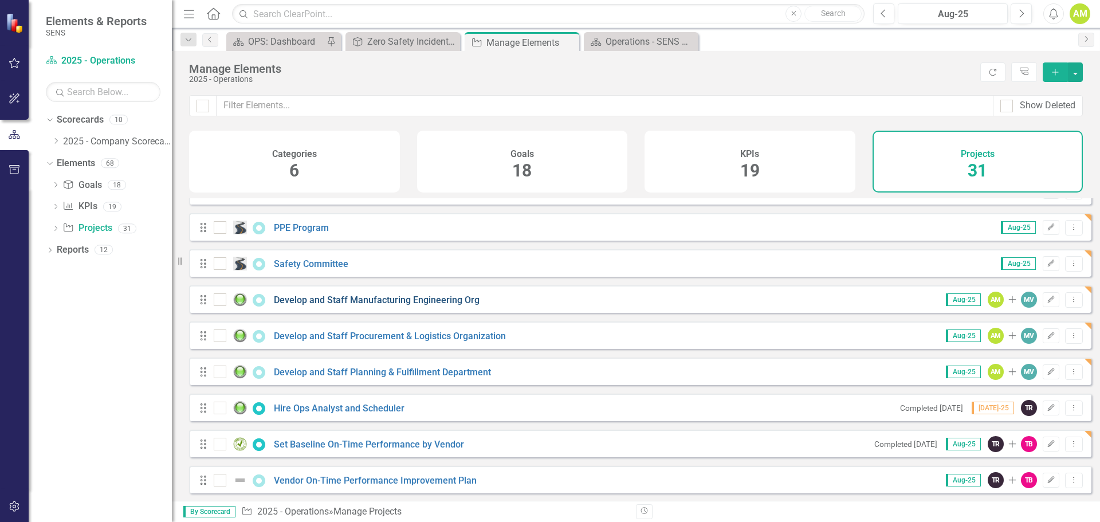
scroll to position [115, 0]
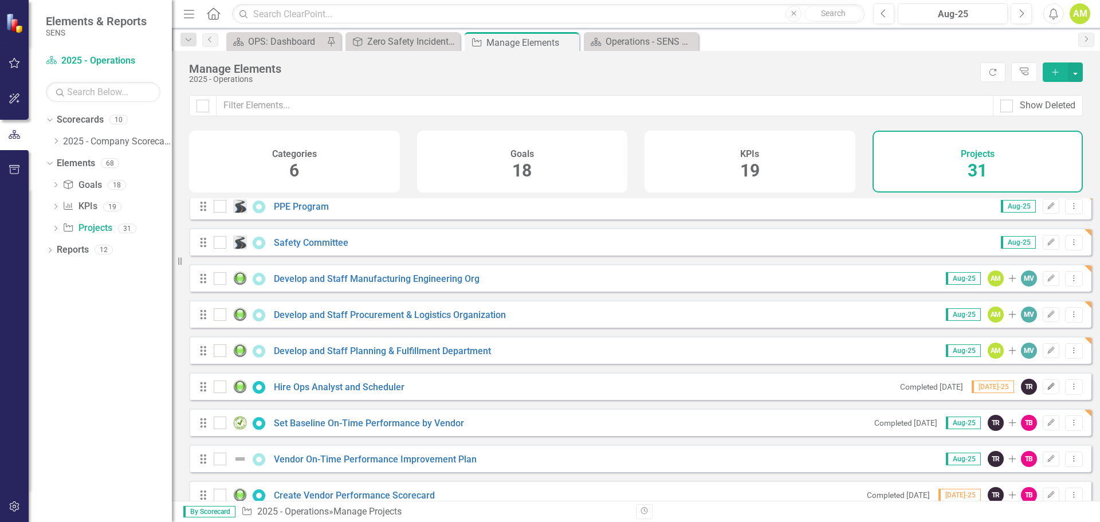
click at [1047, 390] on icon "Edit" at bounding box center [1051, 386] width 9 height 7
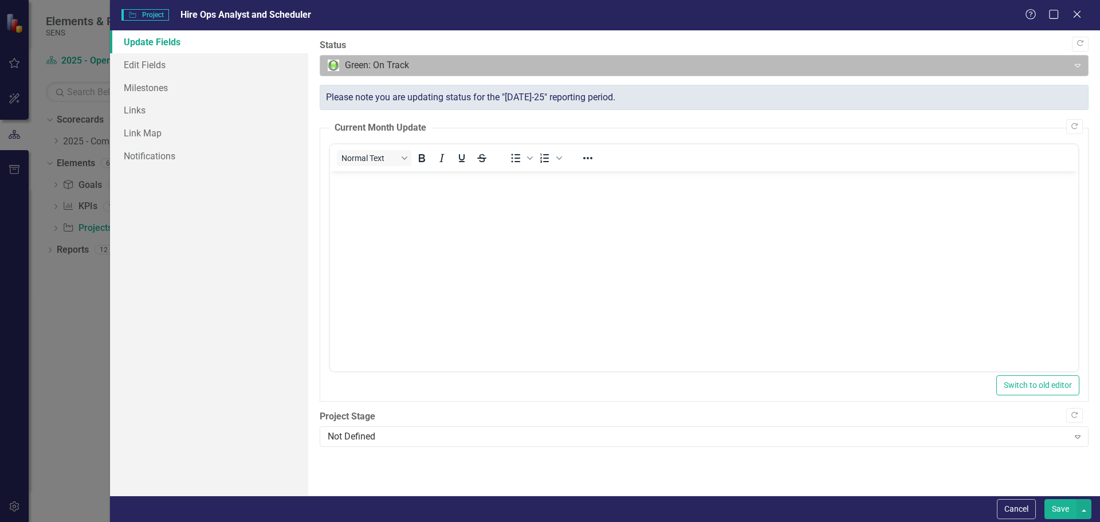
scroll to position [0, 0]
click at [384, 62] on div at bounding box center [695, 65] width 734 height 15
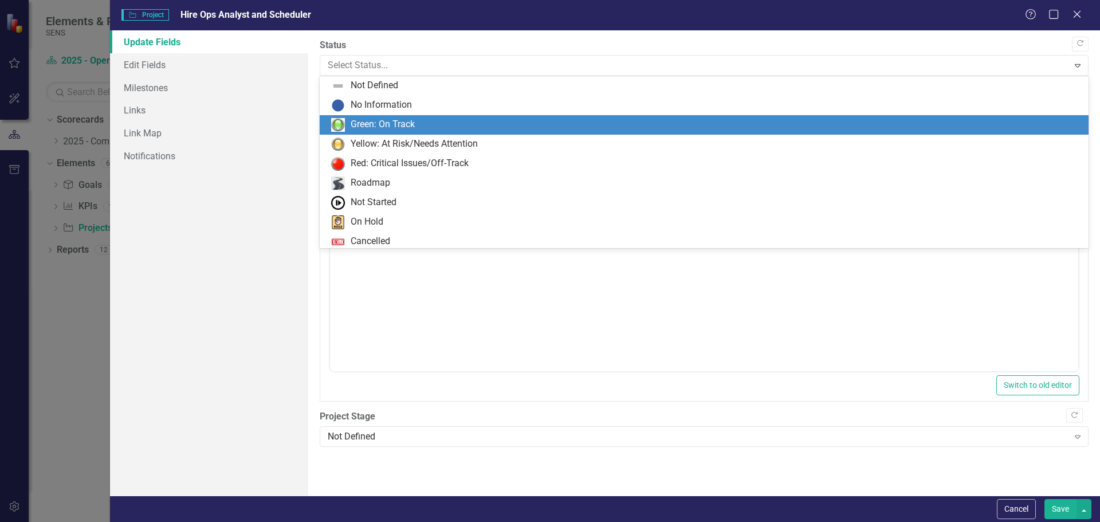
scroll to position [23, 0]
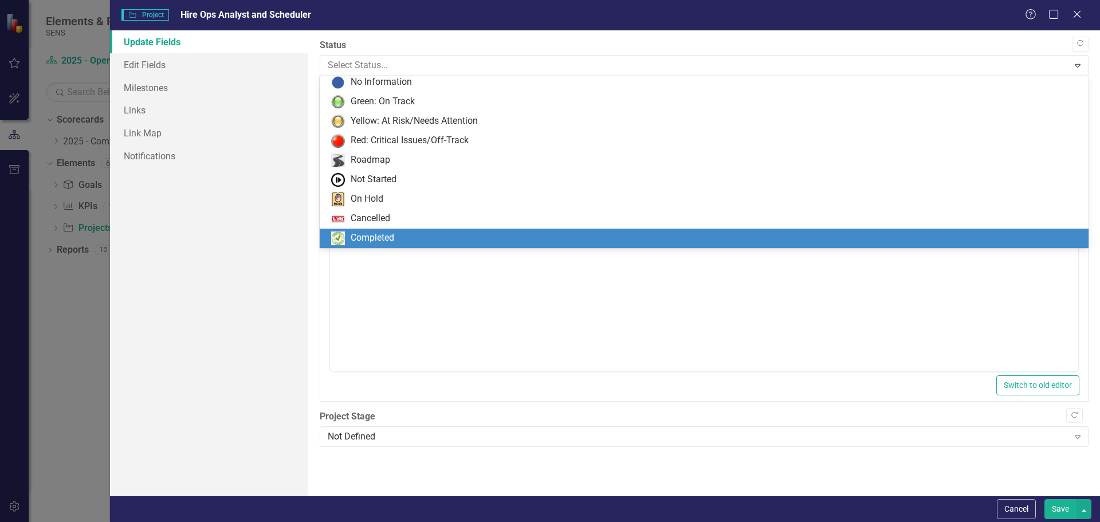
click at [375, 238] on div "Completed" at bounding box center [373, 238] width 44 height 13
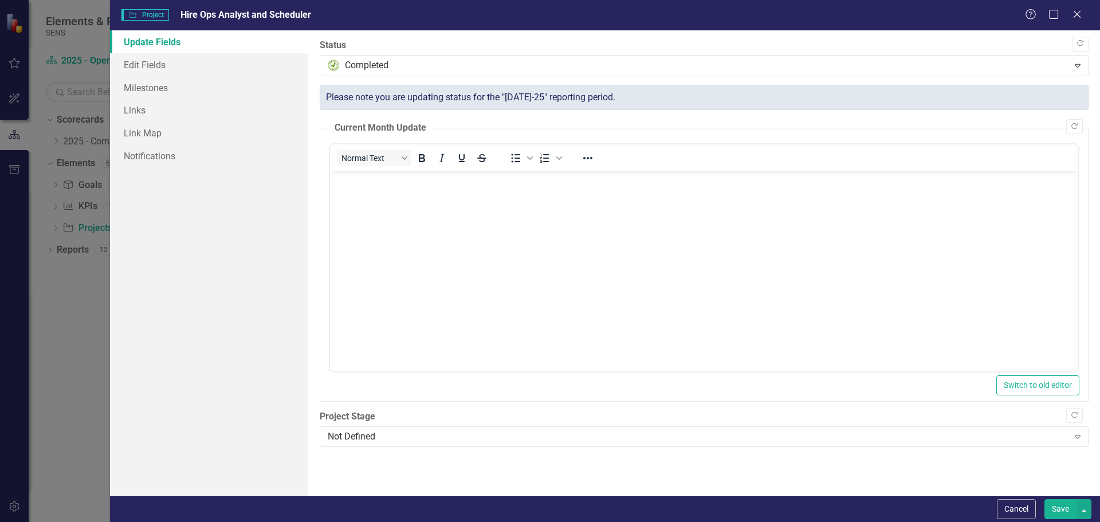
click at [1062, 509] on button "Save" at bounding box center [1061, 509] width 32 height 20
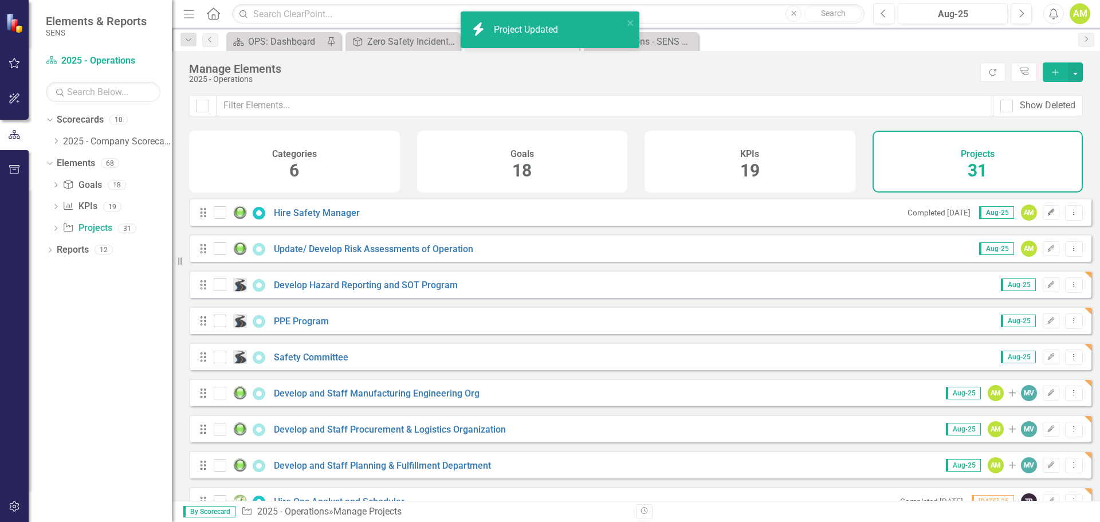
click at [1047, 216] on icon "Edit" at bounding box center [1051, 212] width 9 height 7
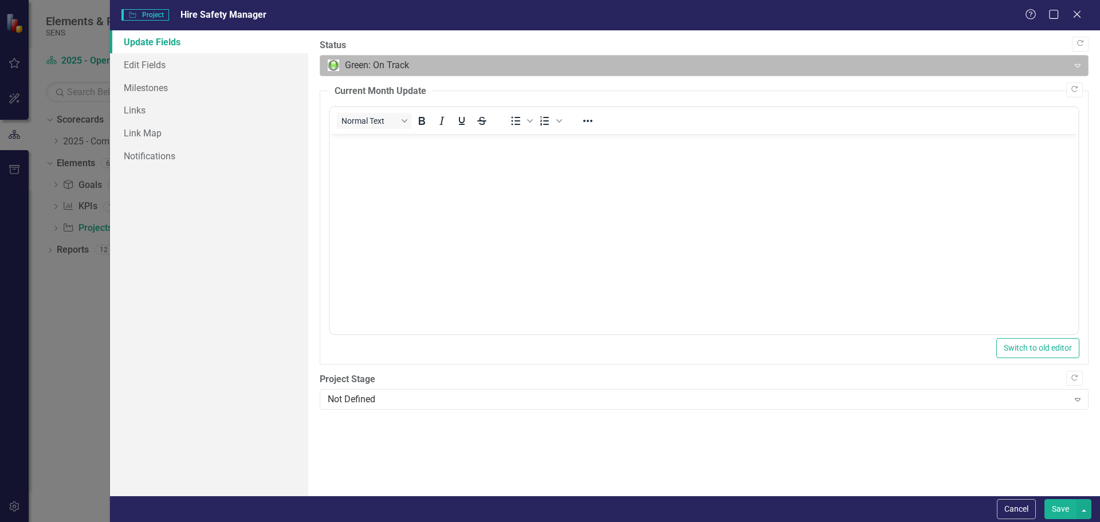
scroll to position [0, 0]
click at [395, 64] on div at bounding box center [695, 65] width 734 height 15
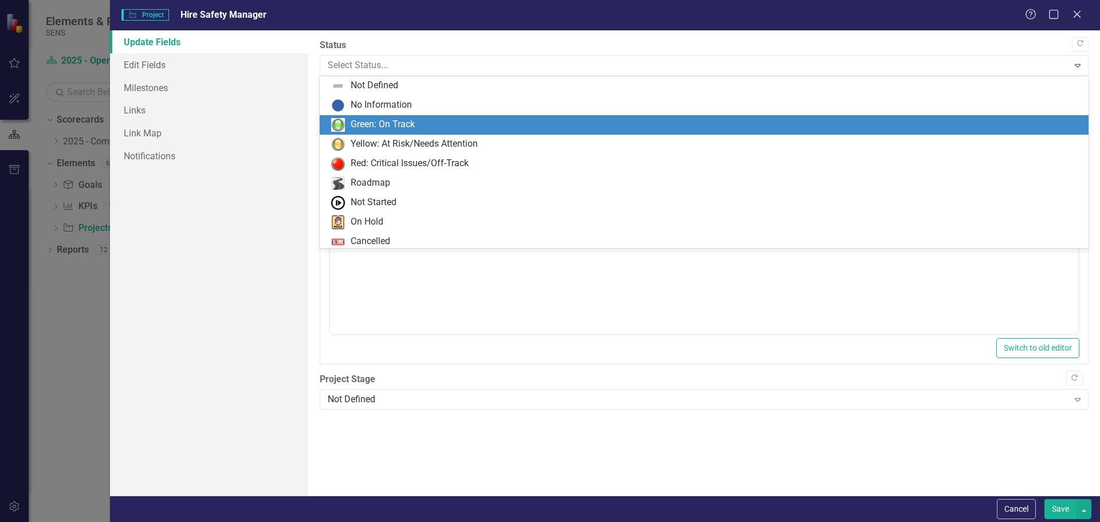
scroll to position [23, 0]
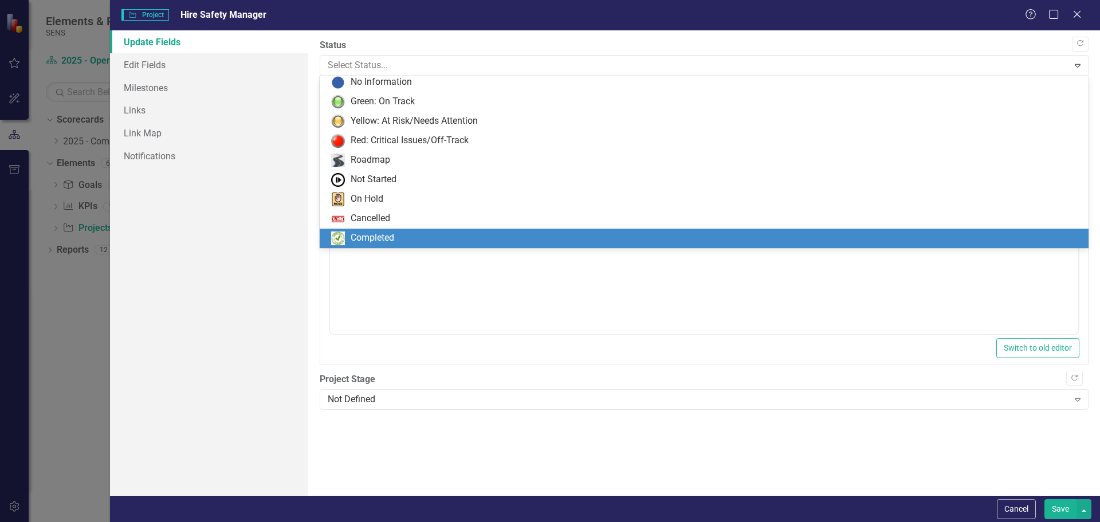
click at [377, 238] on div "Completed" at bounding box center [373, 238] width 44 height 13
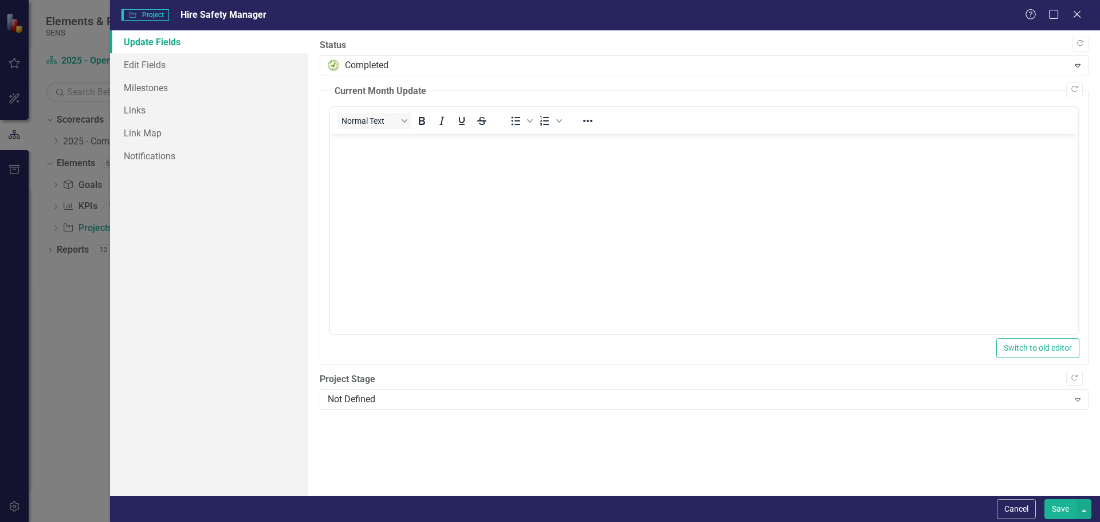
click at [1060, 500] on button "Save" at bounding box center [1061, 509] width 32 height 20
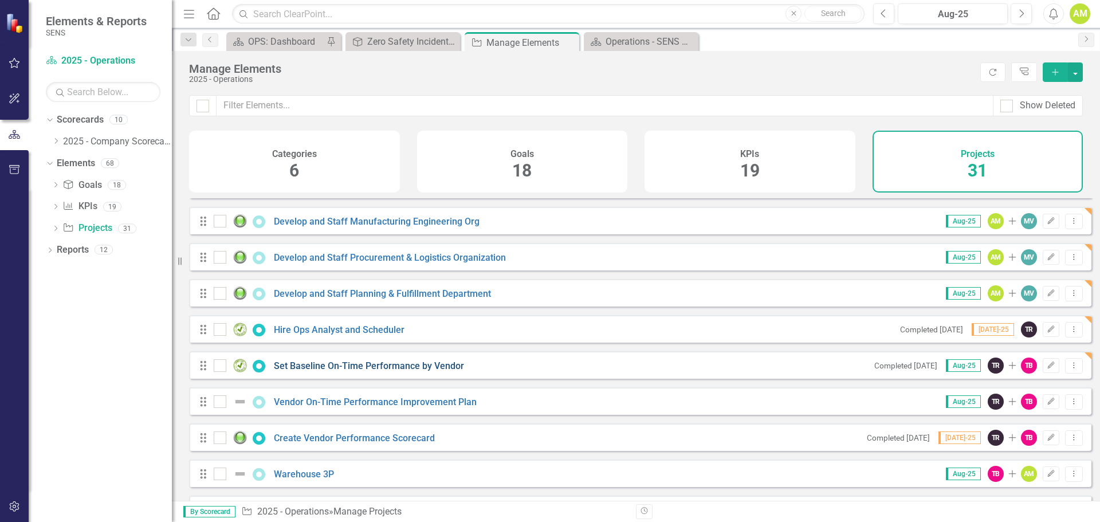
scroll to position [229, 0]
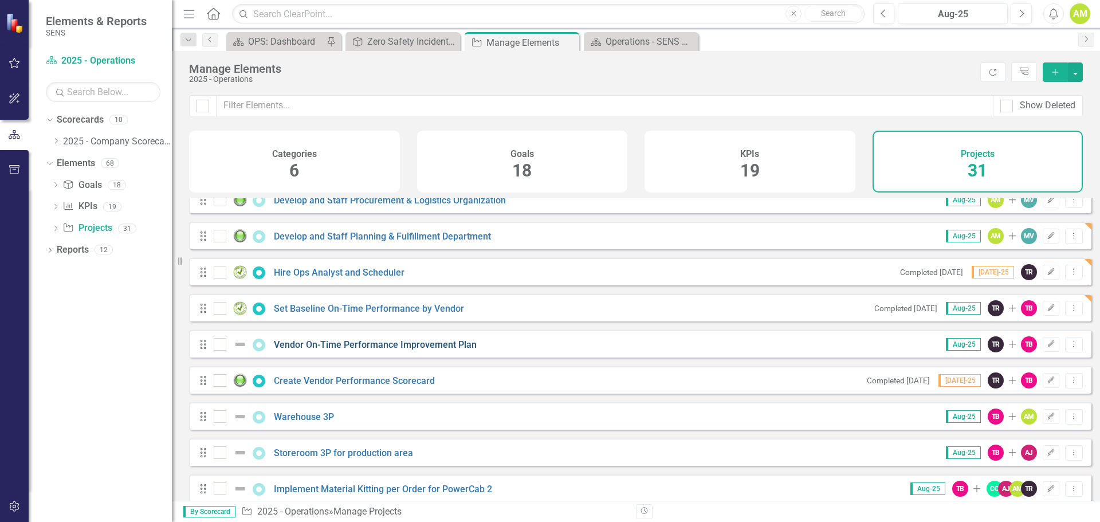
click at [368, 350] on link "Vendor On-Time Performance Improvement Plan" at bounding box center [375, 344] width 203 height 11
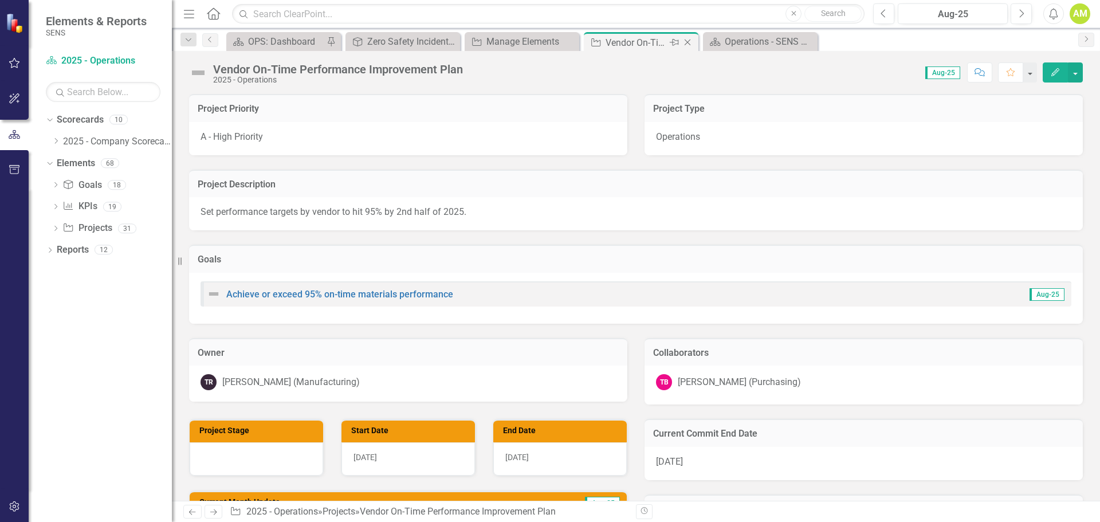
click at [691, 44] on icon "Close" at bounding box center [687, 42] width 11 height 9
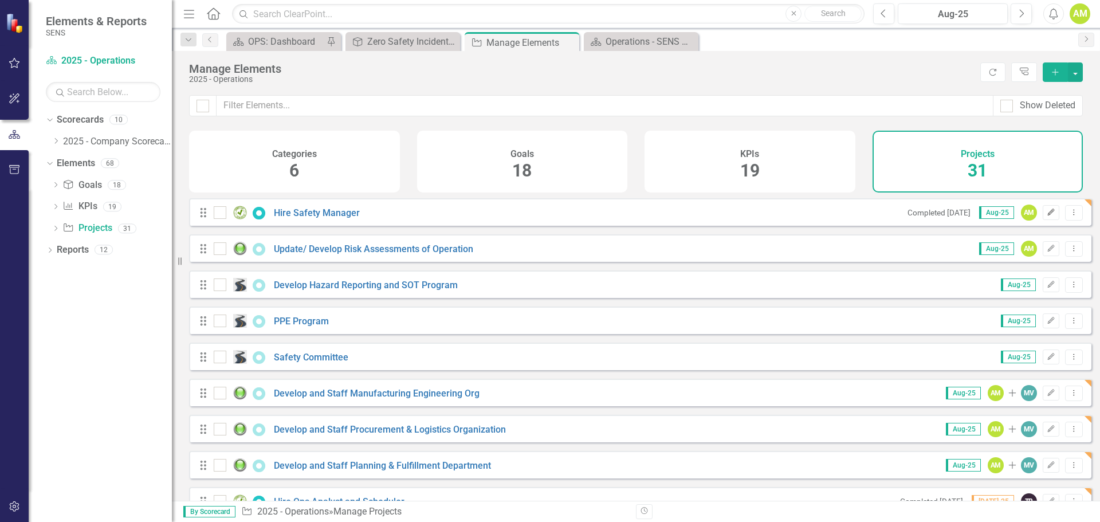
click at [1047, 216] on icon "Edit" at bounding box center [1051, 212] width 9 height 7
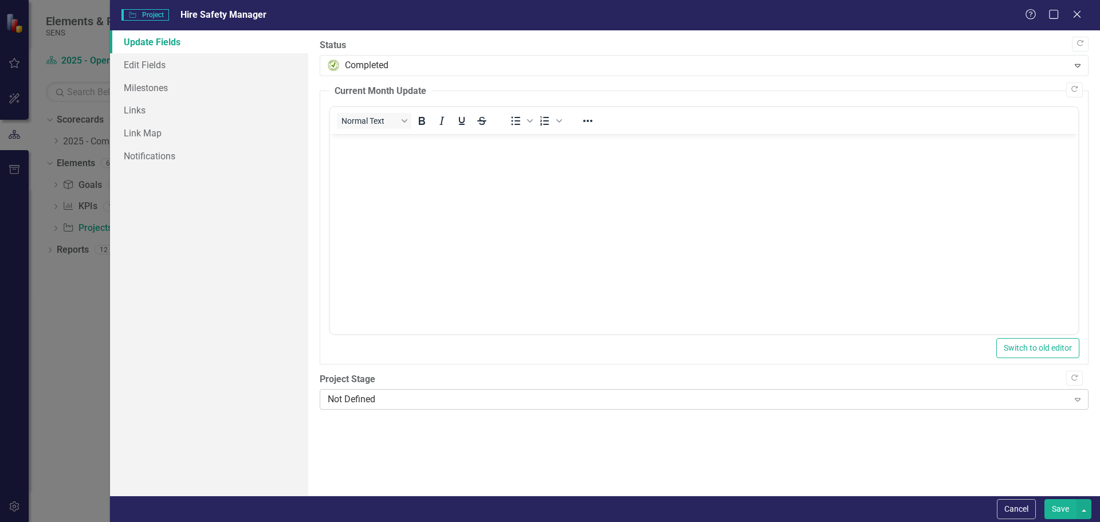
click at [376, 406] on div "Not Defined Expand" at bounding box center [704, 399] width 769 height 21
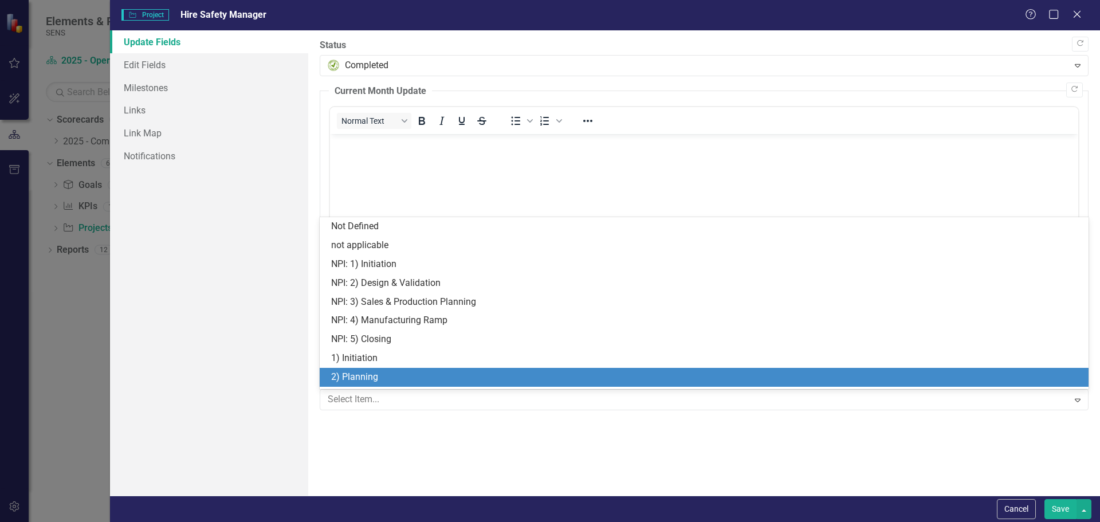
scroll to position [54, 0]
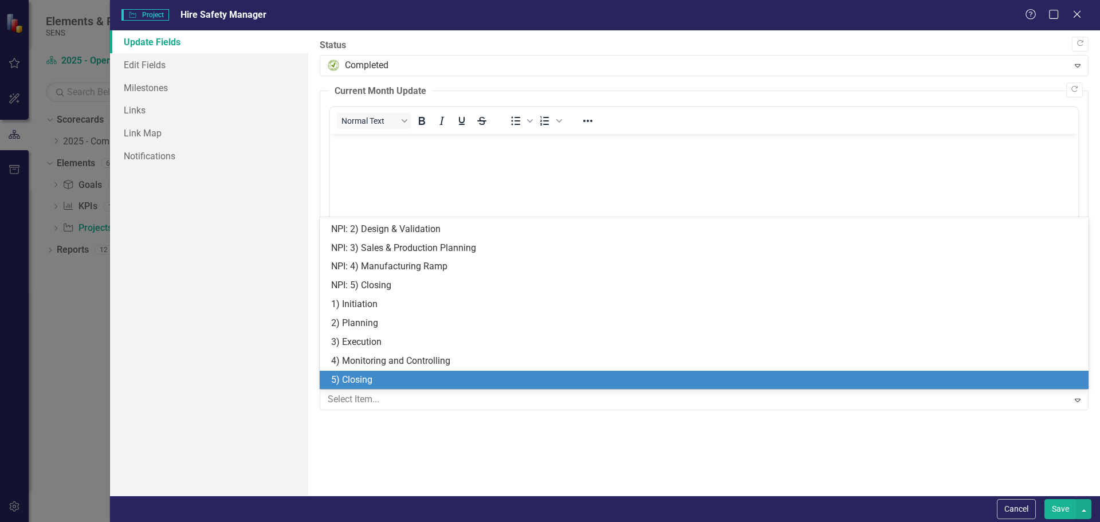
click at [363, 374] on div "5) Closing" at bounding box center [706, 380] width 751 height 13
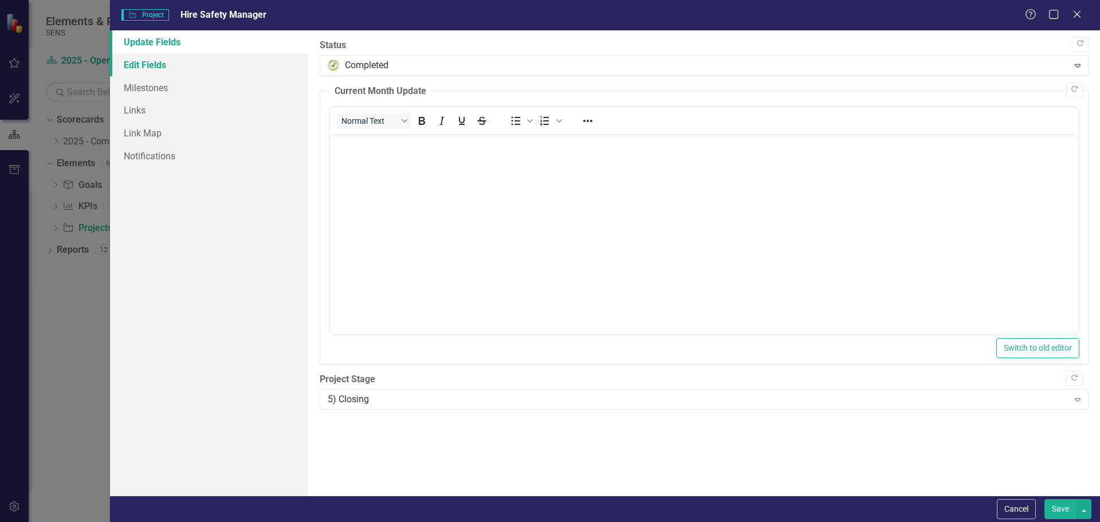
click at [141, 70] on link "Edit Fields" at bounding box center [209, 64] width 198 height 23
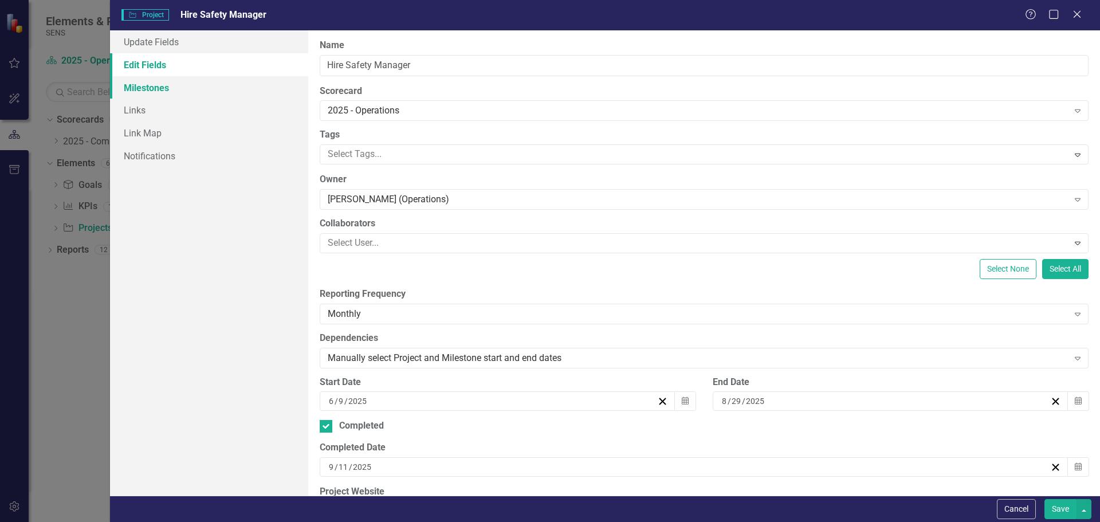
click at [137, 89] on link "Milestones" at bounding box center [209, 87] width 198 height 23
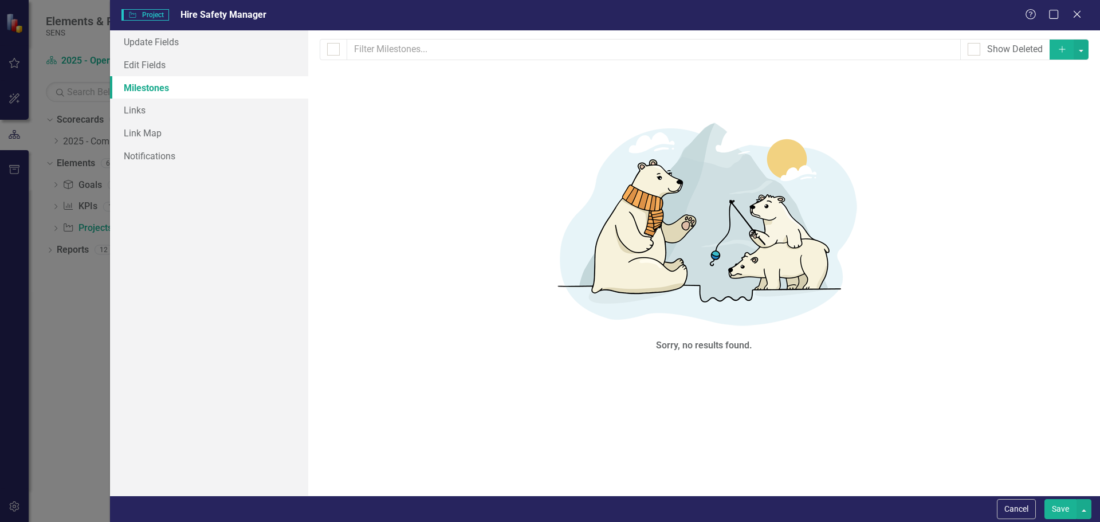
click at [1068, 504] on button "Save" at bounding box center [1061, 509] width 32 height 20
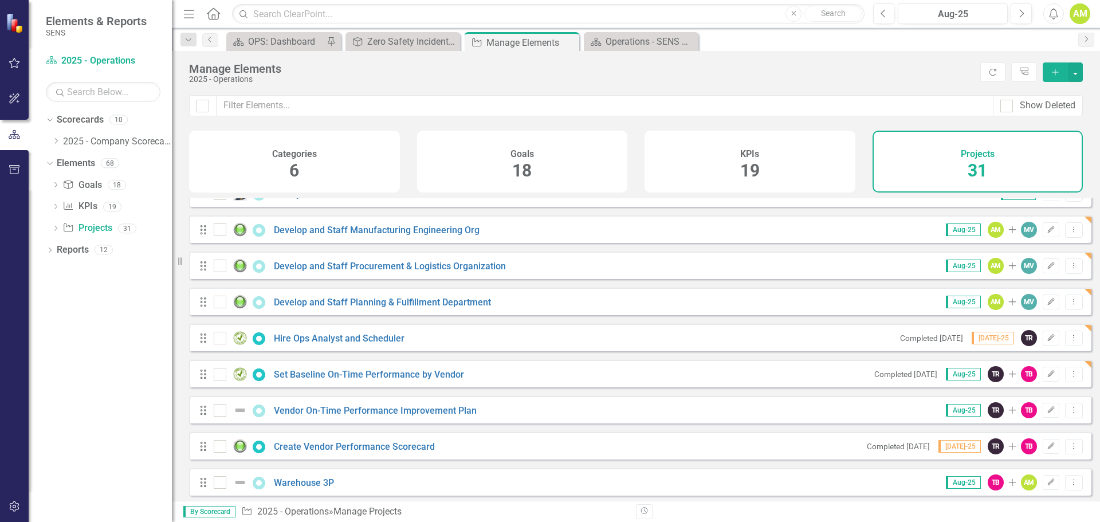
scroll to position [229, 0]
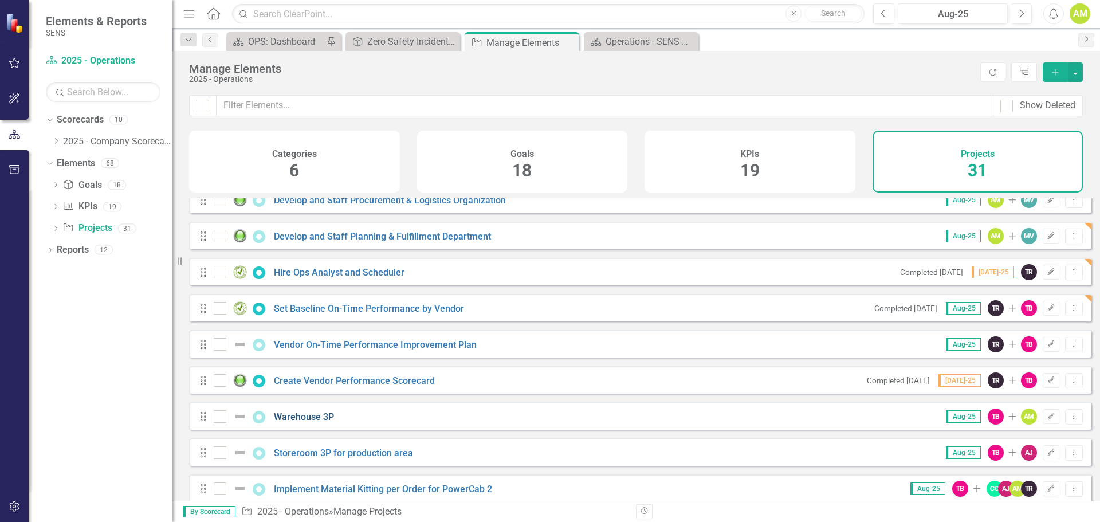
click at [308, 422] on link "Warehouse 3P" at bounding box center [304, 416] width 60 height 11
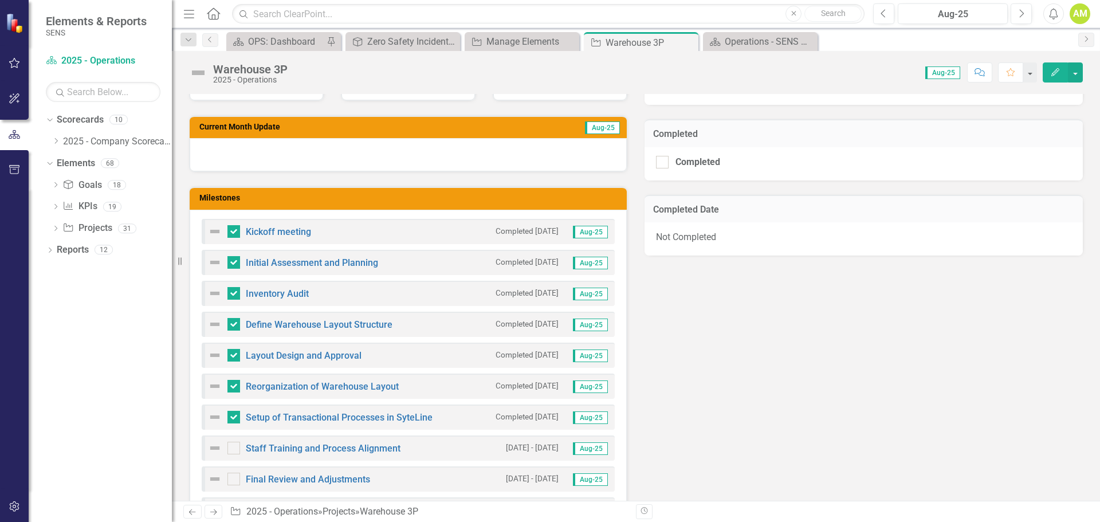
scroll to position [401, 0]
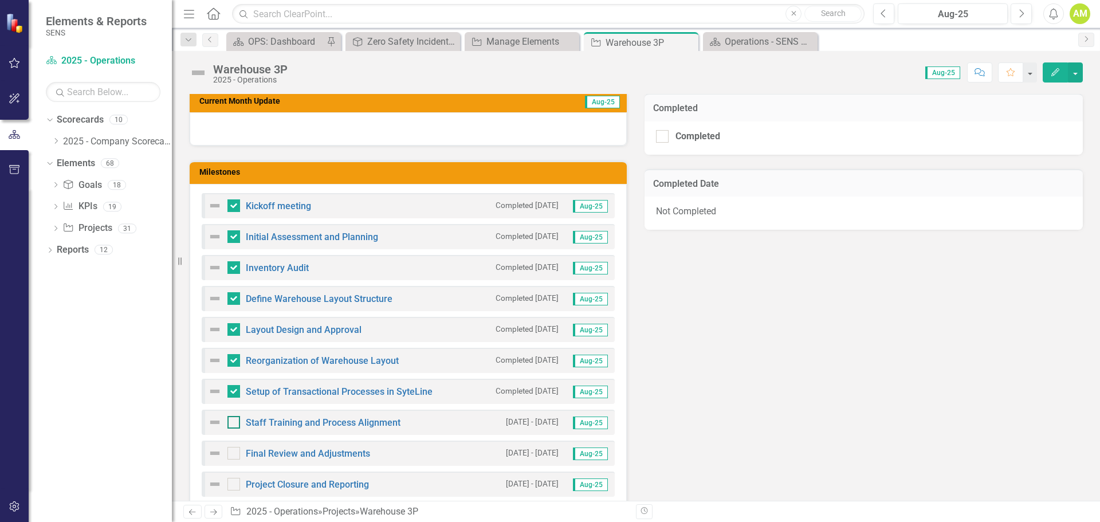
click at [232, 424] on input "checkbox" at bounding box center [231, 419] width 7 height 7
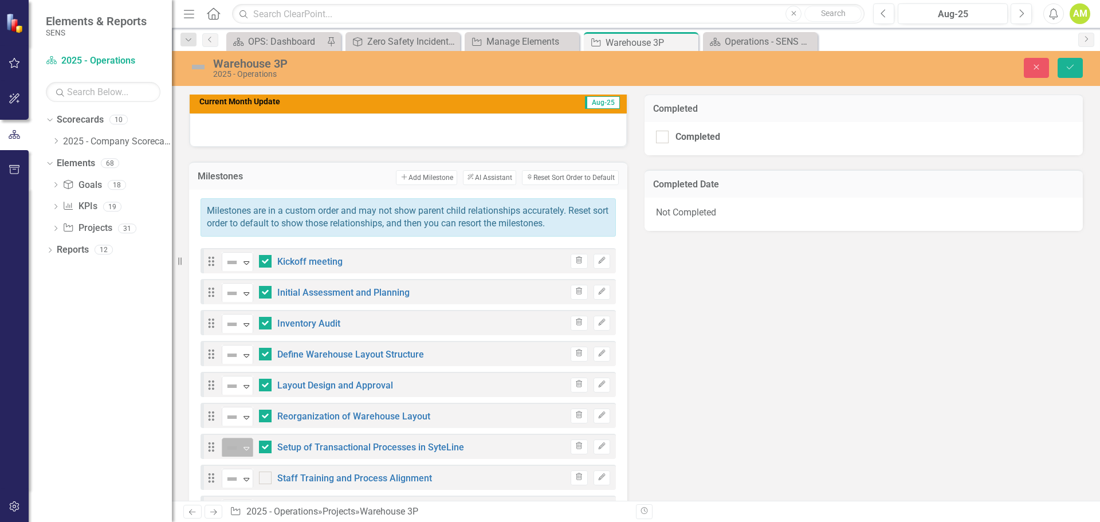
checkbox input "true"
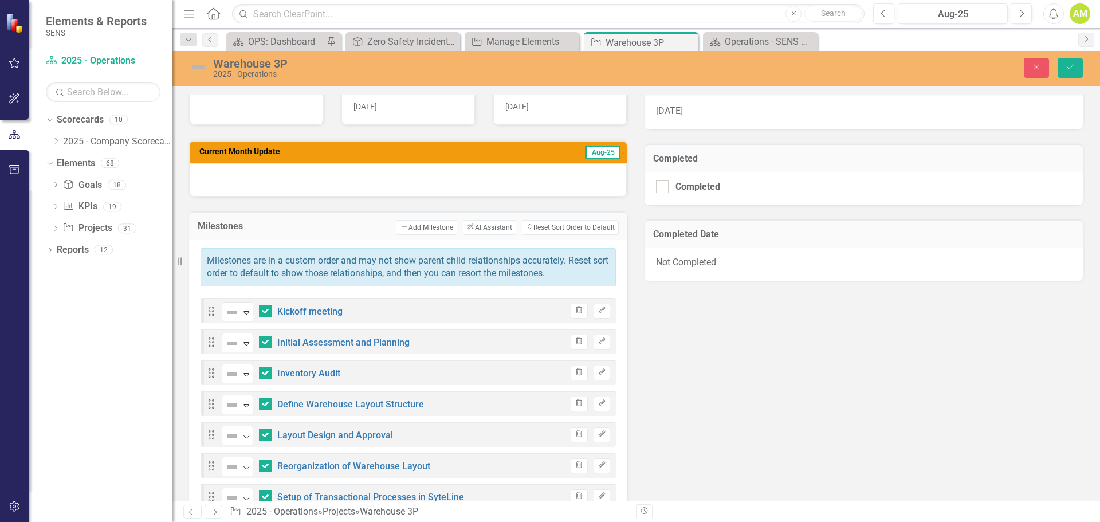
scroll to position [229, 0]
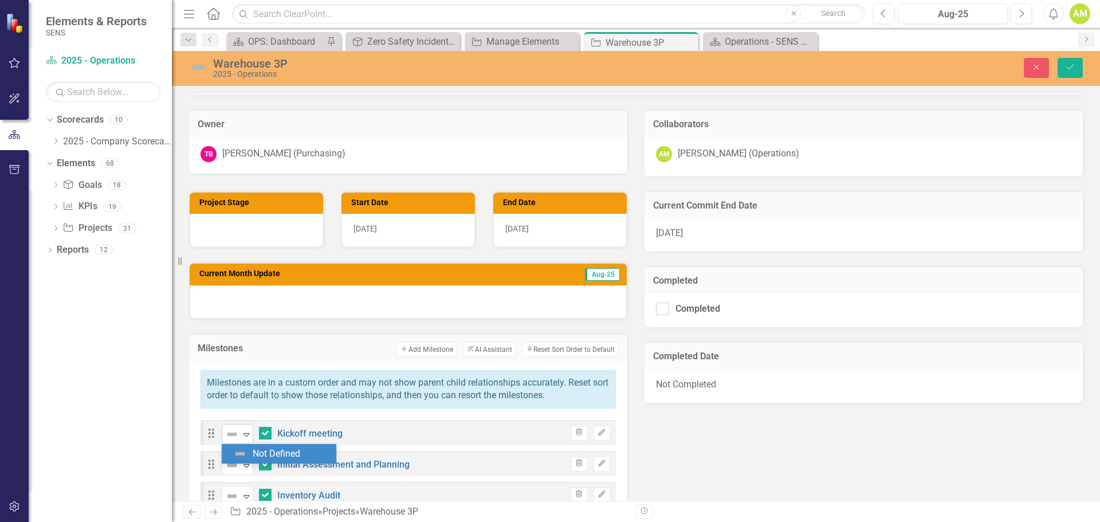
click at [244, 434] on icon "Expand" at bounding box center [246, 434] width 11 height 9
click at [367, 335] on div "Milestones Add Add Milestone ClearPoint AI AI Assistant Sort Reset Sort Order t…" at bounding box center [408, 348] width 438 height 28
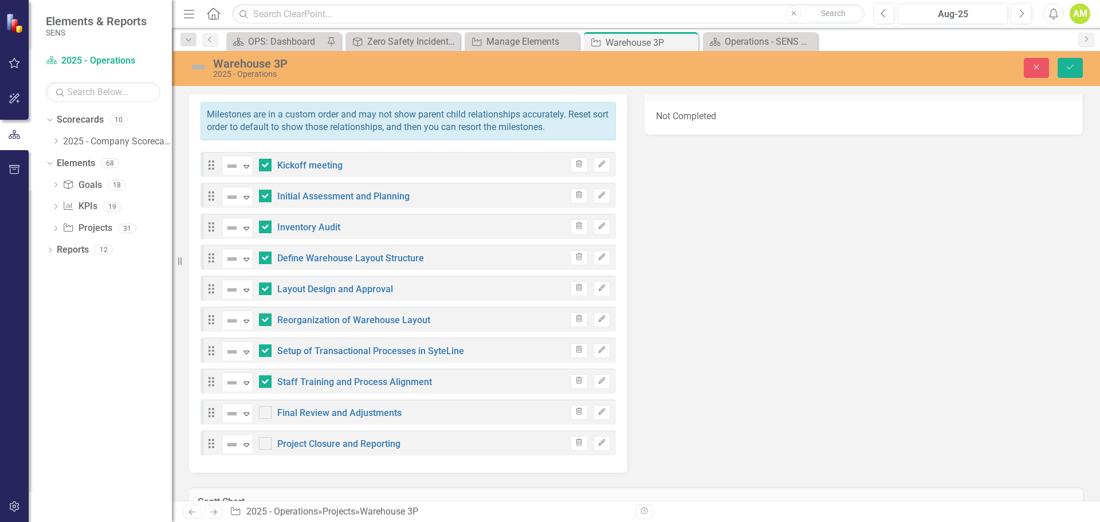
scroll to position [401, 0]
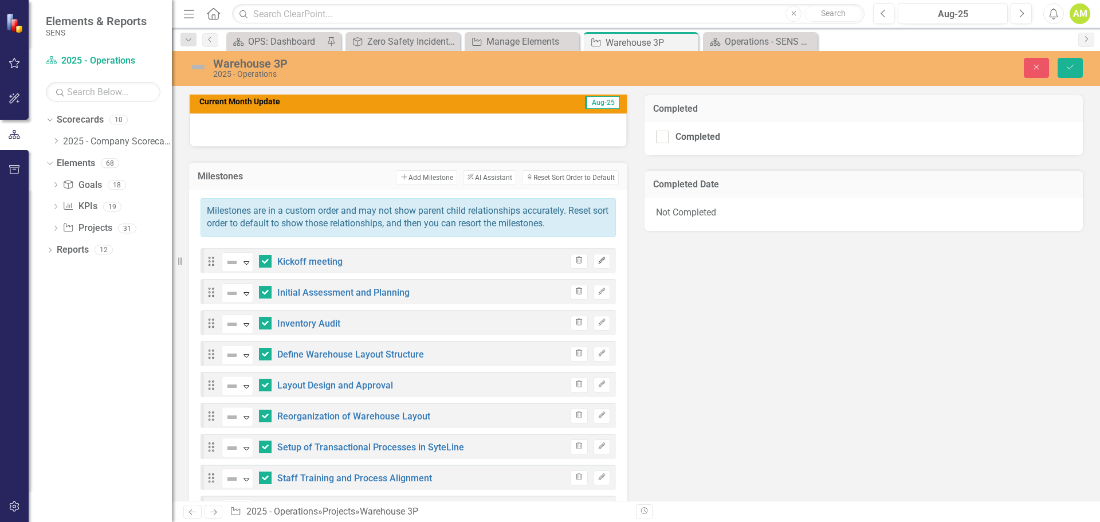
click at [598, 261] on icon "button" at bounding box center [601, 260] width 7 height 7
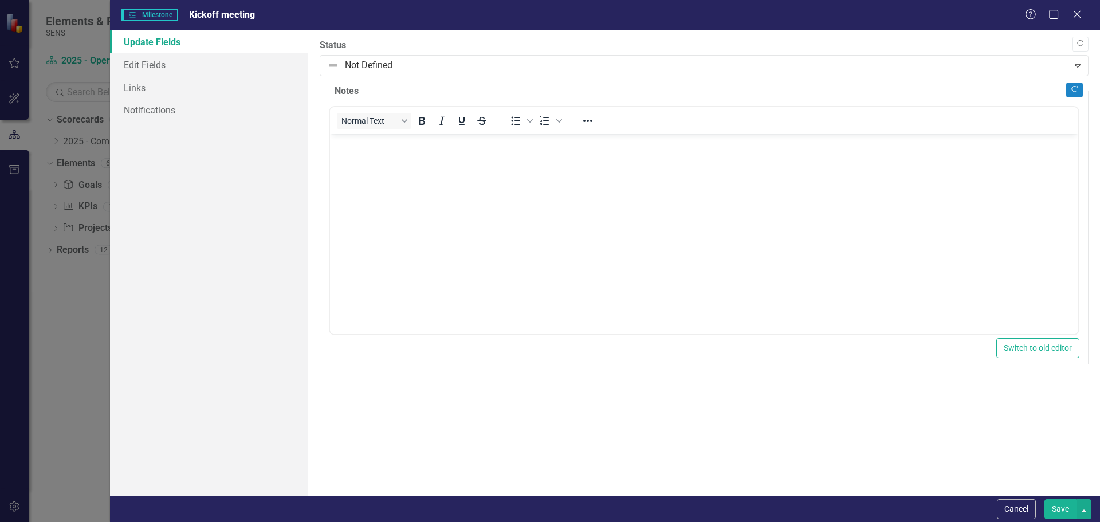
scroll to position [0, 0]
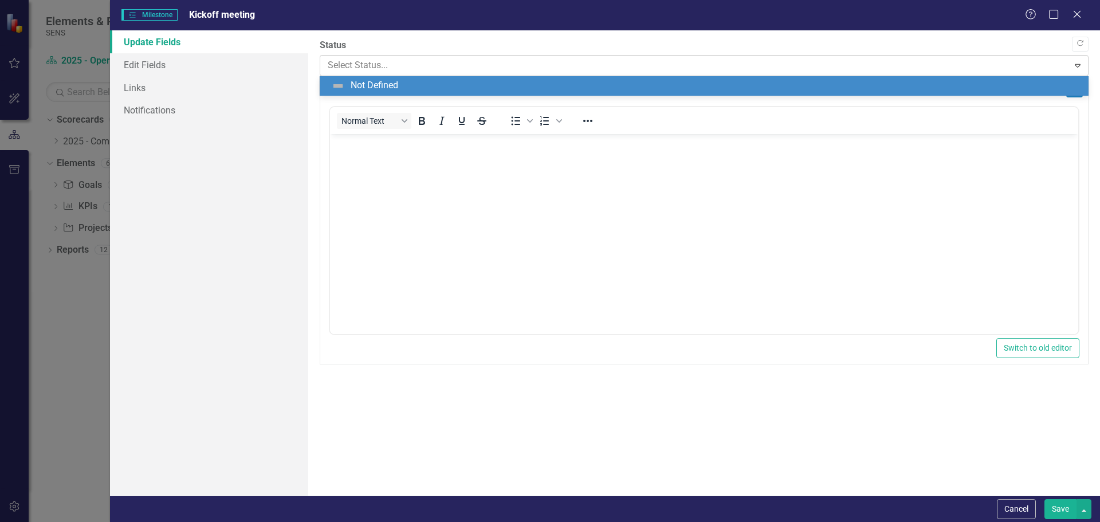
click at [394, 65] on div at bounding box center [695, 65] width 734 height 15
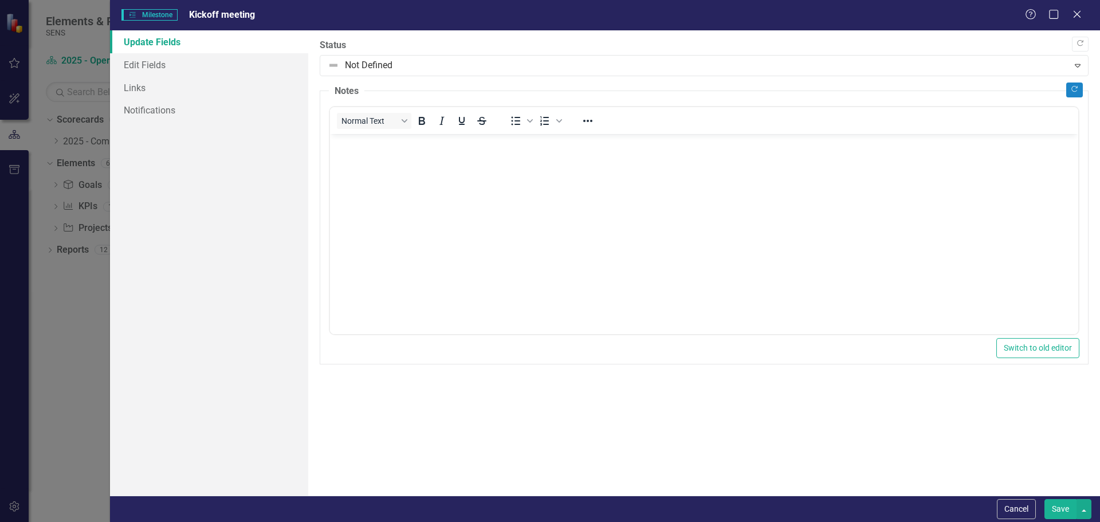
click at [214, 150] on div "Update Fields Edit Fields Links Notifications" at bounding box center [209, 262] width 198 height 465
click at [160, 67] on link "Edit Fields" at bounding box center [209, 64] width 198 height 23
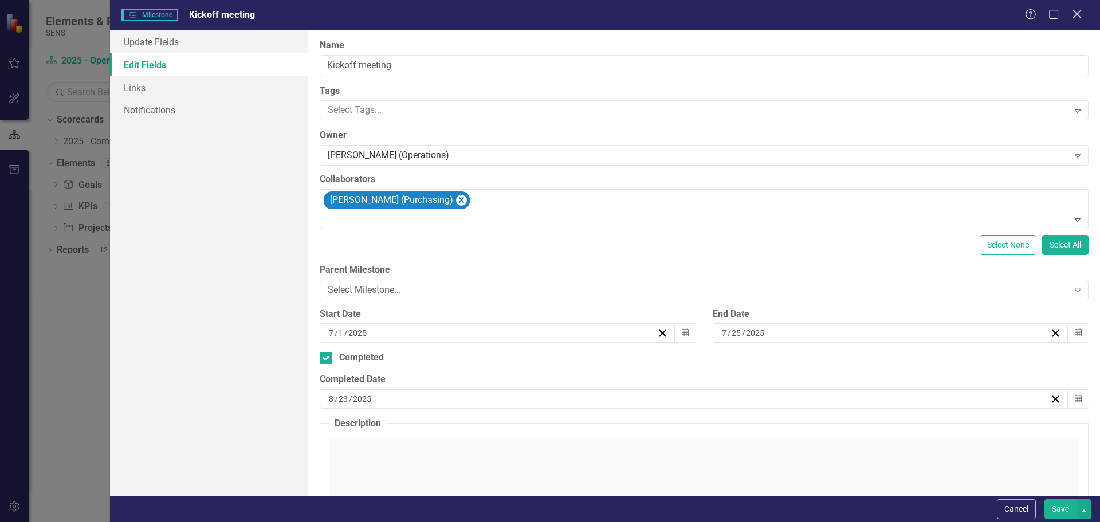
click at [1078, 14] on icon at bounding box center [1077, 14] width 9 height 9
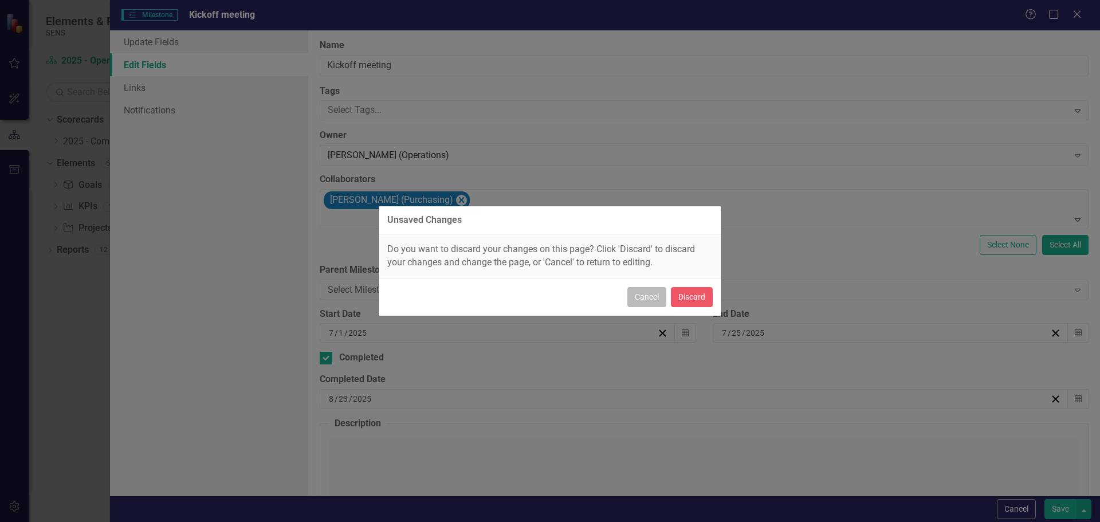
click at [648, 302] on button "Cancel" at bounding box center [647, 297] width 39 height 20
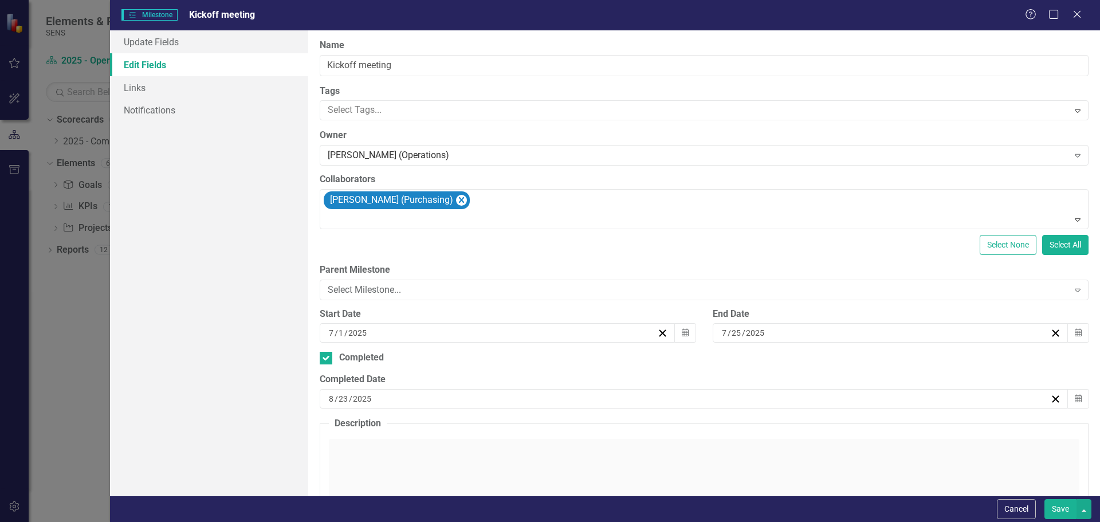
click at [1085, 15] on div "Help Maximize Close" at bounding box center [1057, 15] width 64 height 13
click at [1079, 15] on icon "Close" at bounding box center [1077, 14] width 14 height 11
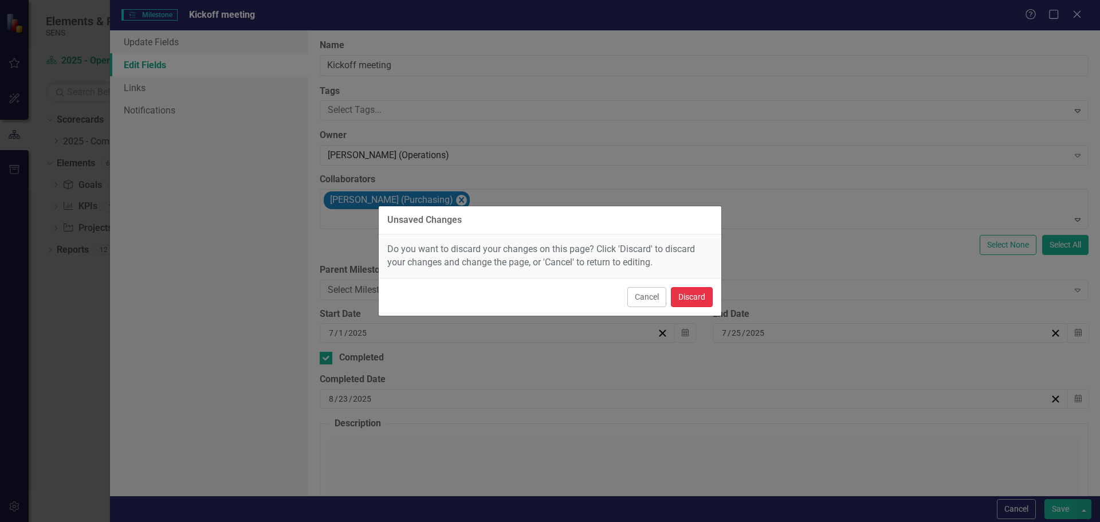
click at [696, 298] on button "Discard" at bounding box center [692, 297] width 42 height 20
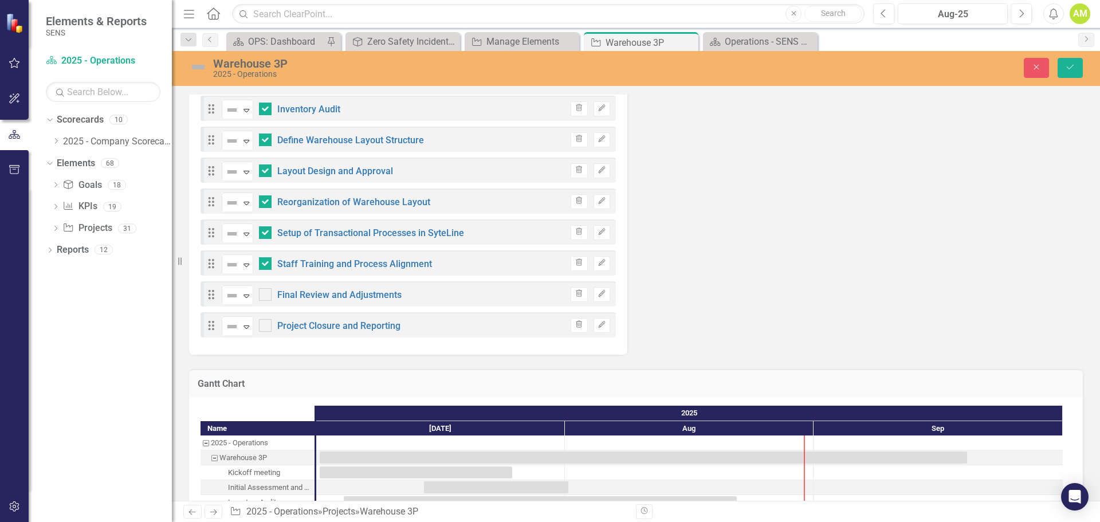
scroll to position [630, 0]
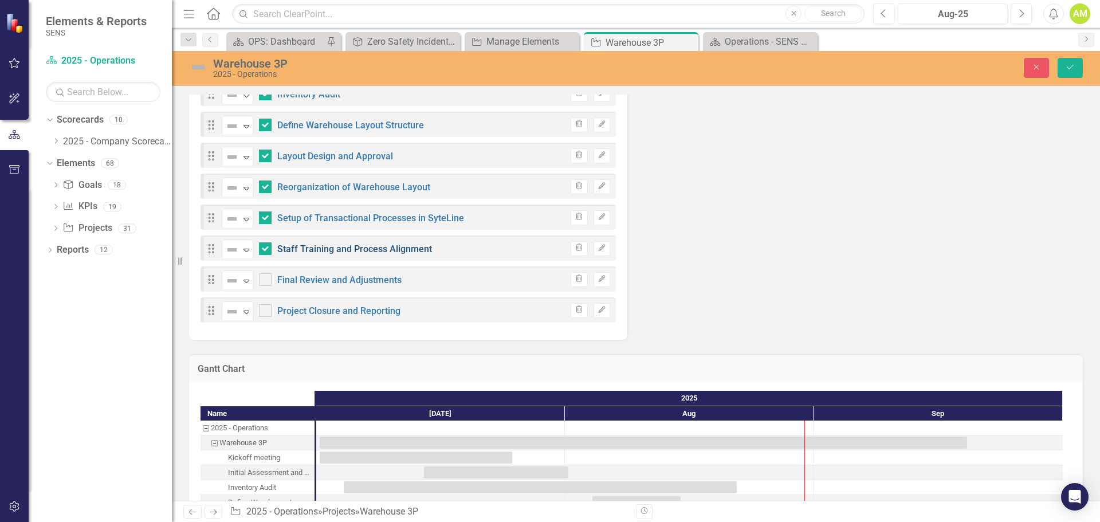
click at [301, 244] on link "Staff Training and Process Alignment" at bounding box center [354, 249] width 155 height 11
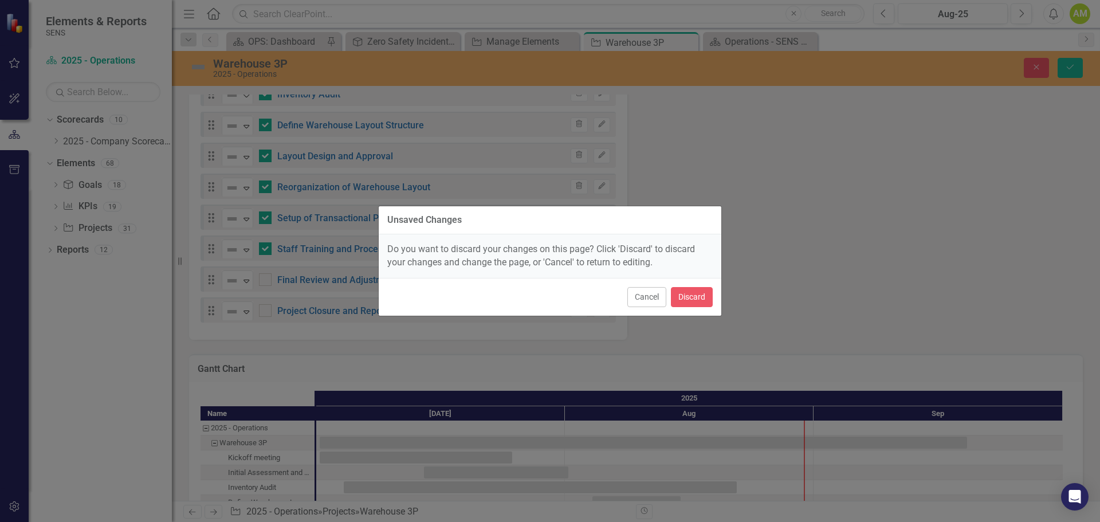
drag, startPoint x: 869, startPoint y: 135, endPoint x: 984, endPoint y: 111, distance: 117.7
click at [871, 135] on div "Unsaved Changes Do you want to discard your changes on this page? Click 'Discar…" at bounding box center [550, 261] width 1100 height 522
click at [1073, 60] on div "Unsaved Changes Do you want to discard your changes on this page? Click 'Discar…" at bounding box center [550, 261] width 1100 height 522
click at [652, 297] on button "Cancel" at bounding box center [647, 297] width 39 height 20
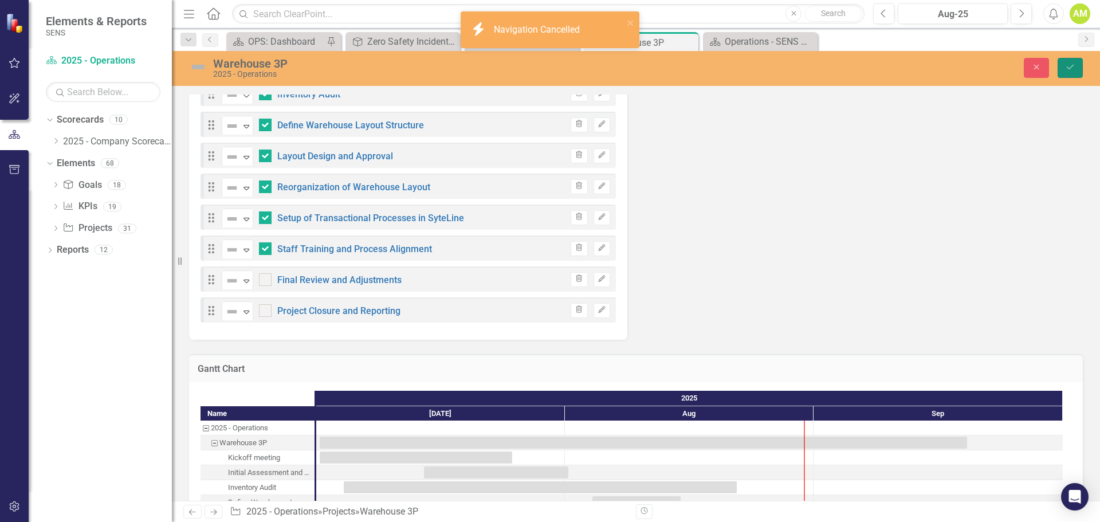
click at [1071, 69] on icon "Save" at bounding box center [1070, 67] width 10 height 8
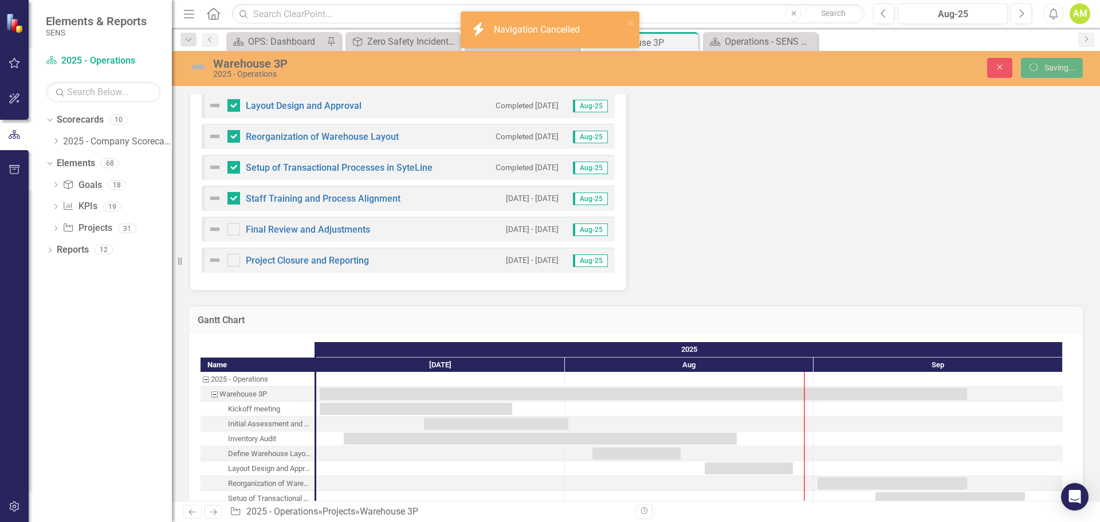
checkbox input "false"
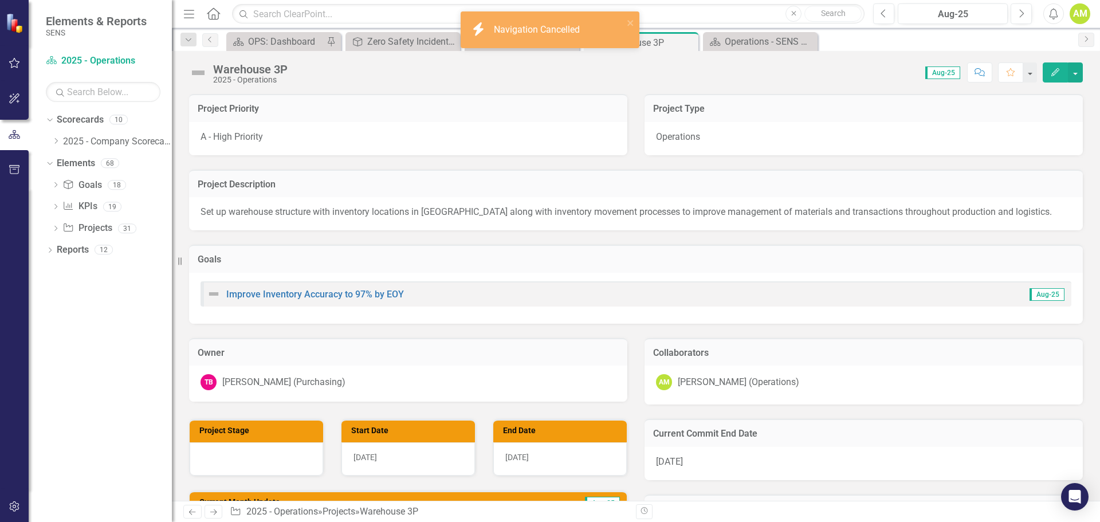
checkbox input "true"
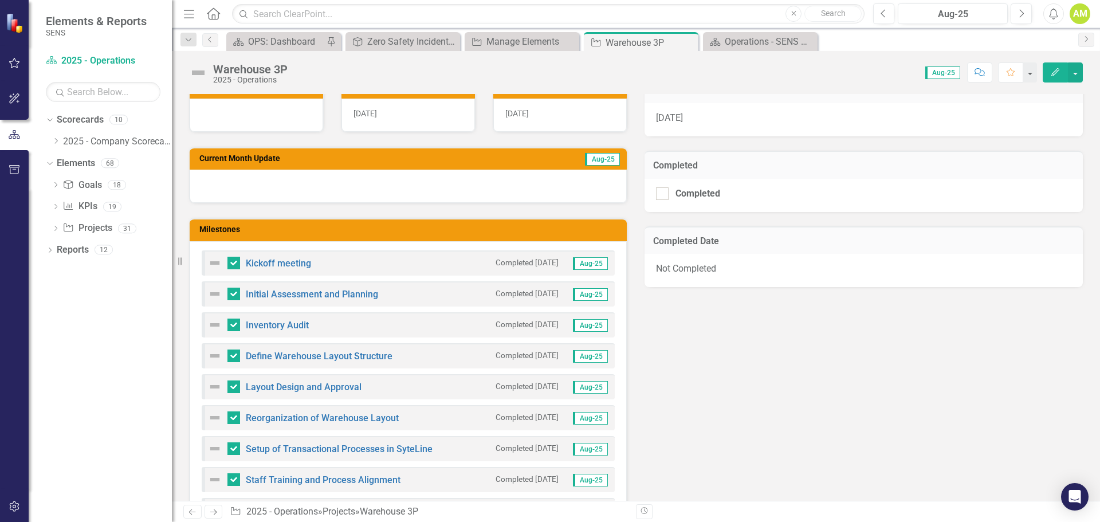
scroll to position [229, 0]
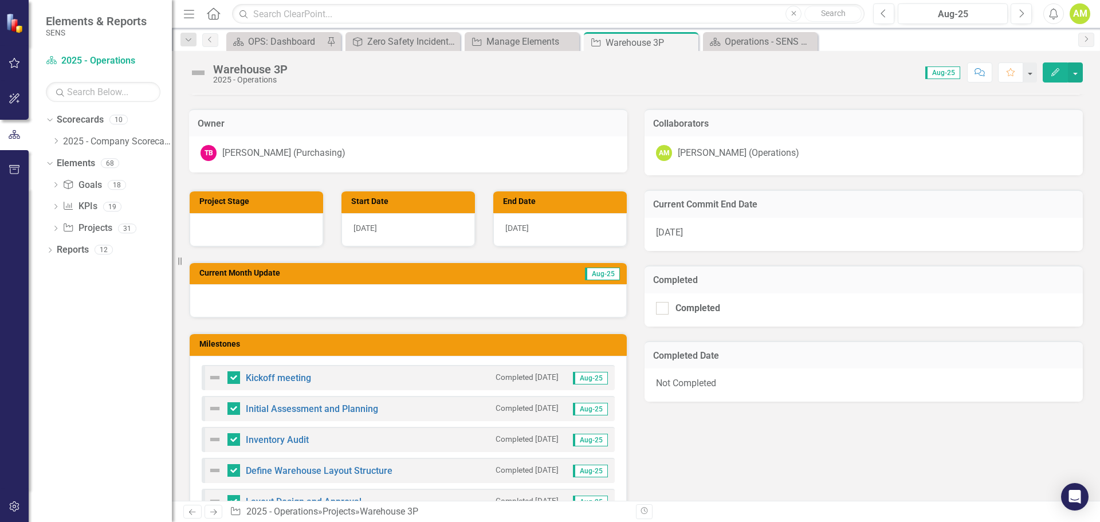
click at [331, 292] on div at bounding box center [408, 300] width 437 height 33
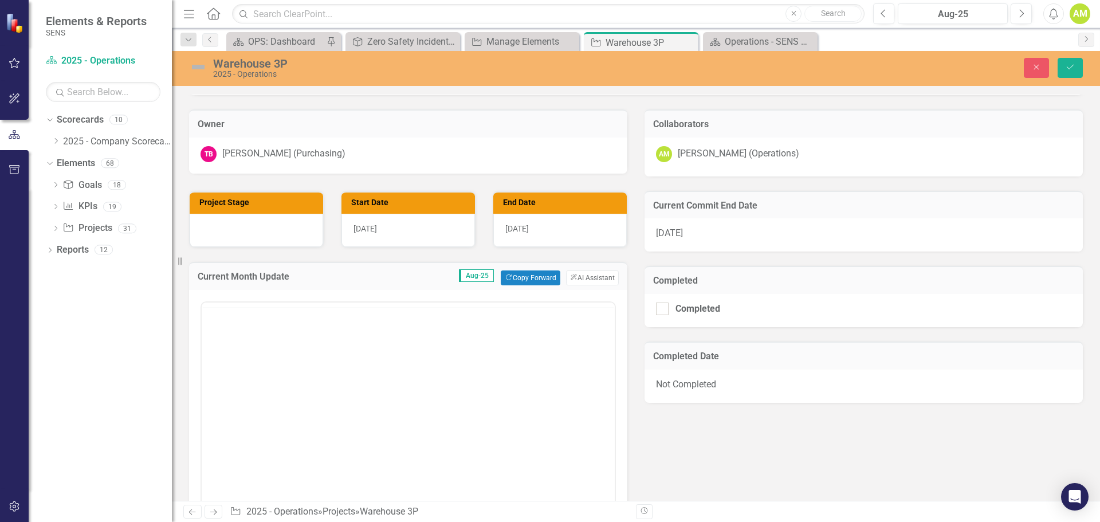
scroll to position [0, 0]
click at [233, 350] on body "Rich Text Area. Press ALT-0 for help." at bounding box center [408, 416] width 413 height 172
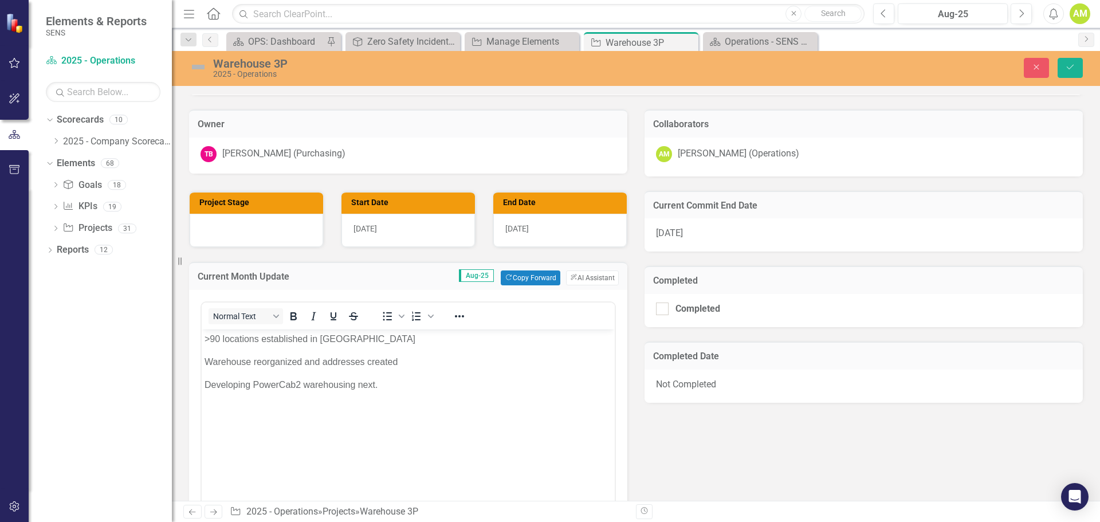
click at [201, 68] on img at bounding box center [198, 67] width 18 height 18
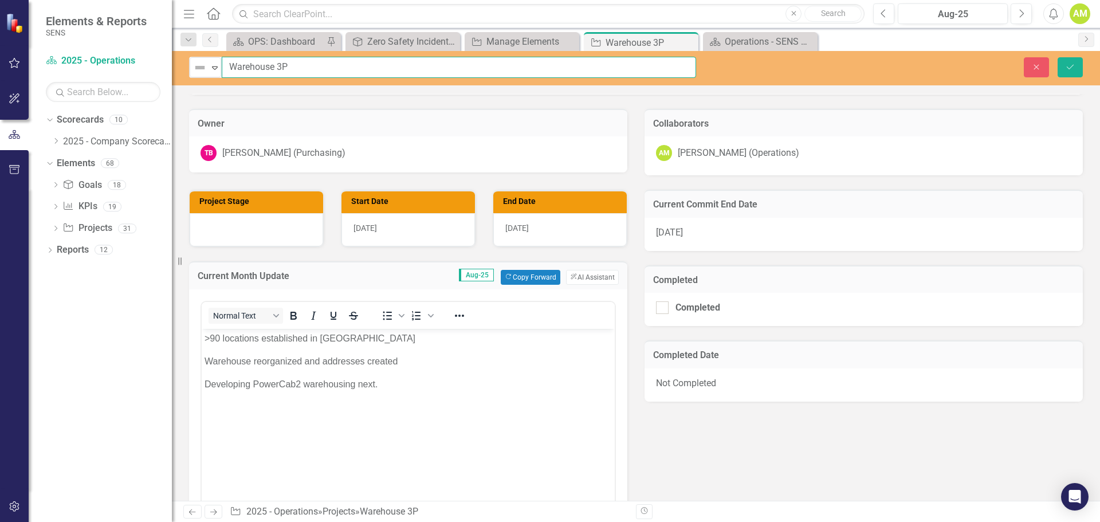
click at [222, 66] on input "Warehouse 3P" at bounding box center [459, 67] width 475 height 21
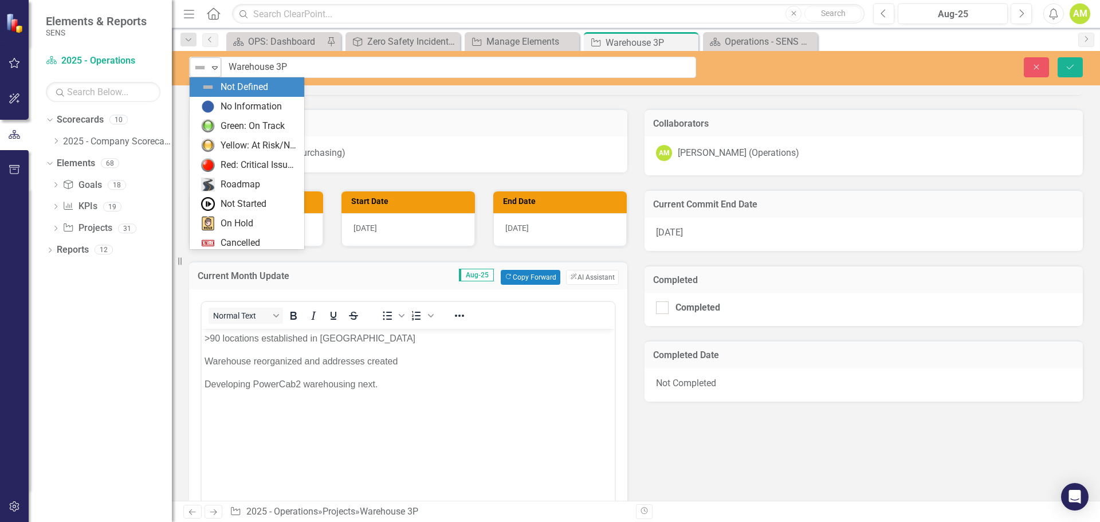
click at [209, 66] on div "Not Defined" at bounding box center [200, 68] width 17 height 16
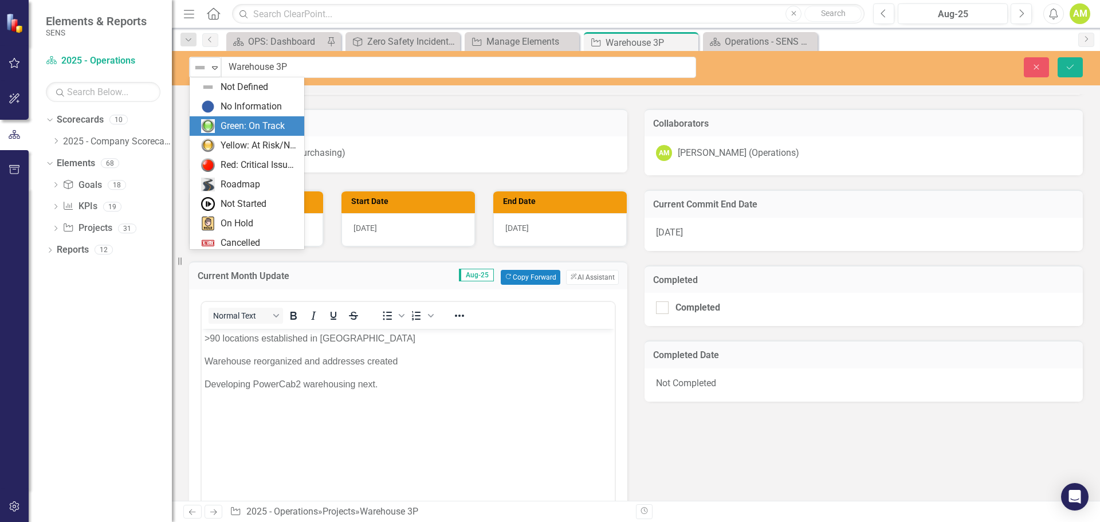
click at [245, 126] on div "Green: On Track" at bounding box center [253, 126] width 64 height 13
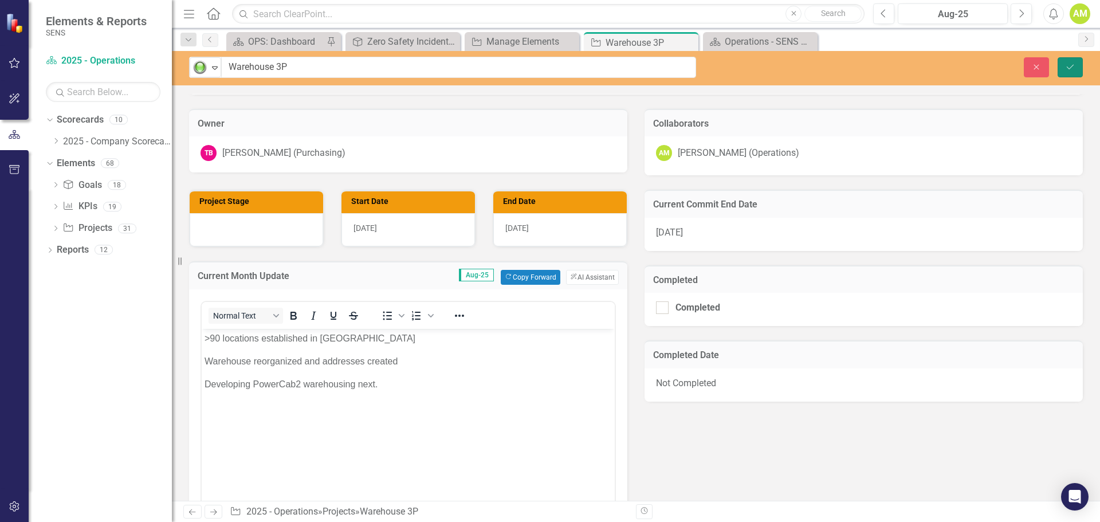
click at [1078, 62] on button "Save" at bounding box center [1070, 67] width 25 height 20
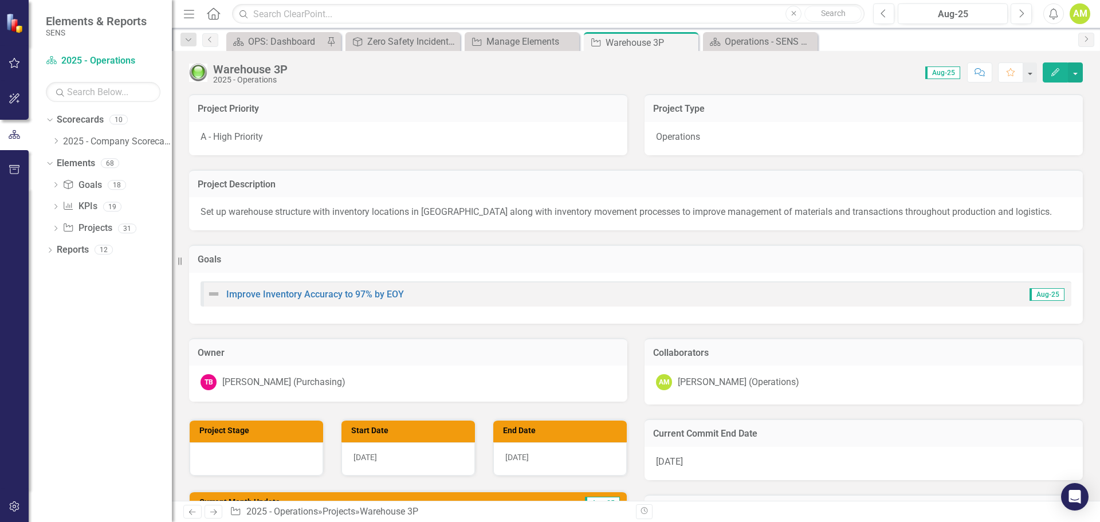
checkbox input "false"
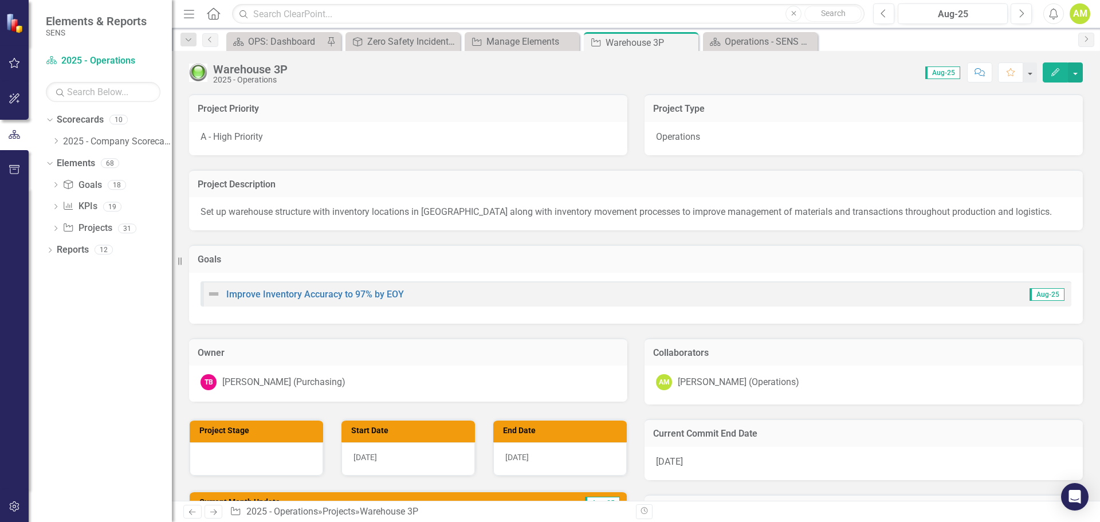
checkbox input "false"
checkbox input "true"
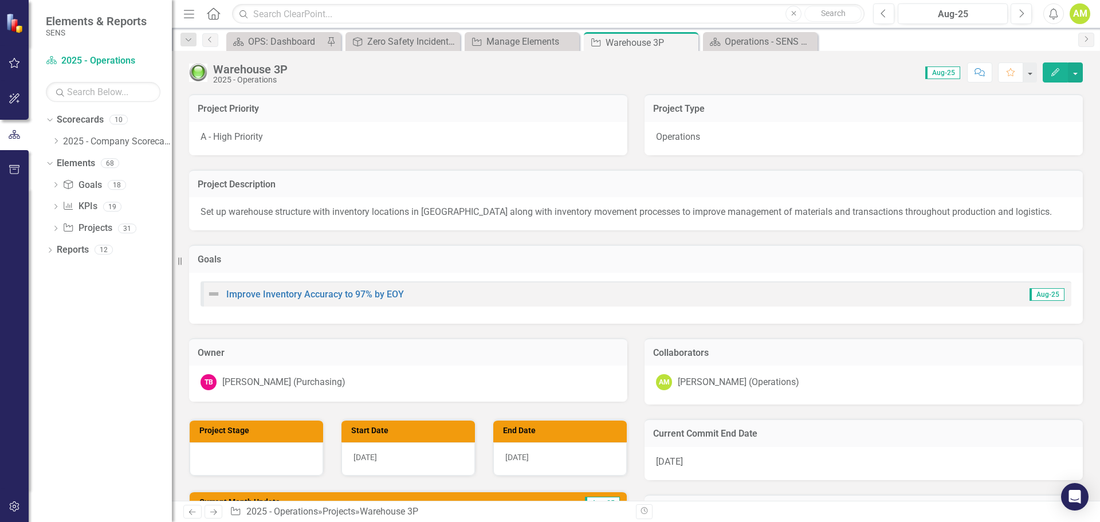
checkbox input "true"
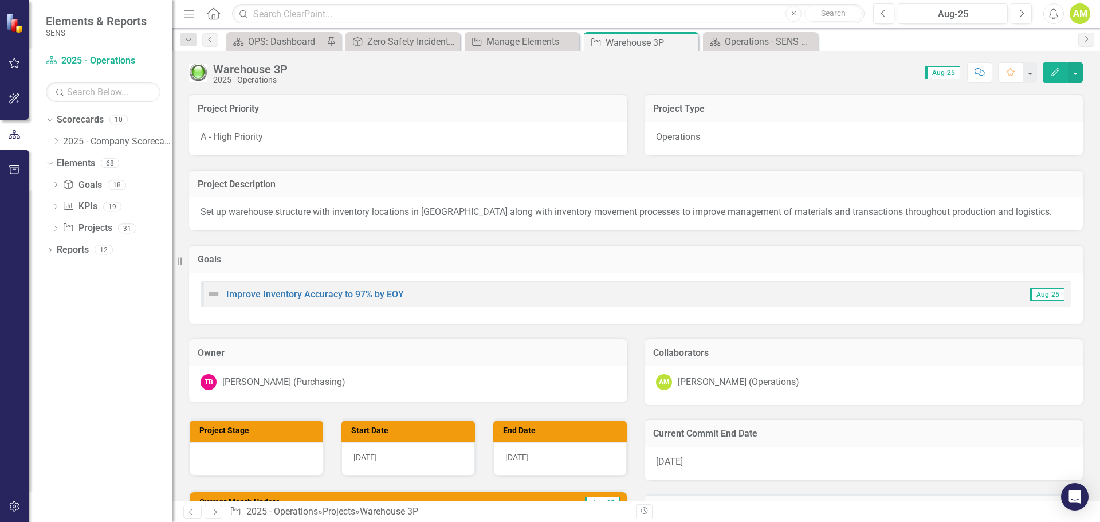
checkbox input "true"
